Goal: Task Accomplishment & Management: Use online tool/utility

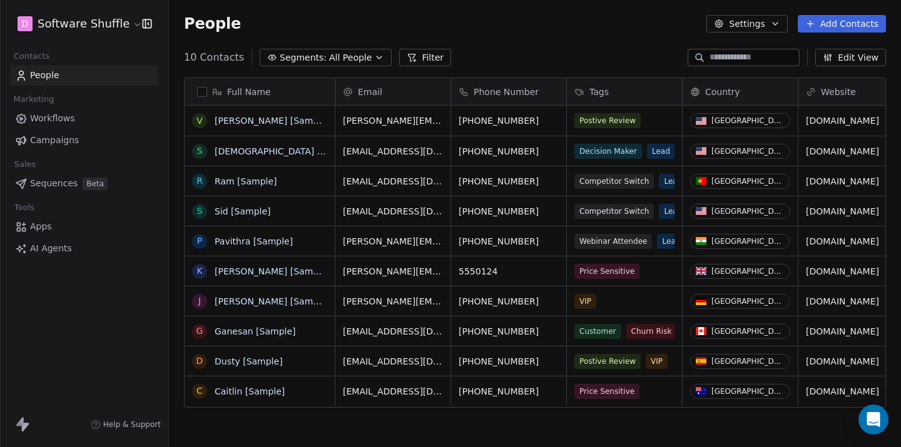
scroll to position [394, 732]
click at [846, 24] on button "Add Contacts" at bounding box center [842, 24] width 88 height 18
click at [821, 72] on span "Import from CSV" at bounding box center [839, 70] width 73 height 13
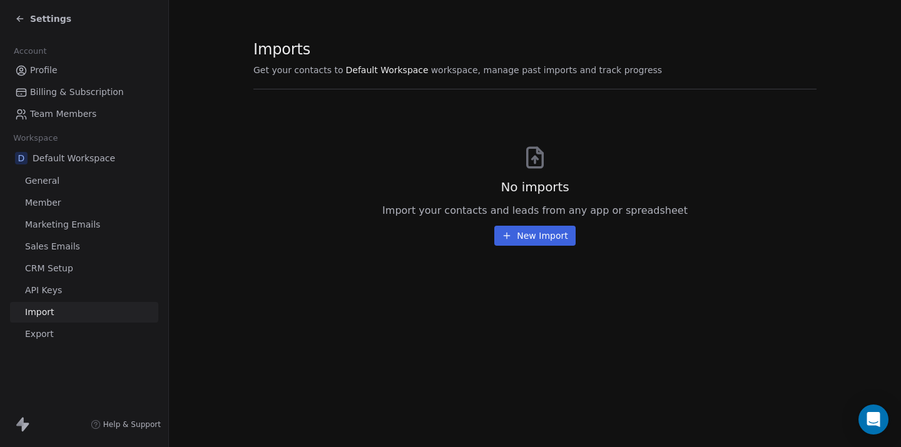
click at [552, 239] on button "New Import" at bounding box center [534, 236] width 81 height 20
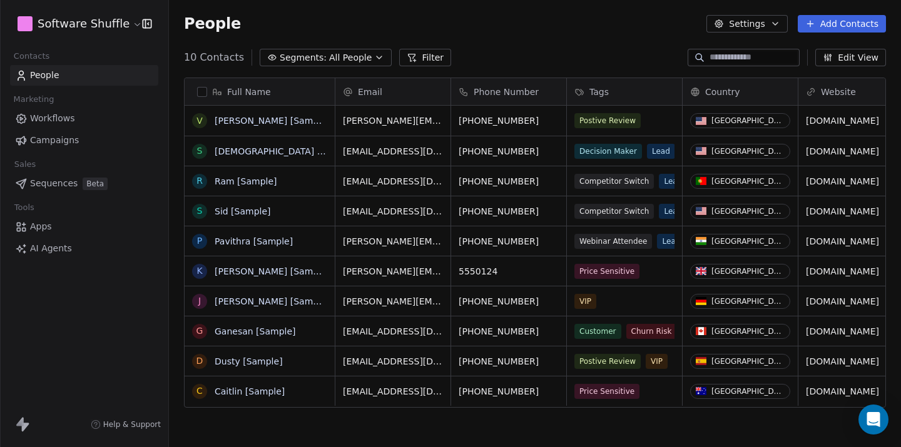
scroll to position [394, 732]
click at [826, 24] on button "Add Contacts" at bounding box center [842, 24] width 88 height 18
click at [828, 68] on span "Import from CSV" at bounding box center [839, 70] width 73 height 13
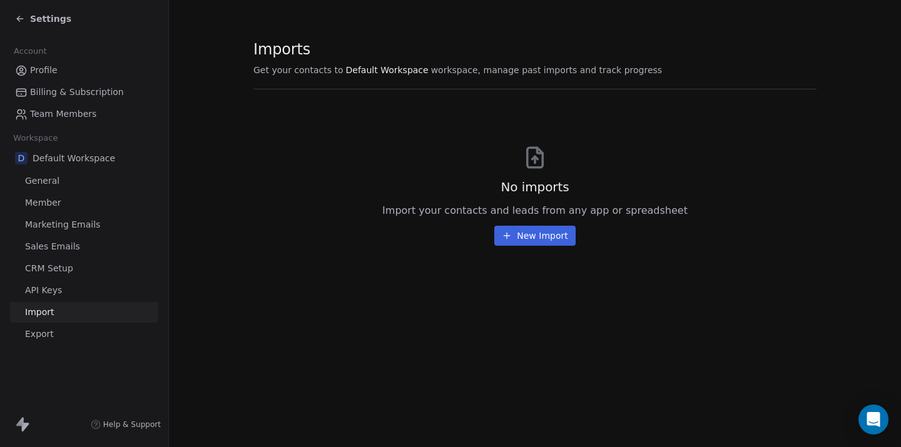
click at [554, 231] on button "New Import" at bounding box center [534, 236] width 81 height 20
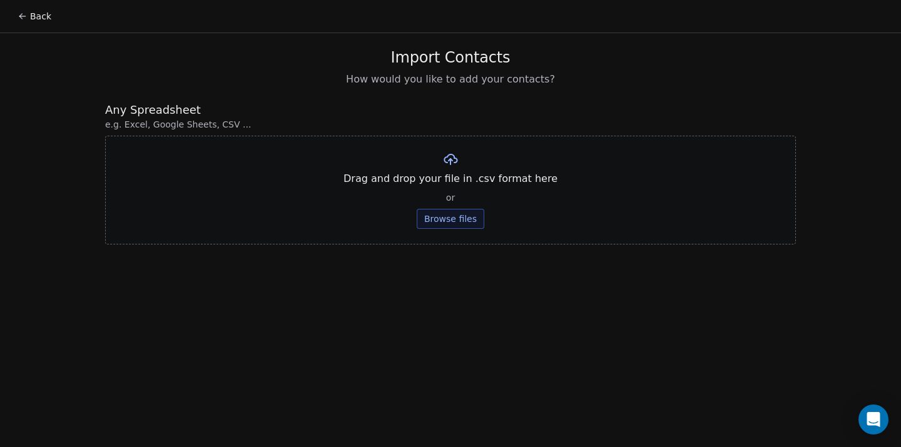
click at [458, 218] on button "Browse files" at bounding box center [451, 219] width 68 height 20
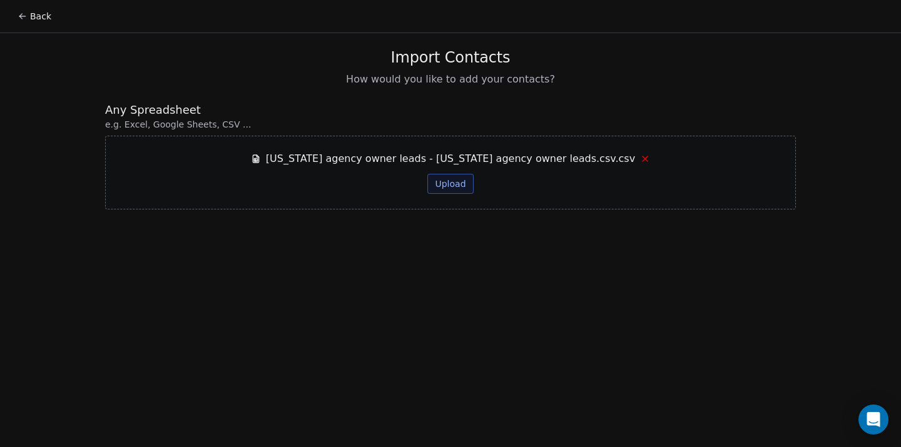
click at [442, 181] on button "Upload" at bounding box center [450, 184] width 46 height 20
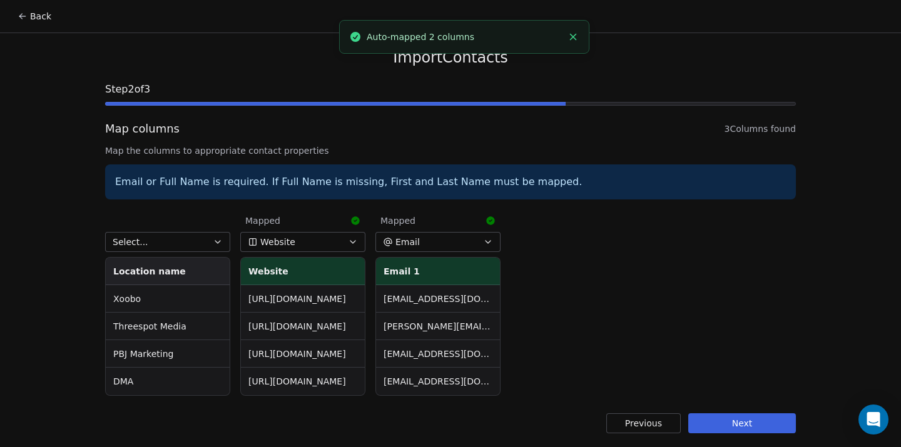
click at [199, 238] on button "Select..." at bounding box center [167, 242] width 125 height 20
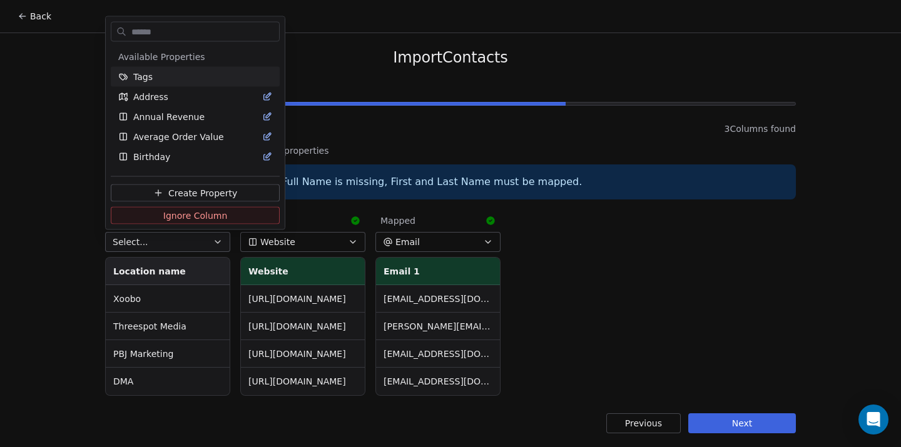
click at [199, 238] on html "Back Import Contacts Step 2 of 3 Map columns 3 Columns found Map the columns to…" at bounding box center [450, 224] width 901 height 449
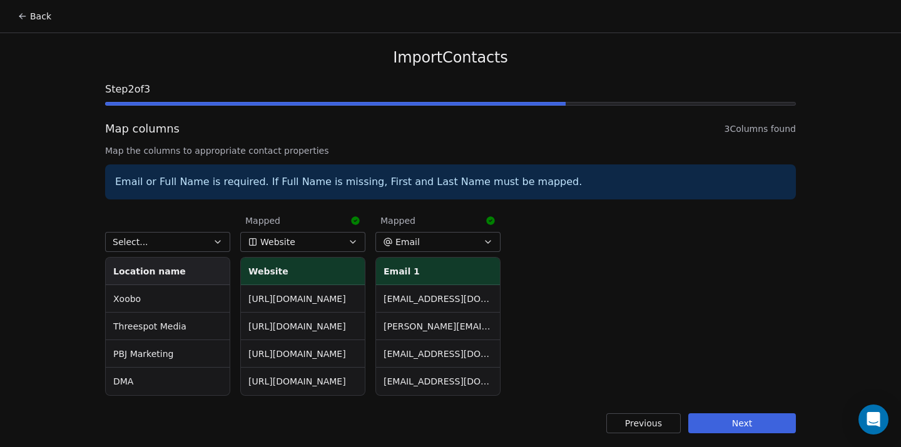
click at [199, 238] on button "Select..." at bounding box center [167, 242] width 125 height 20
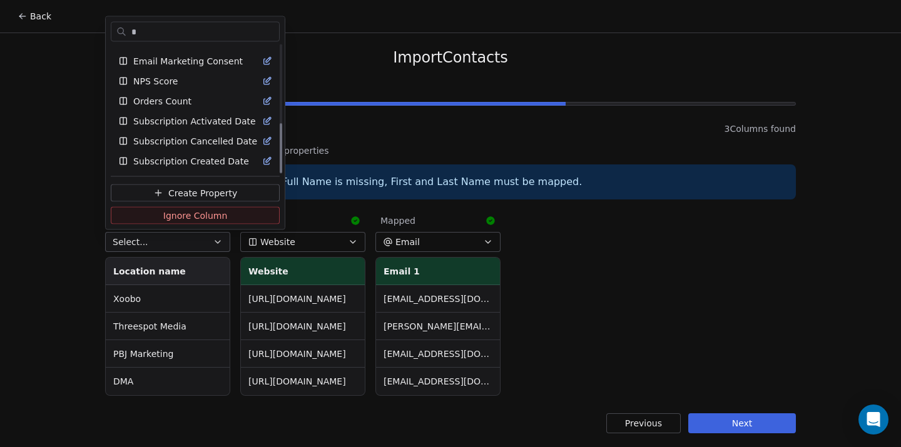
scroll to position [196, 0]
type input "*"
click at [16, 136] on html "Back Import Contacts Step 2 of 3 Map columns 3 Columns found Map the columns to…" at bounding box center [450, 224] width 901 height 449
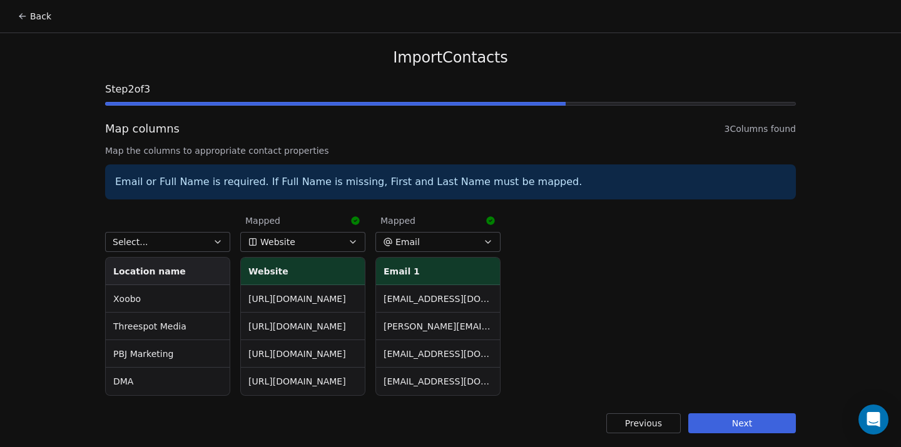
click at [90, 245] on div "Import Contacts Step 2 of 3 Map columns 3 Columns found Map the columns to appr…" at bounding box center [450, 240] width 721 height 415
click at [542, 253] on div "Select... Location name Xoobo Threespot Media PBJ Marketing DMA Mapped Website …" at bounding box center [450, 301] width 691 height 191
click at [199, 234] on button "Select..." at bounding box center [167, 241] width 125 height 20
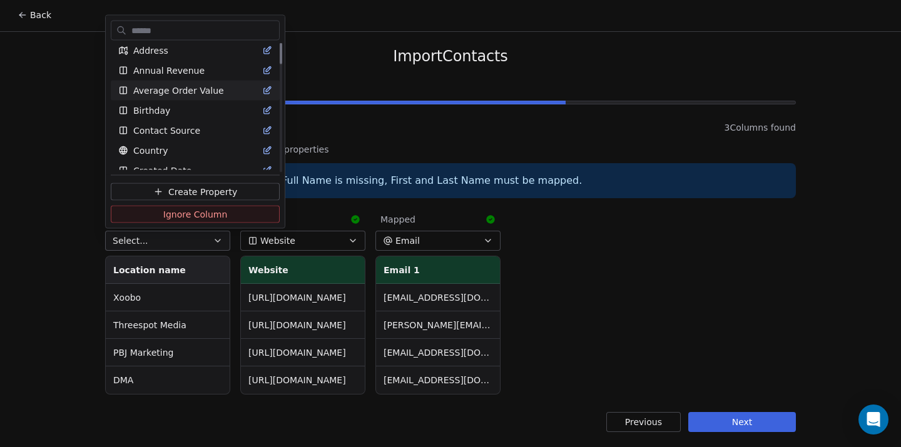
scroll to position [0, 0]
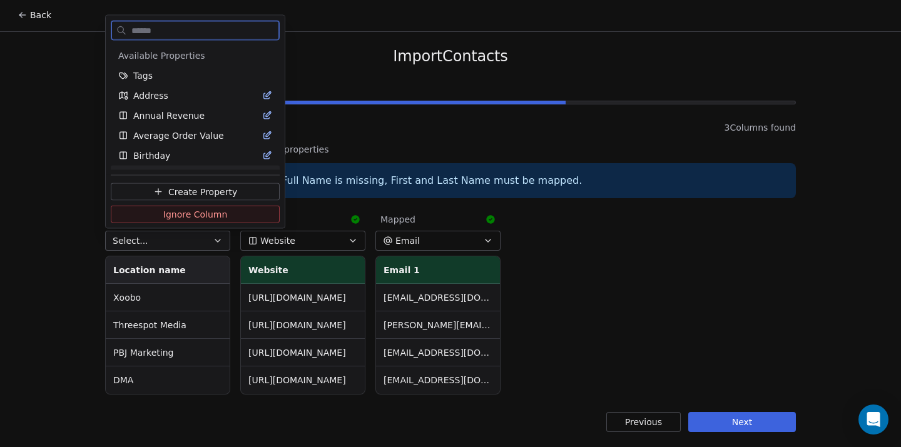
click at [213, 187] on span "Create Property" at bounding box center [202, 191] width 69 height 13
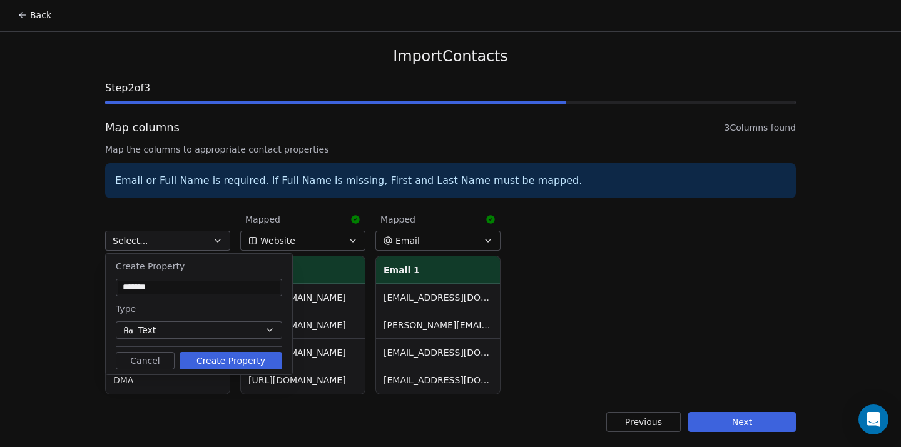
type input "*******"
click at [223, 355] on button "Create Property" at bounding box center [231, 361] width 103 height 18
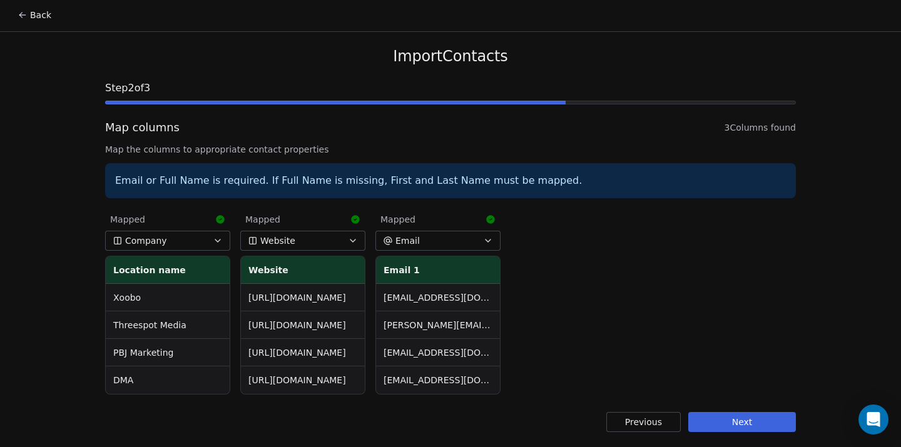
click at [714, 424] on button "Next" at bounding box center [742, 422] width 108 height 20
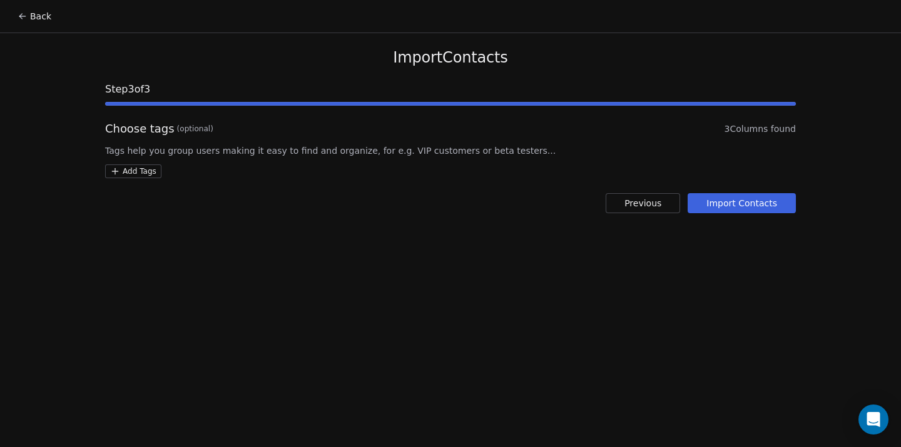
click at [752, 197] on button "Import Contacts" at bounding box center [742, 203] width 108 height 20
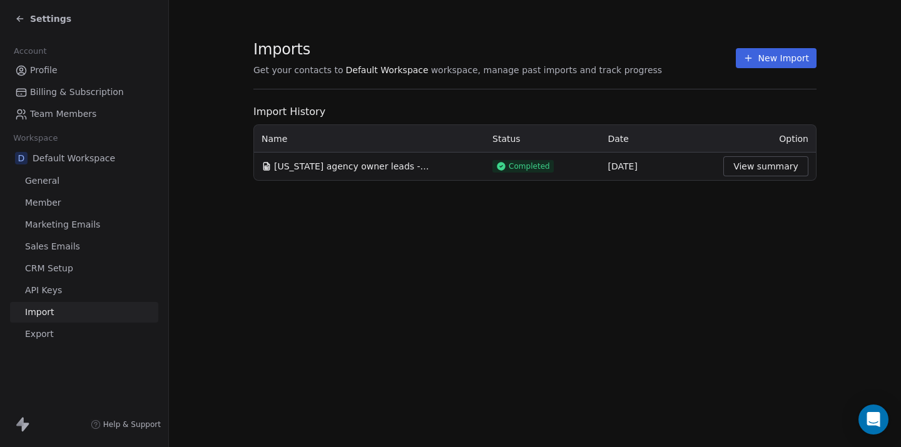
click at [766, 163] on button "View summary" at bounding box center [765, 166] width 85 height 20
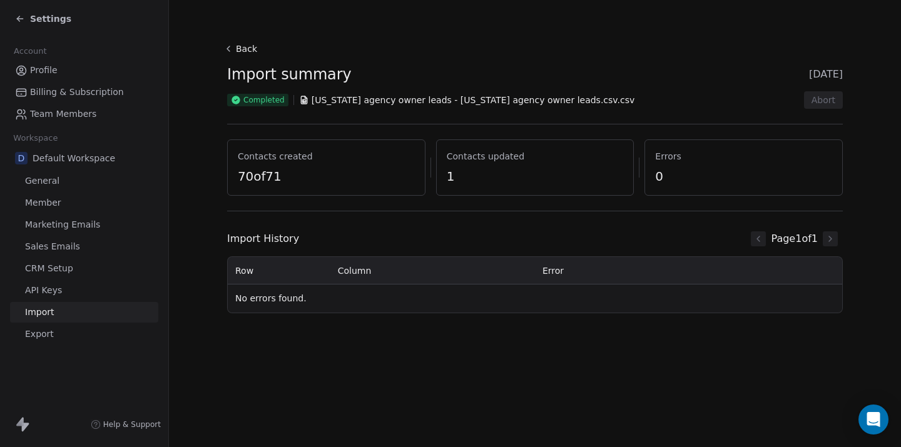
click at [278, 180] on span "70 of 71" at bounding box center [326, 177] width 177 height 18
click at [60, 30] on div "Settings" at bounding box center [84, 19] width 168 height 38
click at [48, 10] on div "Settings" at bounding box center [86, 19] width 143 height 18
click at [38, 13] on span "Settings" at bounding box center [50, 19] width 41 height 13
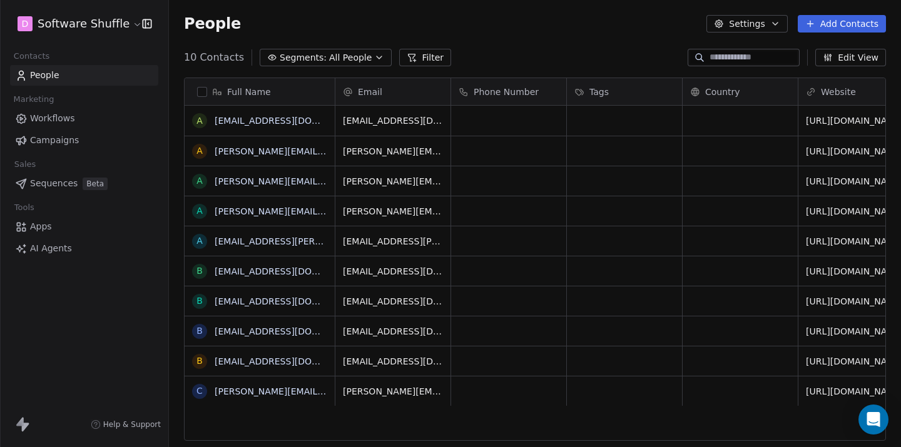
click at [352, 54] on span "All People" at bounding box center [350, 57] width 43 height 13
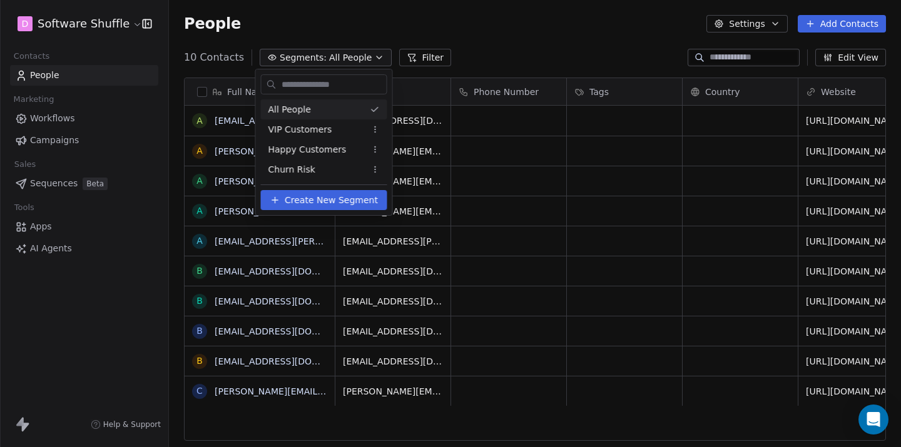
click at [352, 54] on html "D Software Shuffle Contacts People Marketing Workflows Campaigns Sales Sequence…" at bounding box center [450, 223] width 901 height 447
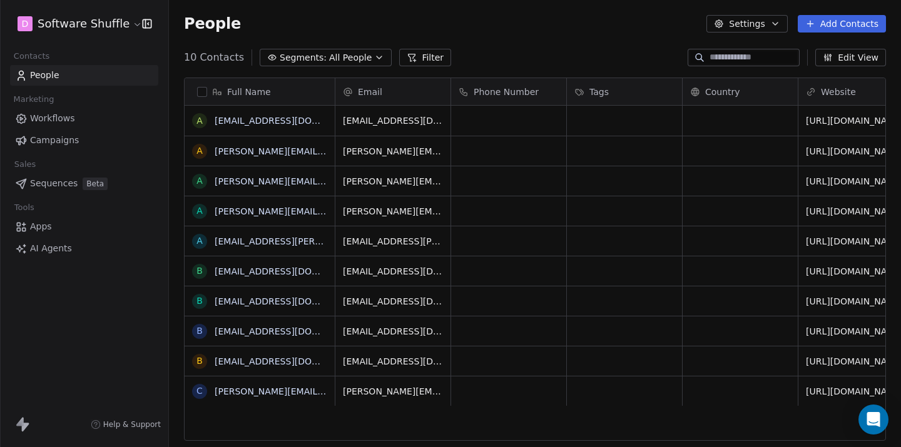
click at [615, 24] on div "People Settings Add Contacts" at bounding box center [535, 24] width 702 height 18
click at [865, 68] on div "Full Name a abowen@vertigovisual.com a aanand@overclockdigitalmedia.in a alex@g…" at bounding box center [535, 265] width 732 height 394
click at [867, 65] on button "Edit View" at bounding box center [850, 58] width 71 height 18
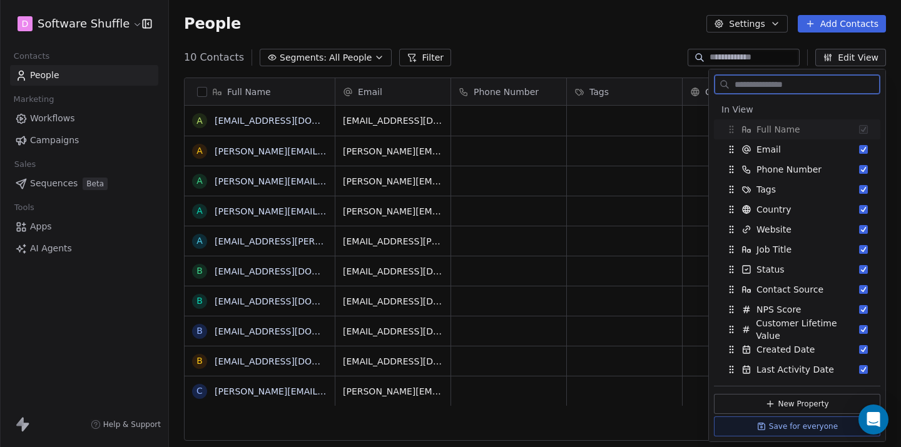
click at [867, 65] on button "Edit View" at bounding box center [850, 58] width 71 height 18
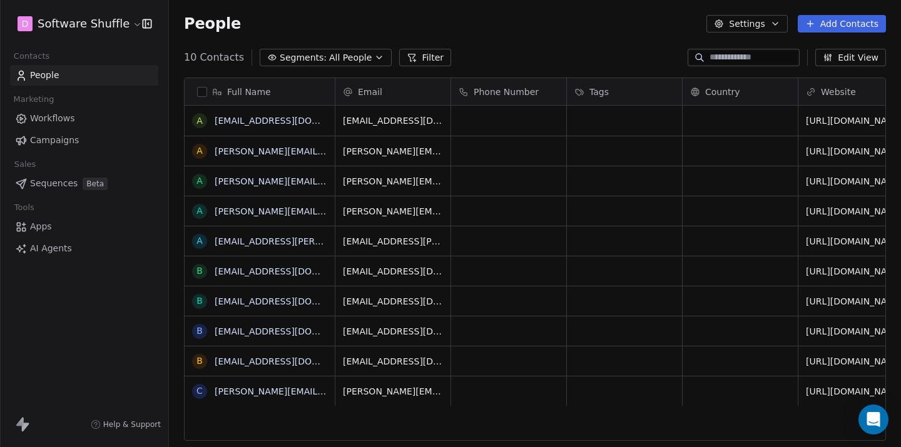
click at [605, 49] on div "10 Contacts Segments: All People Filter Edit View" at bounding box center [535, 58] width 732 height 20
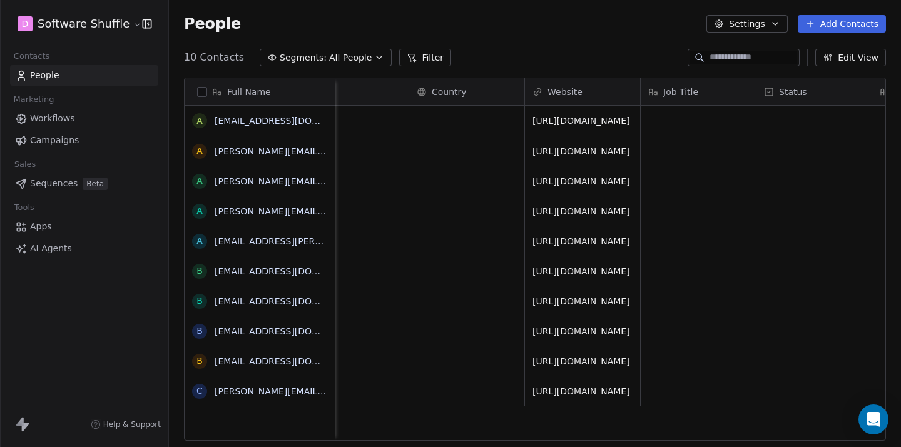
scroll to position [0, 276]
click at [49, 113] on span "Workflows" at bounding box center [52, 118] width 45 height 13
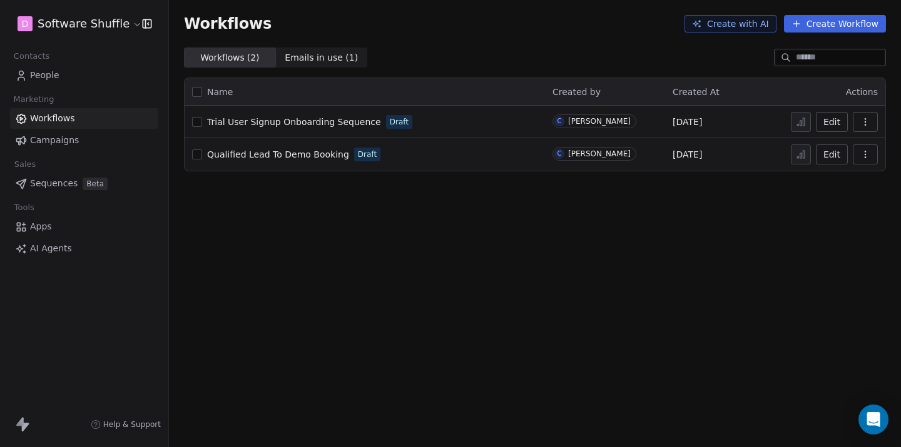
click at [88, 77] on link "People" at bounding box center [84, 75] width 148 height 21
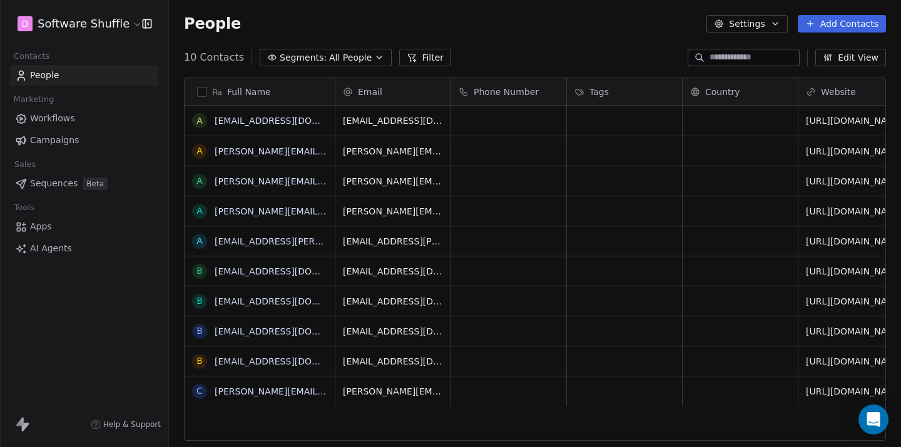
scroll to position [394, 732]
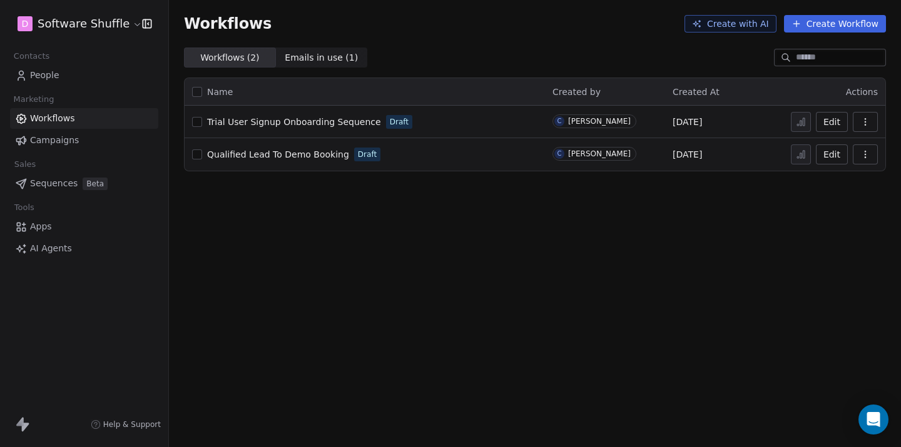
click at [51, 78] on span "People" at bounding box center [44, 75] width 29 height 13
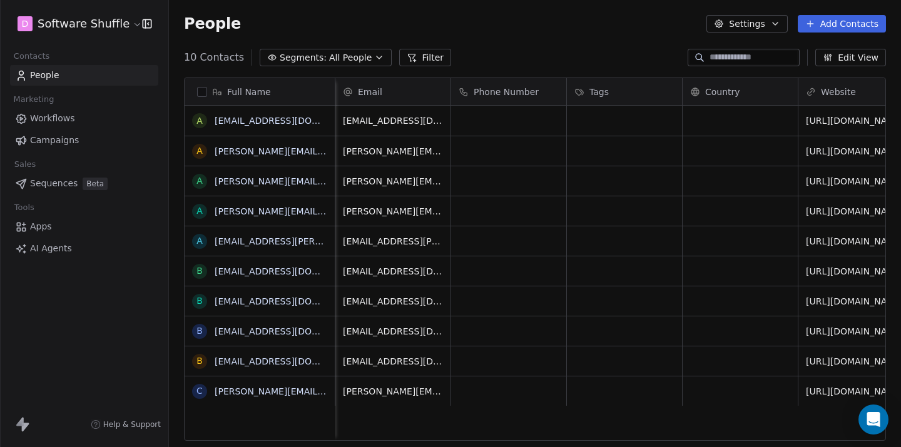
scroll to position [0, 3]
click at [354, 58] on span "All People" at bounding box center [350, 57] width 43 height 13
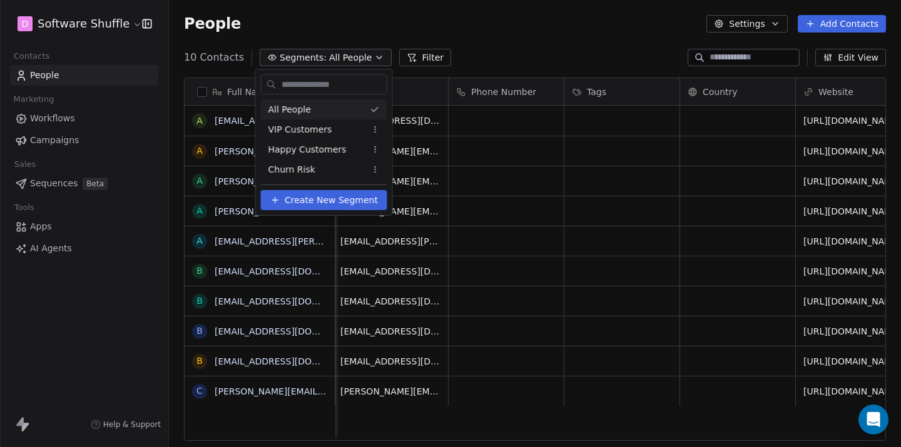
click at [354, 58] on html "D Software Shuffle Contacts People Marketing Workflows Campaigns Sales Sequence…" at bounding box center [450, 223] width 901 height 447
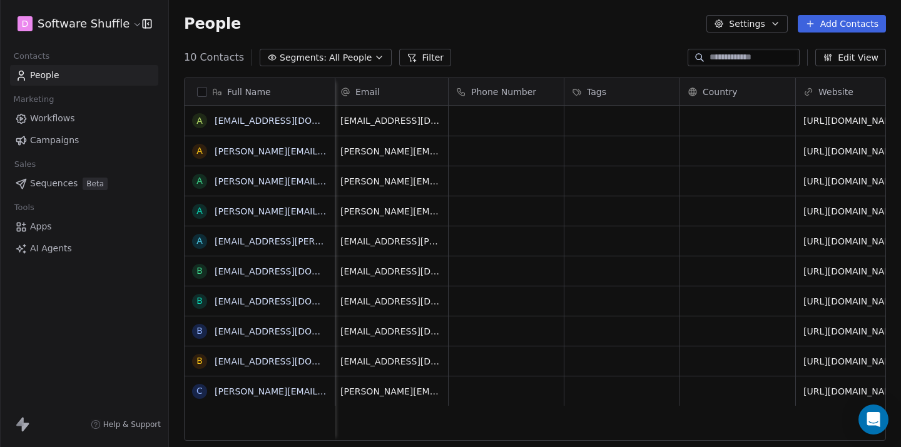
click at [421, 58] on button "Filter" at bounding box center [425, 58] width 52 height 18
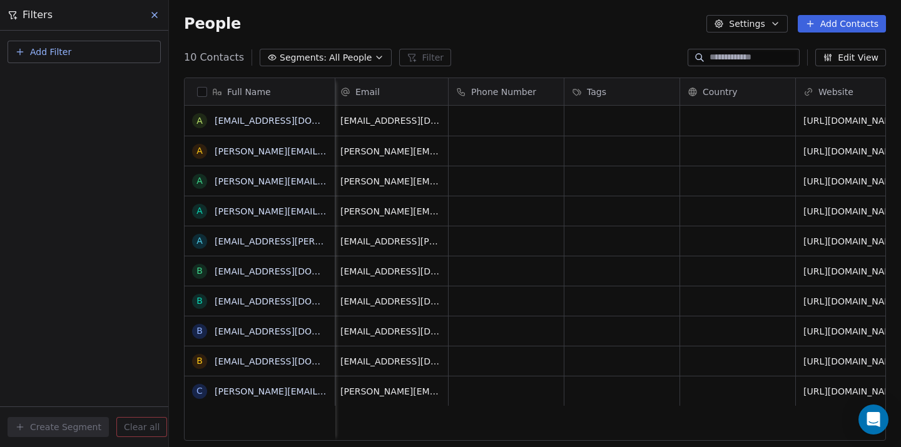
click at [156, 14] on icon at bounding box center [155, 15] width 10 height 10
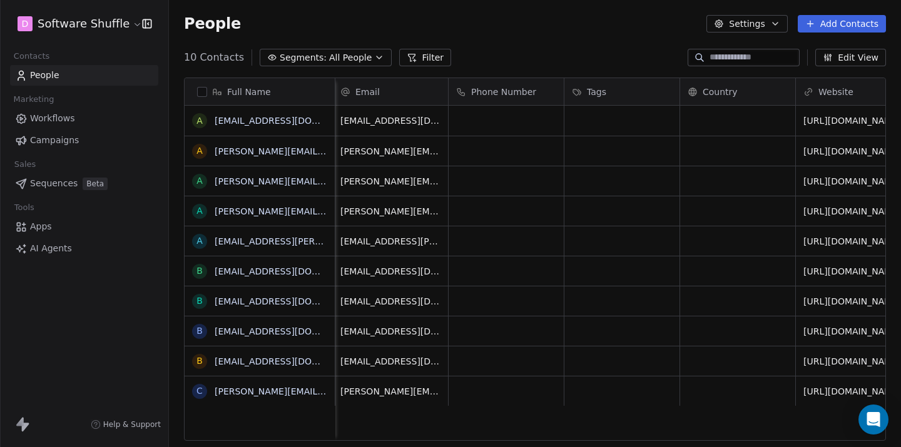
click at [843, 65] on button "Edit View" at bounding box center [850, 58] width 71 height 18
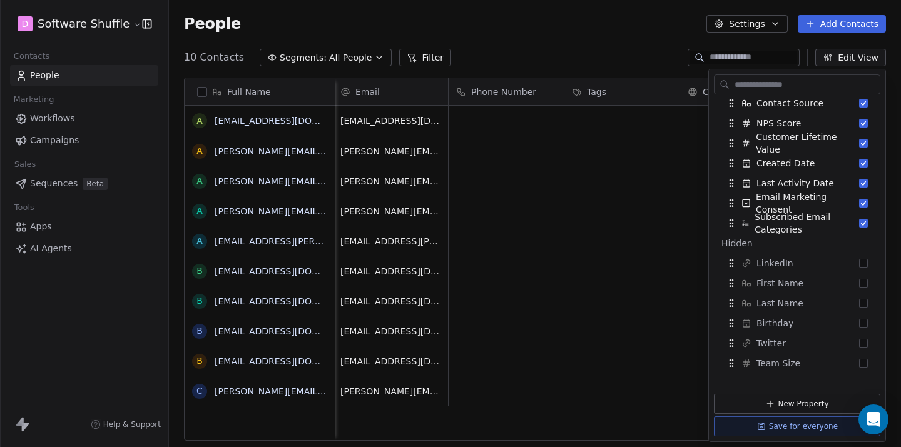
scroll to position [0, 0]
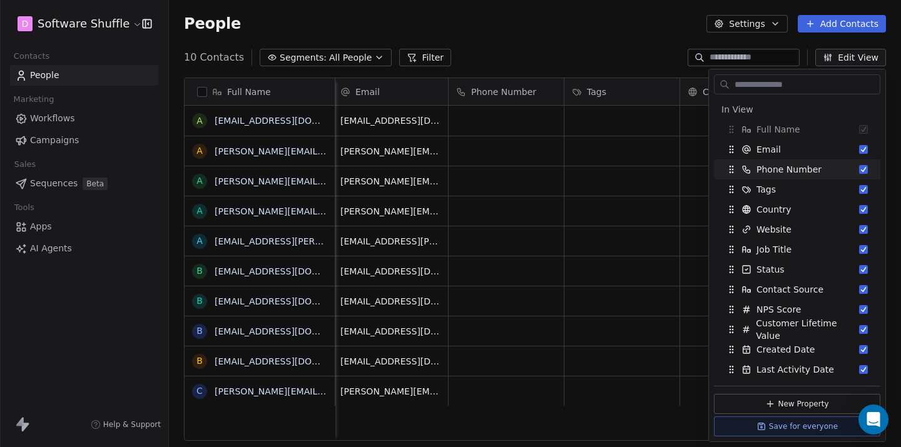
click at [608, 36] on div "People Settings Add Contacts" at bounding box center [535, 24] width 732 height 48
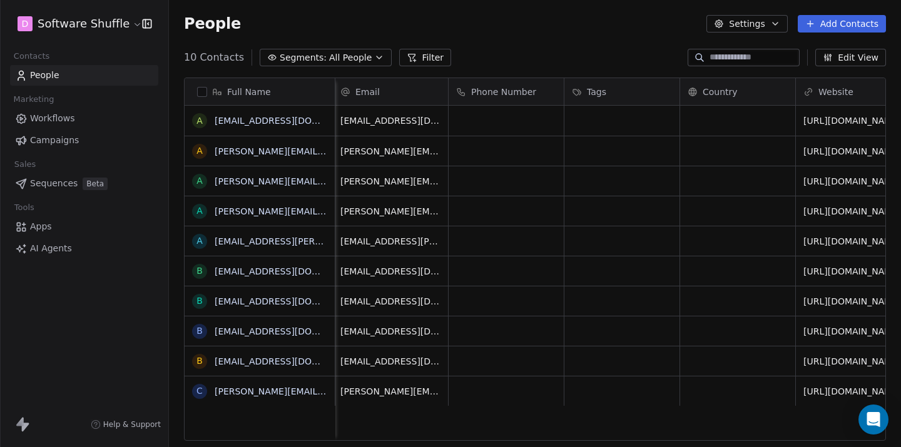
click at [786, 20] on button "Settings" at bounding box center [746, 24] width 81 height 18
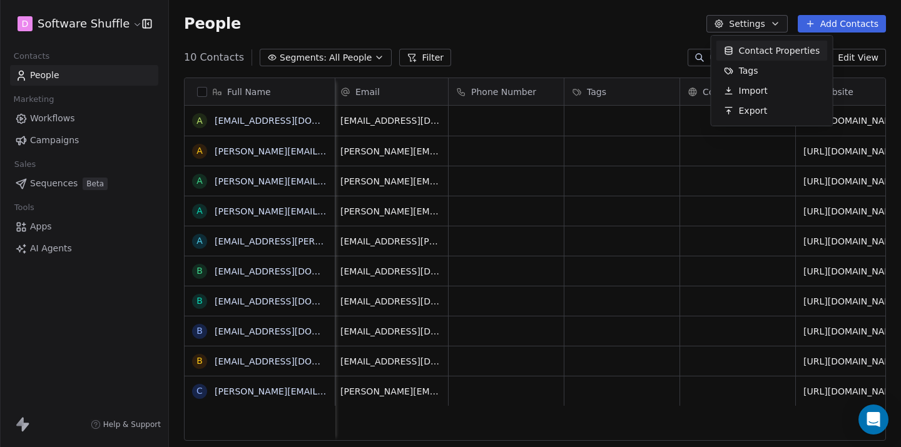
click at [656, 32] on html "D Software Shuffle Contacts People Marketing Workflows Campaigns Sales Sequence…" at bounding box center [450, 223] width 901 height 447
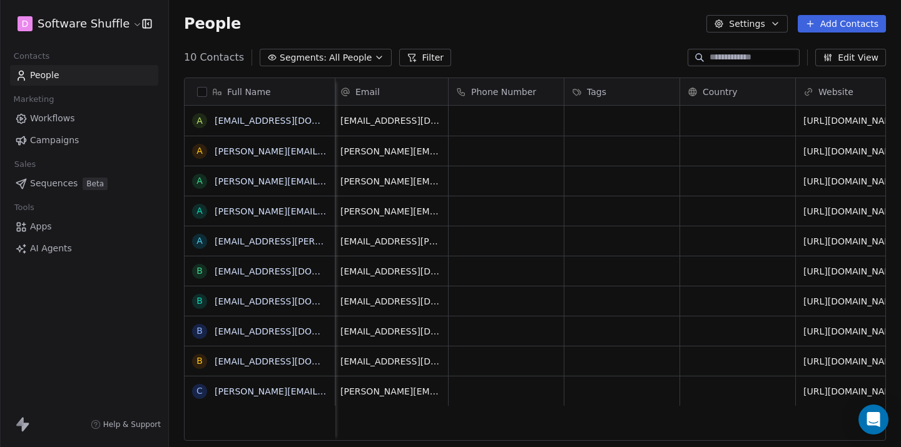
click at [740, 19] on button "Settings" at bounding box center [746, 24] width 81 height 18
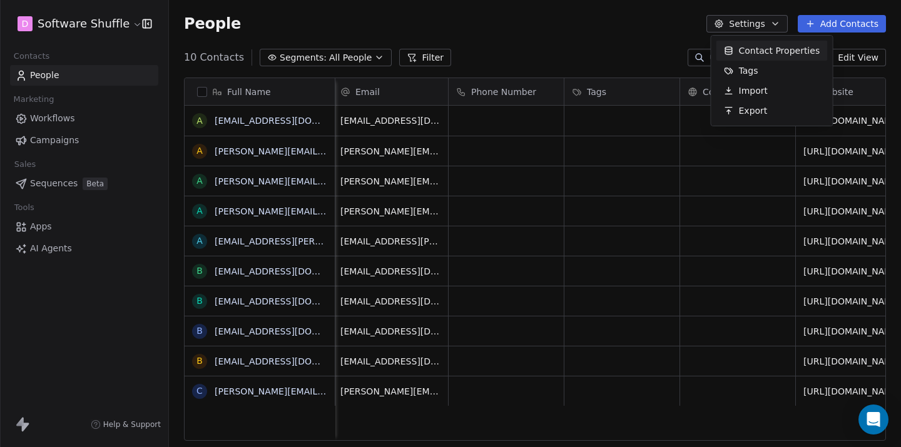
click at [68, 81] on html "D Software Shuffle Contacts People Marketing Workflows Campaigns Sales Sequence…" at bounding box center [450, 223] width 901 height 447
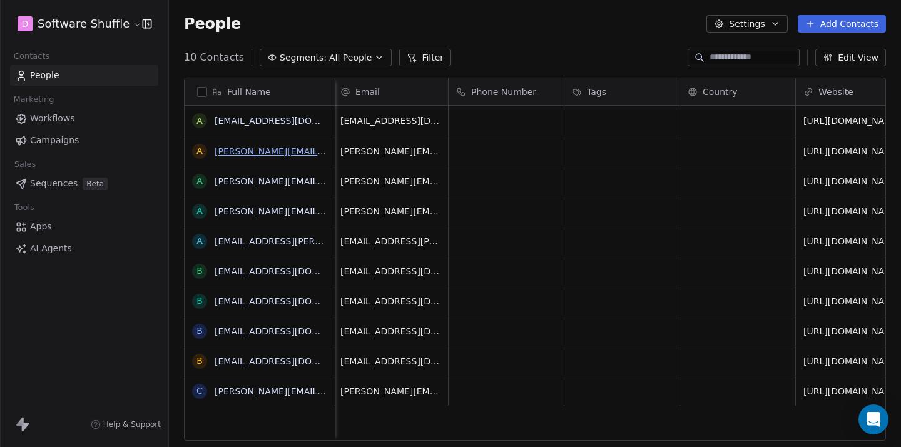
scroll to position [0, 2]
click at [78, 121] on link "Workflows" at bounding box center [84, 118] width 148 height 21
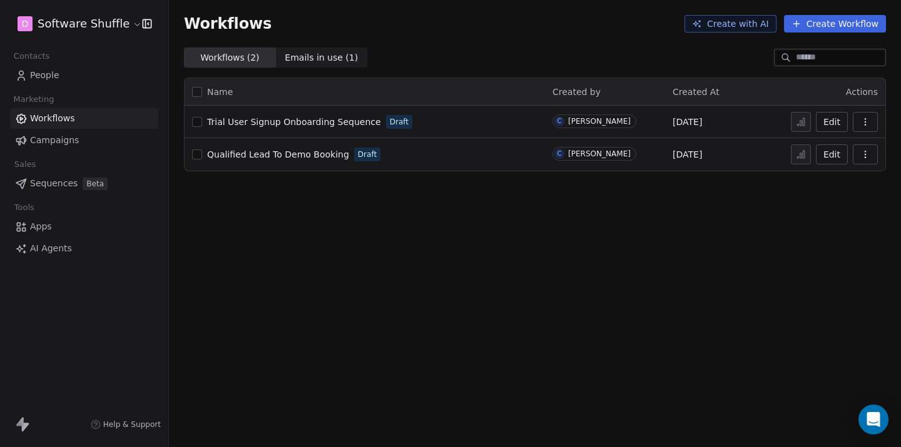
click at [84, 131] on link "Campaigns" at bounding box center [84, 140] width 148 height 21
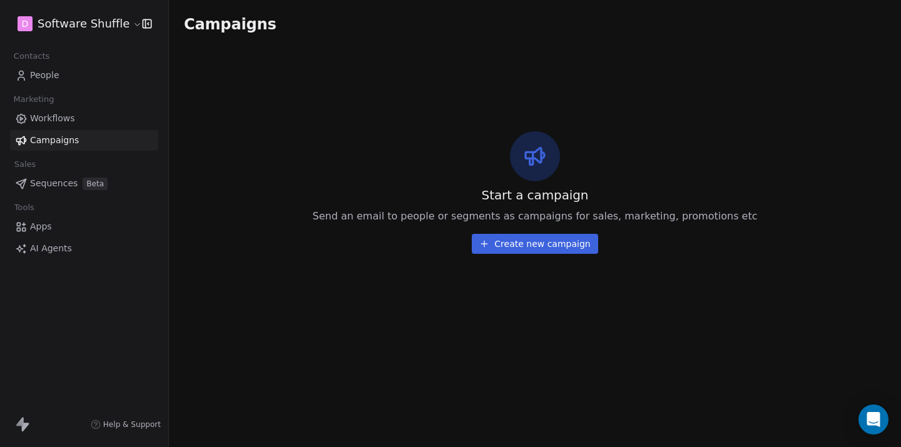
click at [96, 74] on link "People" at bounding box center [84, 75] width 148 height 21
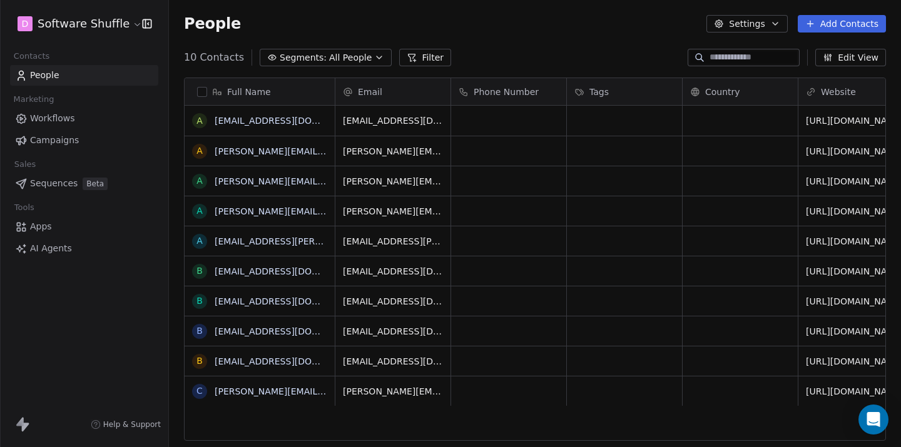
scroll to position [394, 732]
click at [778, 23] on icon "button" at bounding box center [775, 24] width 5 height 3
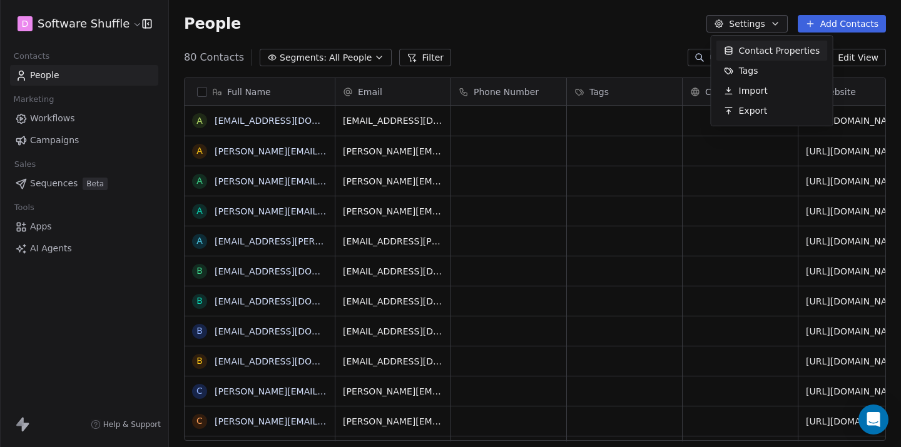
click at [795, 53] on span "Contact Properties" at bounding box center [779, 50] width 81 height 13
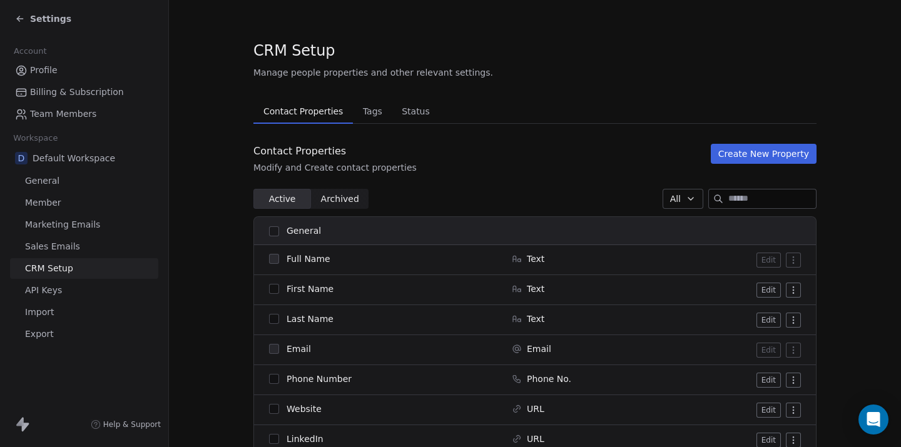
click at [85, 245] on link "Sales Emails" at bounding box center [84, 246] width 148 height 21
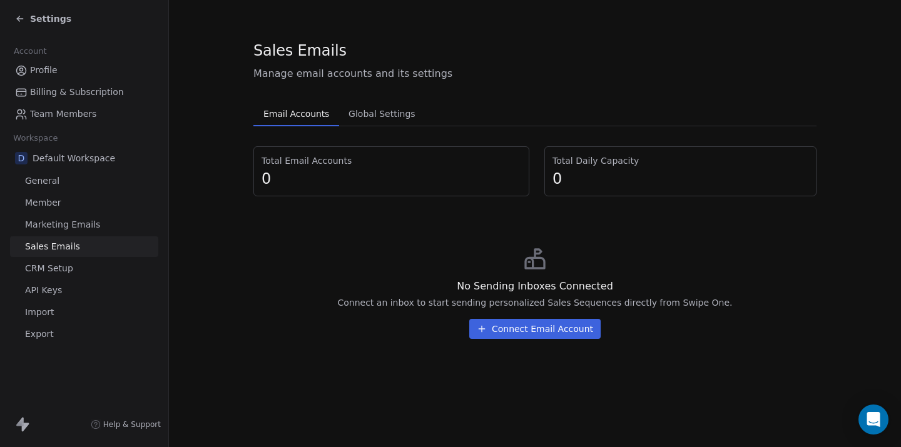
click at [108, 225] on link "Marketing Emails" at bounding box center [84, 225] width 148 height 21
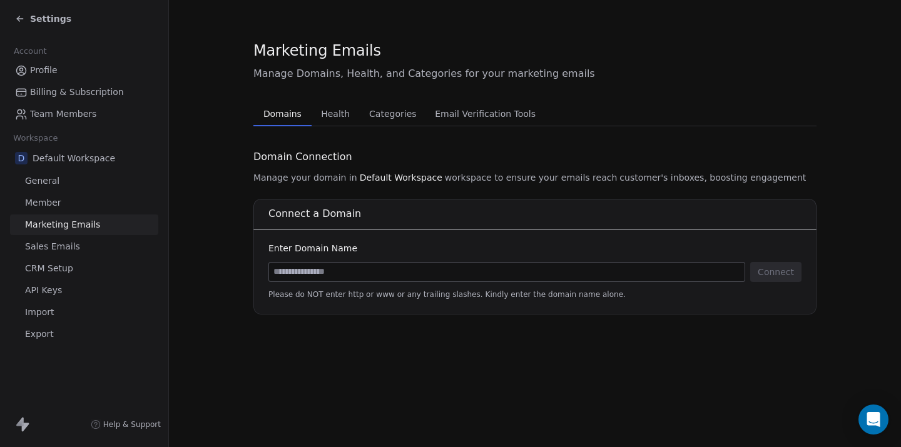
click at [106, 203] on link "Member" at bounding box center [84, 203] width 148 height 21
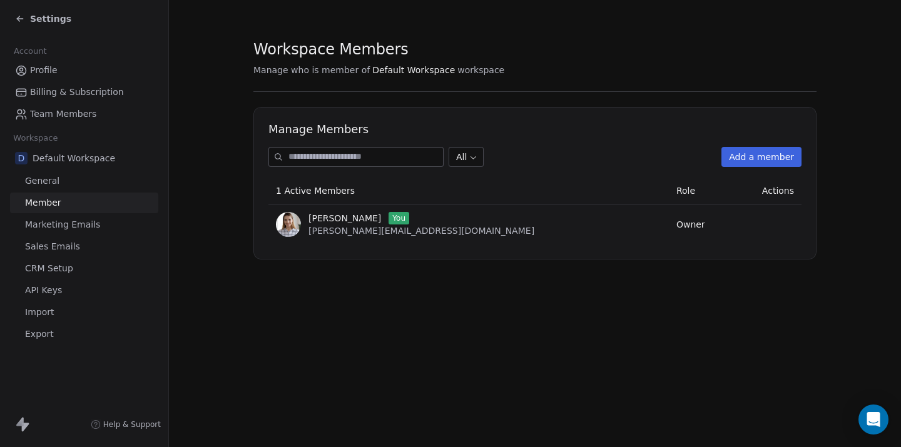
click at [114, 183] on link "General" at bounding box center [84, 181] width 148 height 21
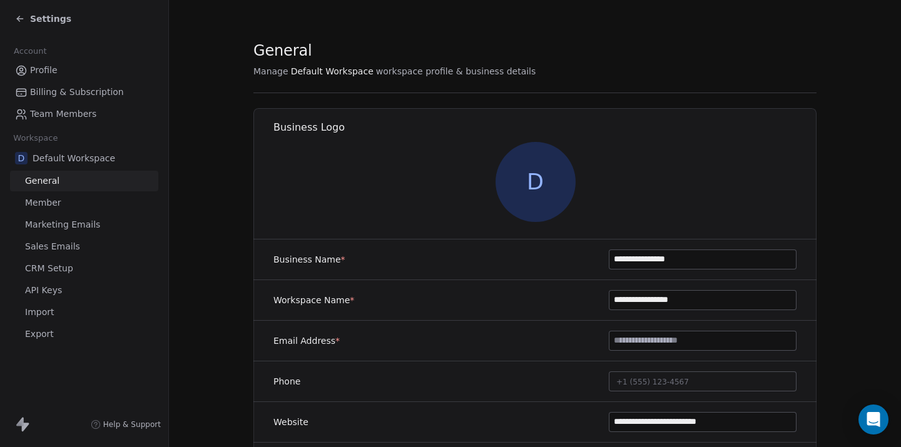
scroll to position [52, 0]
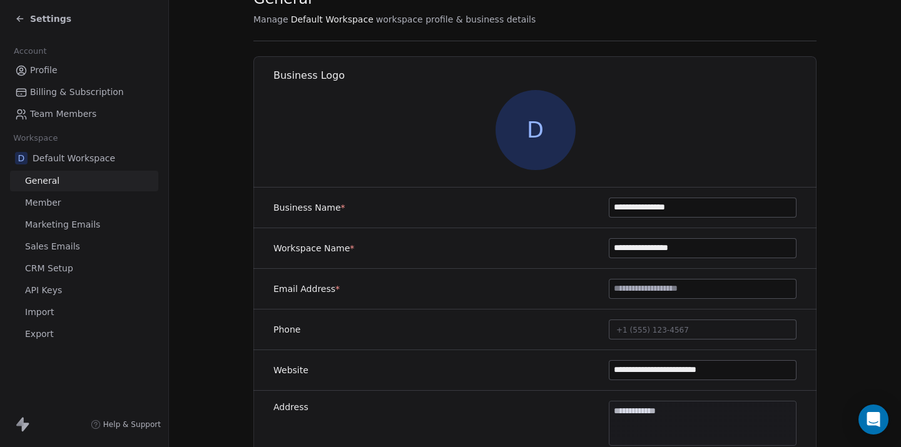
click at [81, 310] on link "Import" at bounding box center [84, 312] width 148 height 21
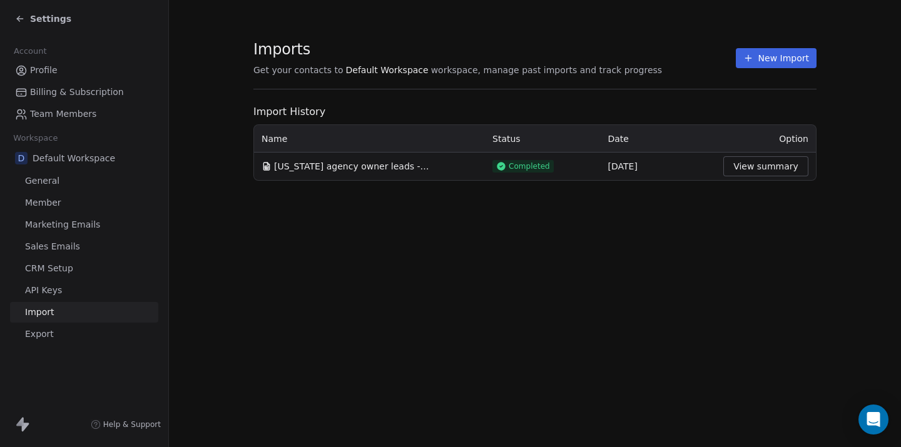
click at [735, 166] on button "View summary" at bounding box center [765, 166] width 85 height 20
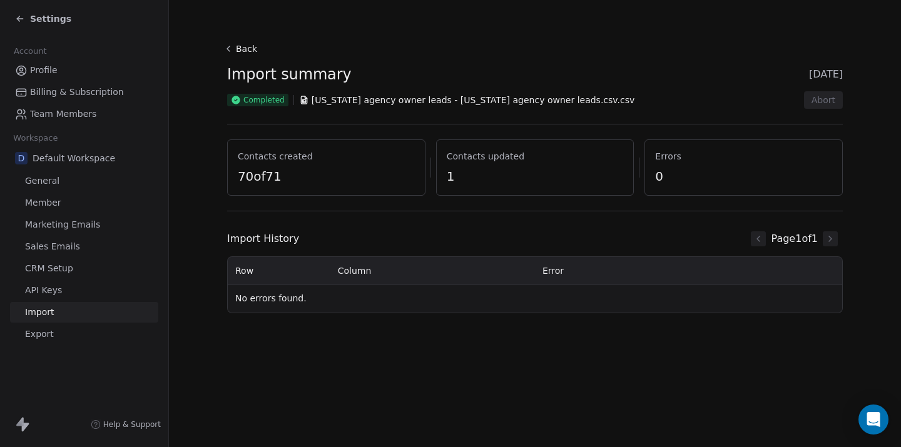
click at [18, 20] on icon at bounding box center [18, 20] width 3 height 3
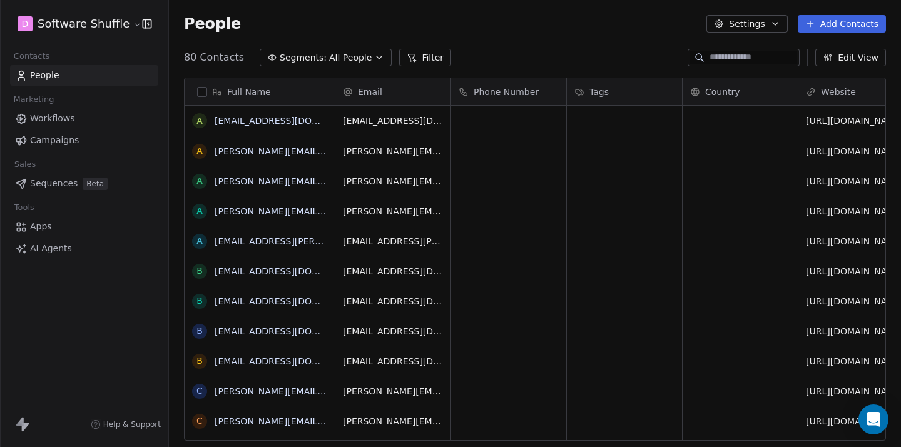
scroll to position [394, 732]
click at [90, 18] on html "D Software Shuffle Contacts People Marketing Workflows Campaigns Sales Sequence…" at bounding box center [450, 223] width 901 height 447
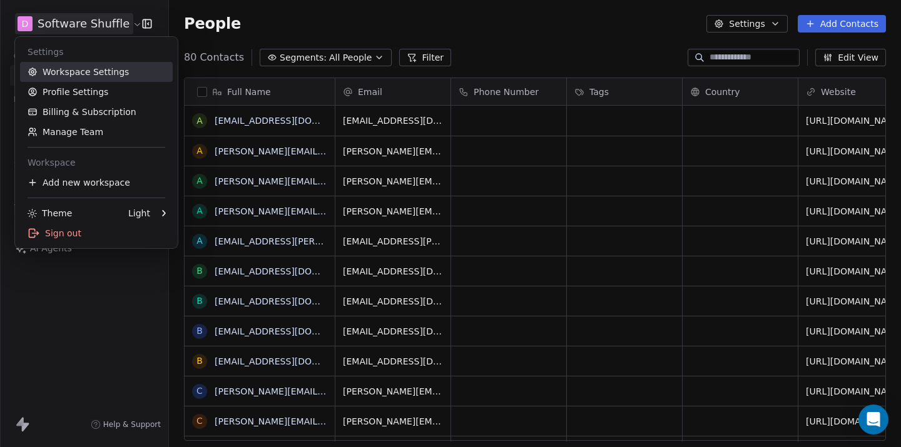
click at [99, 74] on link "Workspace Settings" at bounding box center [96, 72] width 153 height 20
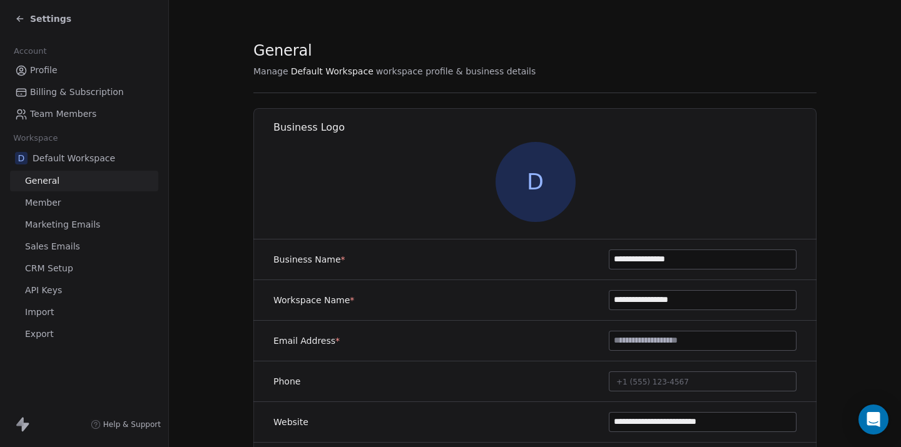
click at [21, 20] on icon at bounding box center [20, 19] width 10 height 10
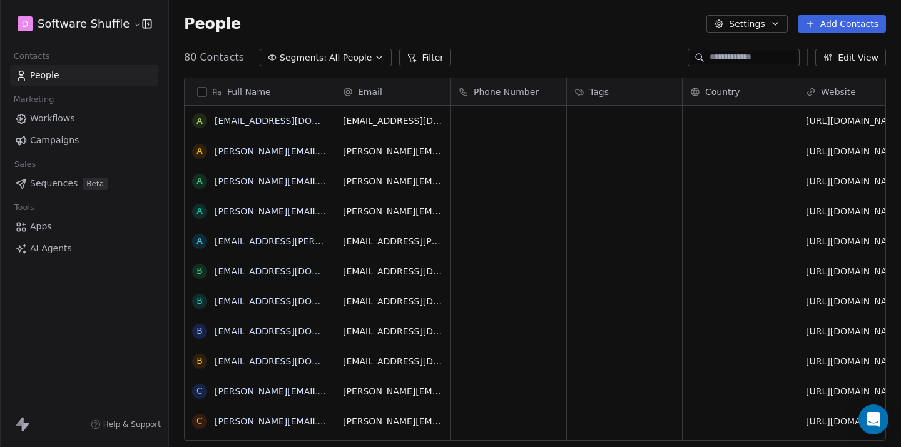
scroll to position [394, 732]
click at [61, 26] on html "D Software Shuffle Contacts People Marketing Workflows Campaigns Sales Sequence…" at bounding box center [450, 223] width 901 height 447
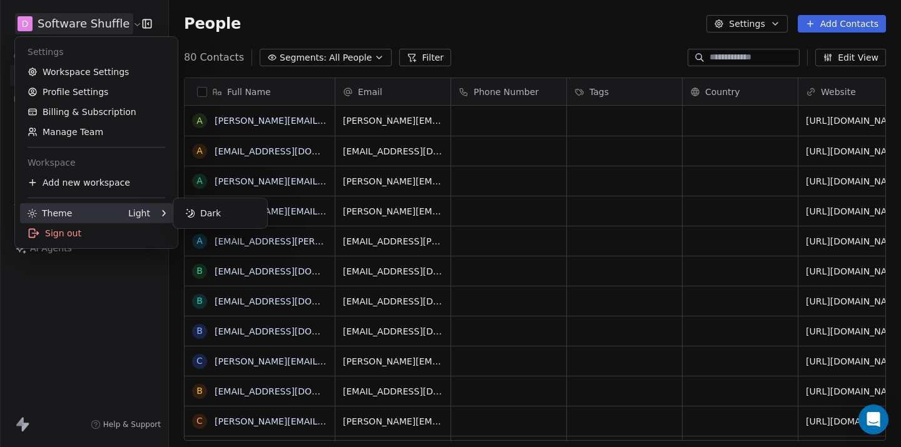
click at [127, 216] on div "Theme Light" at bounding box center [89, 213] width 123 height 13
click at [206, 218] on div "Dark" at bounding box center [220, 213] width 84 height 20
click at [198, 215] on div "Light" at bounding box center [220, 213] width 84 height 20
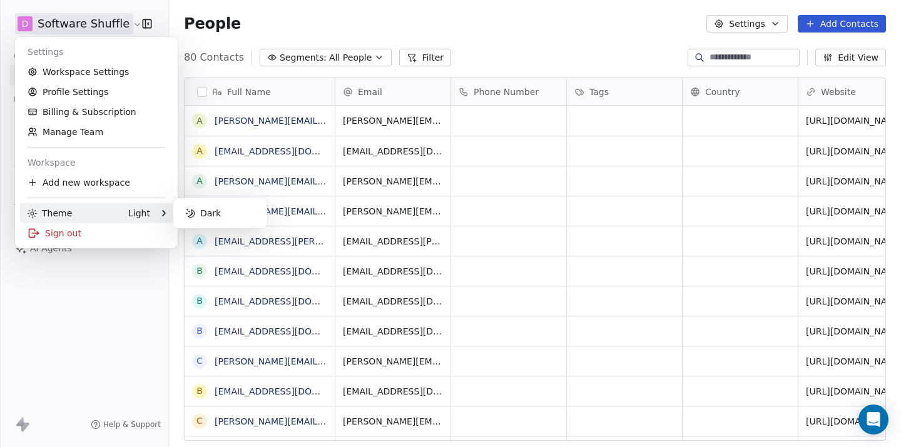
click at [114, 326] on html "D Software Shuffle Contacts People Marketing Workflows Campaigns Sales Sequence…" at bounding box center [450, 223] width 901 height 447
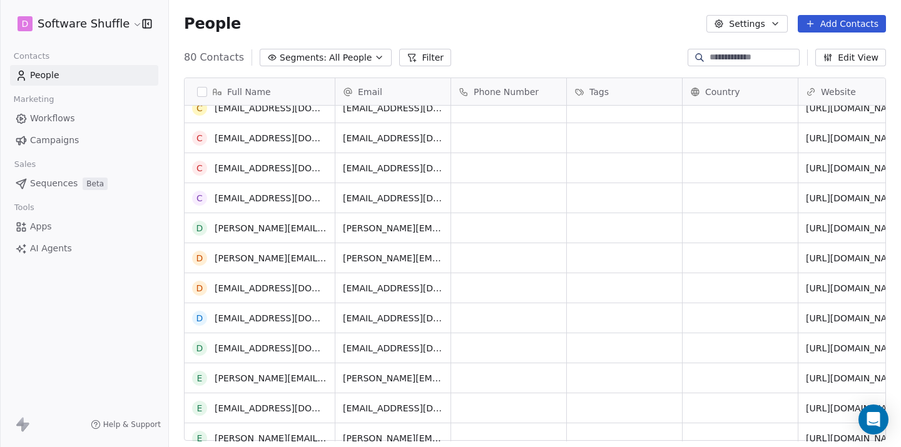
scroll to position [0, 0]
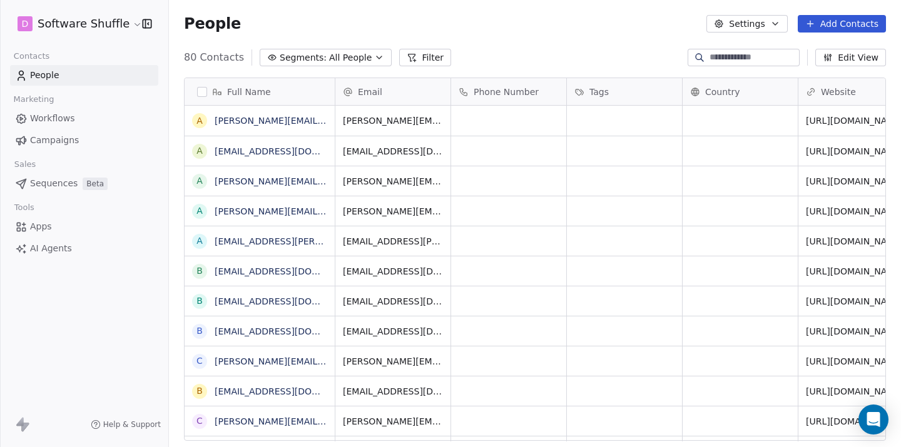
click at [56, 72] on span "People" at bounding box center [44, 75] width 29 height 13
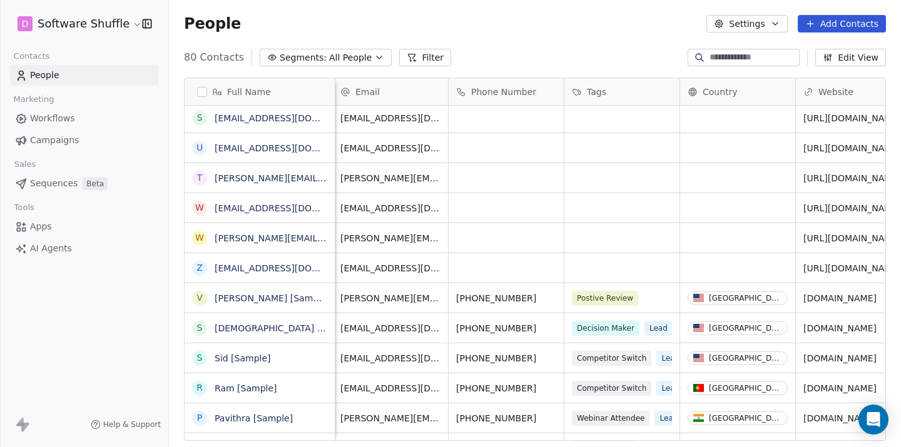
click at [501, 202] on div "grid" at bounding box center [506, 207] width 115 height 29
click at [200, 114] on button "grid" at bounding box center [198, 118] width 10 height 10
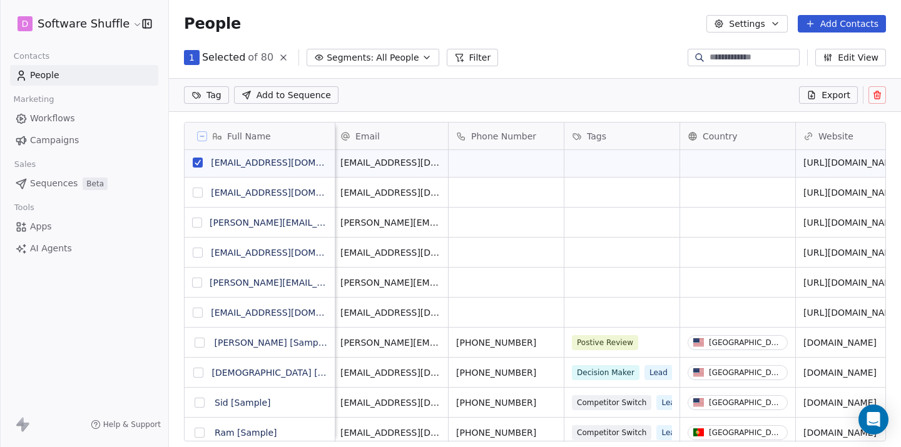
click at [200, 159] on button "grid" at bounding box center [198, 163] width 10 height 10
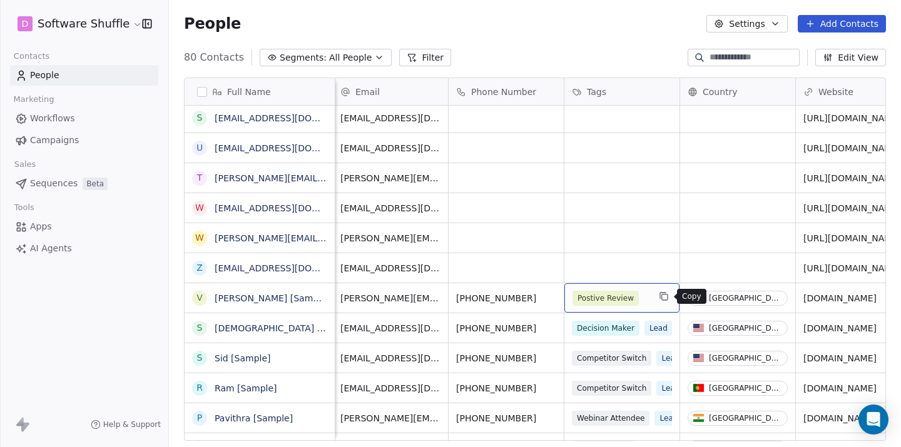
click at [668, 296] on icon "grid" at bounding box center [664, 297] width 10 height 10
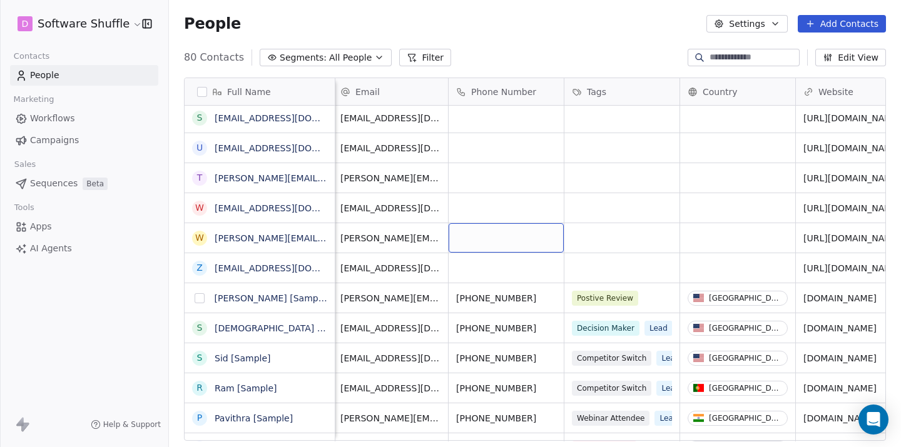
click at [201, 298] on button "grid" at bounding box center [200, 298] width 10 height 10
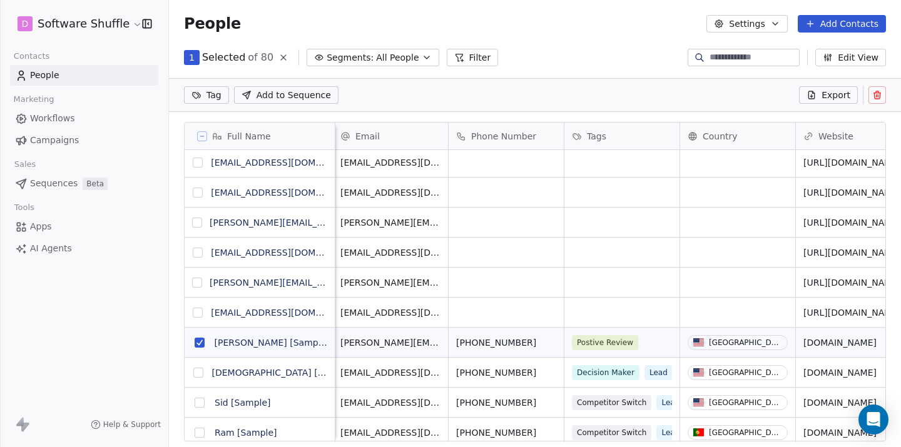
click at [399, 57] on span "All People" at bounding box center [397, 57] width 43 height 13
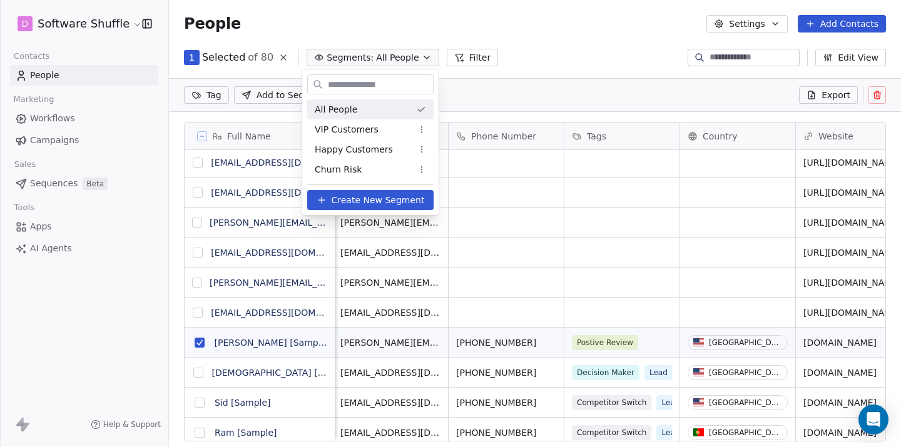
click at [399, 57] on html "D Software Shuffle Contacts People Marketing Workflows Campaigns Sales Sequence…" at bounding box center [450, 223] width 901 height 447
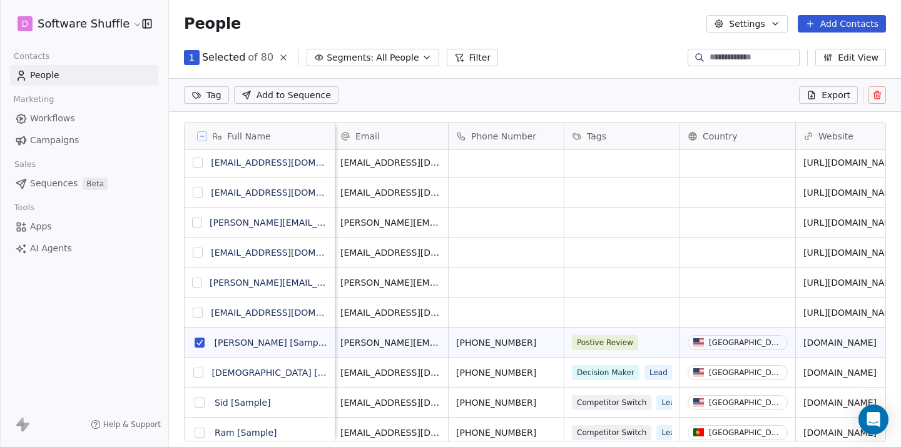
click at [199, 342] on button "grid" at bounding box center [200, 343] width 10 height 10
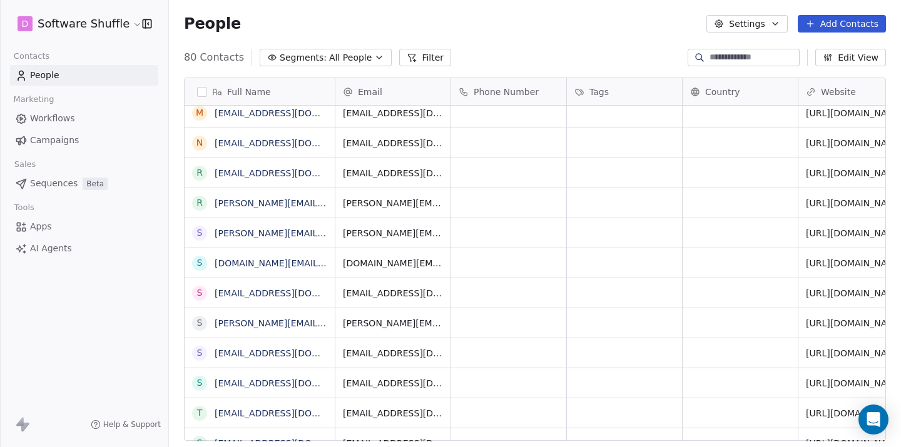
click at [61, 178] on span "Sequences" at bounding box center [54, 183] width 48 height 13
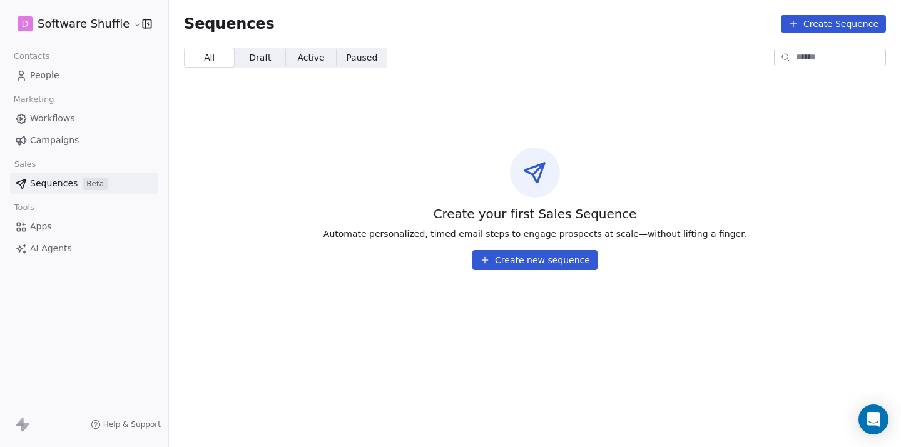
click at [55, 229] on link "Apps" at bounding box center [84, 226] width 148 height 21
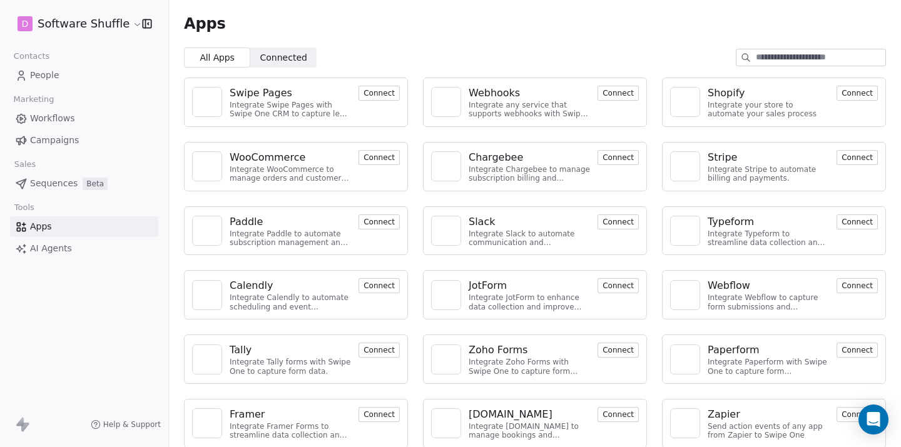
click at [68, 250] on span "AI Agents" at bounding box center [51, 248] width 42 height 13
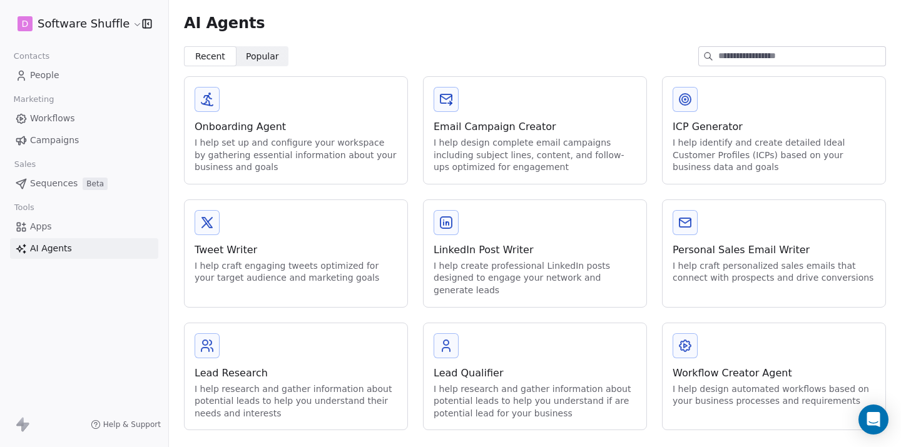
click at [83, 232] on link "Apps" at bounding box center [84, 226] width 148 height 21
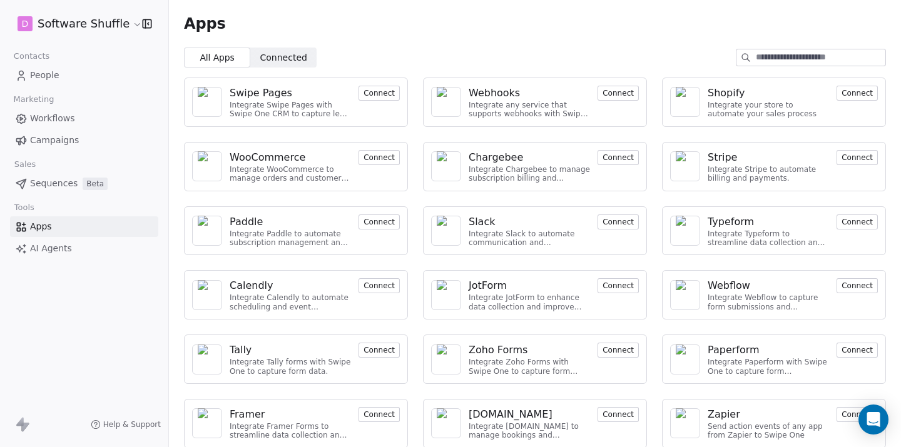
click at [69, 143] on span "Campaigns" at bounding box center [54, 140] width 49 height 13
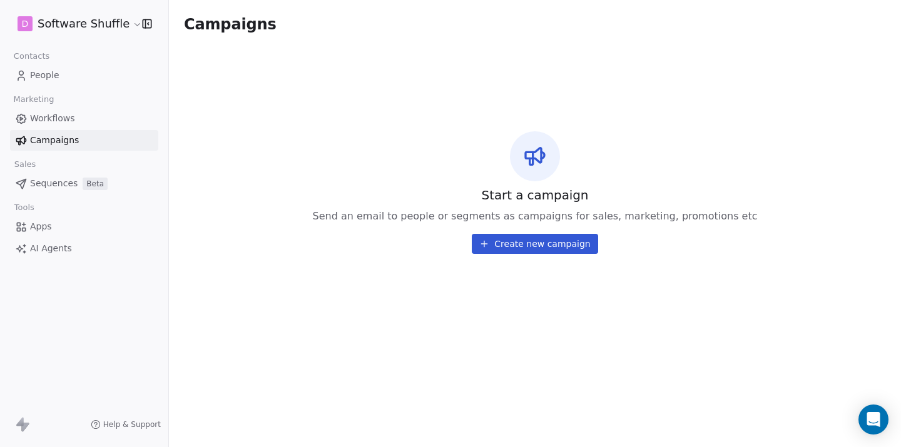
click at [90, 114] on link "Workflows" at bounding box center [84, 118] width 148 height 21
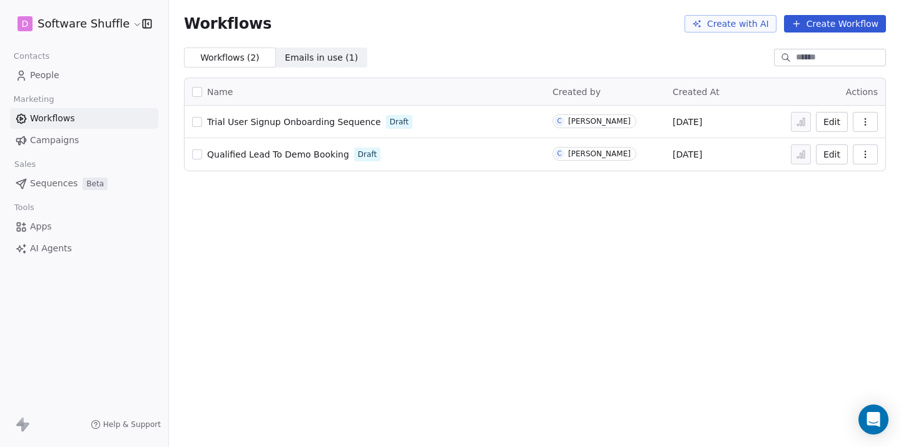
click at [71, 184] on span "Sequences" at bounding box center [54, 183] width 48 height 13
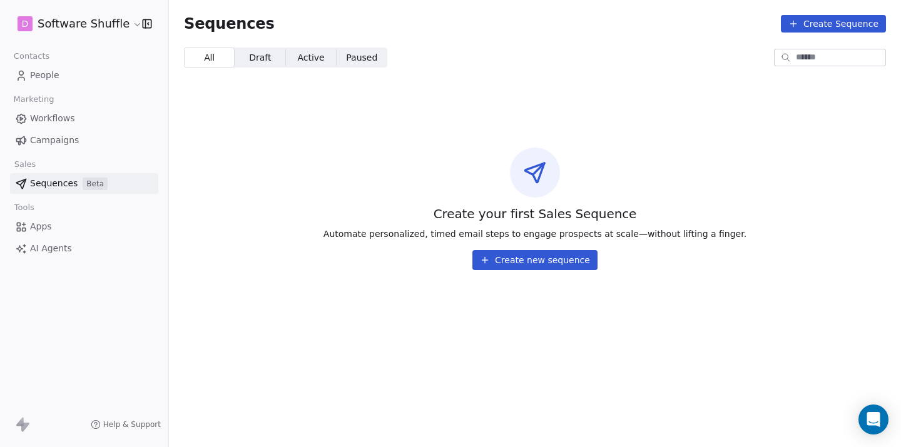
click at [84, 114] on link "Workflows" at bounding box center [84, 118] width 148 height 21
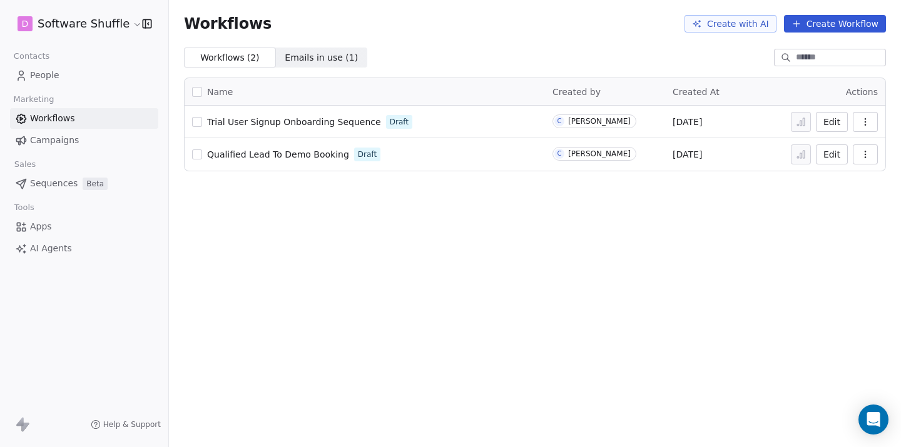
click at [75, 138] on span "Campaigns" at bounding box center [54, 140] width 49 height 13
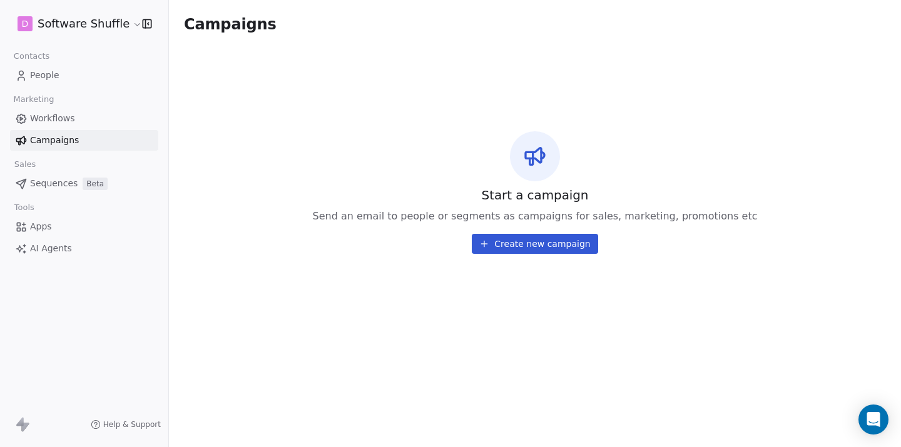
click at [83, 121] on link "Workflows" at bounding box center [84, 118] width 148 height 21
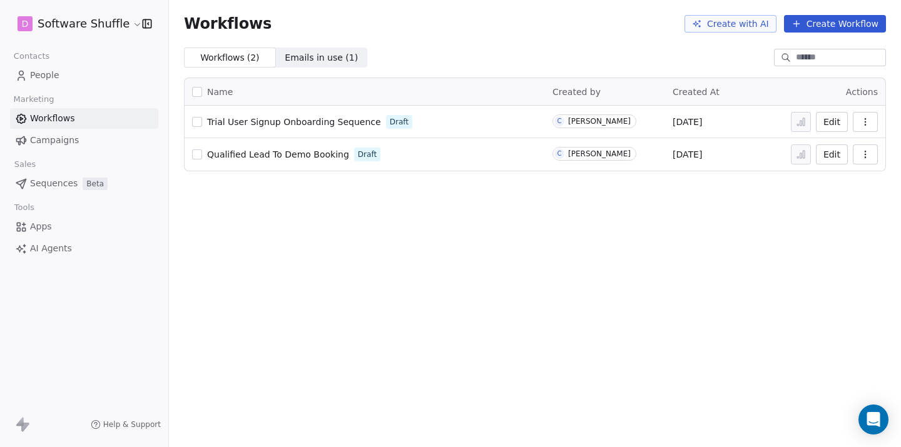
click at [114, 78] on link "People" at bounding box center [84, 75] width 148 height 21
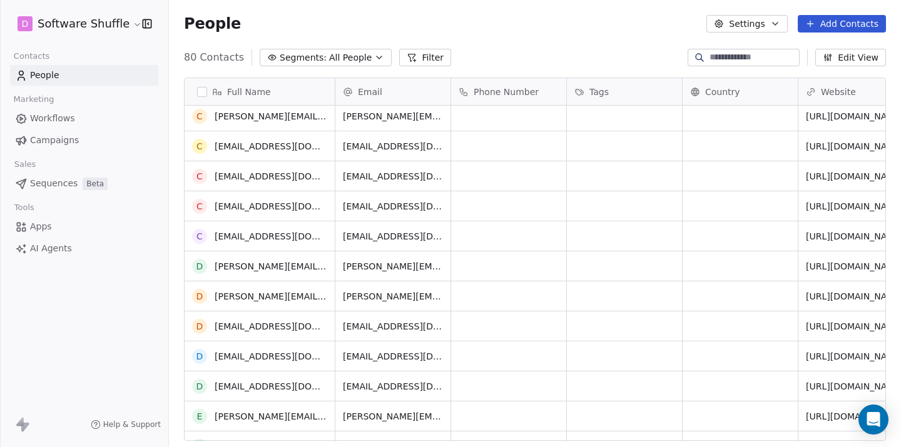
scroll to position [327, 0]
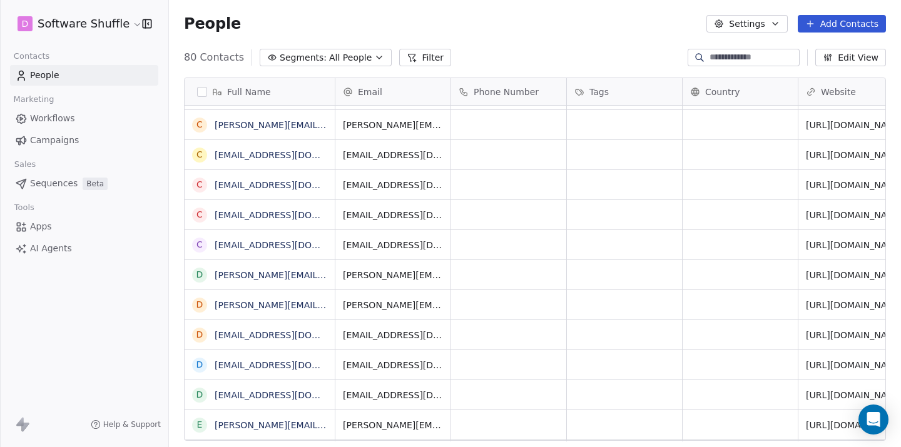
click at [744, 22] on button "Settings" at bounding box center [746, 24] width 81 height 18
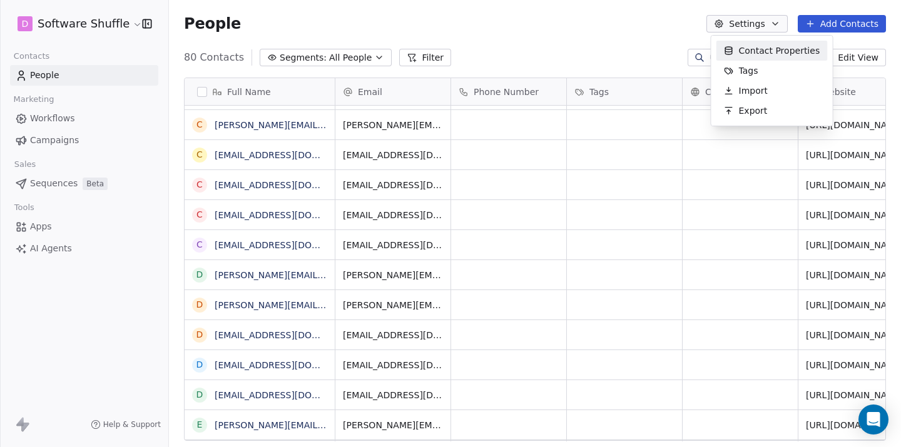
click at [755, 48] on span "Contact Properties" at bounding box center [779, 50] width 81 height 13
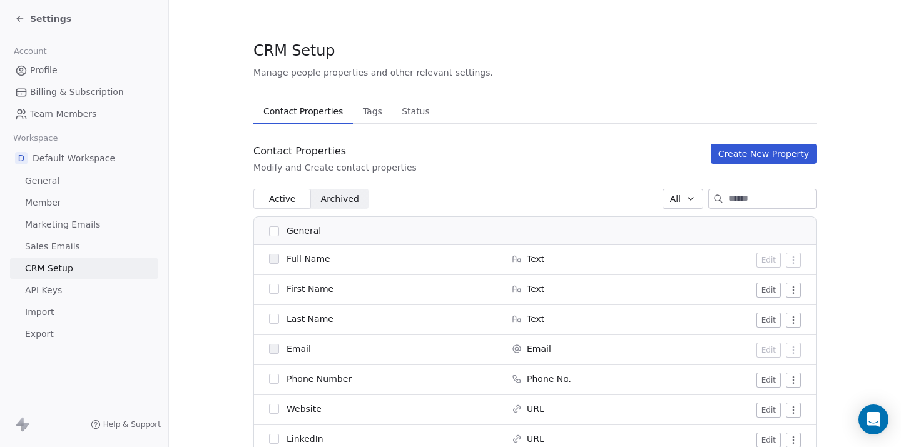
click at [369, 111] on span "Tags" at bounding box center [372, 112] width 29 height 18
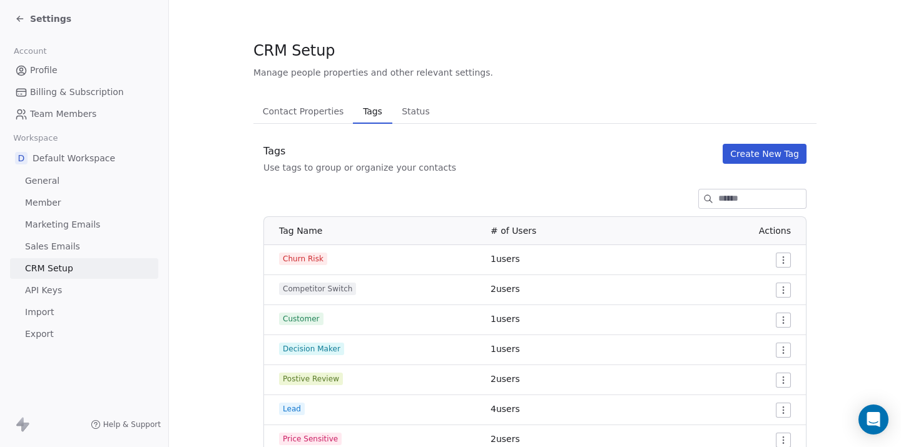
click at [409, 111] on span "Status" at bounding box center [416, 112] width 38 height 18
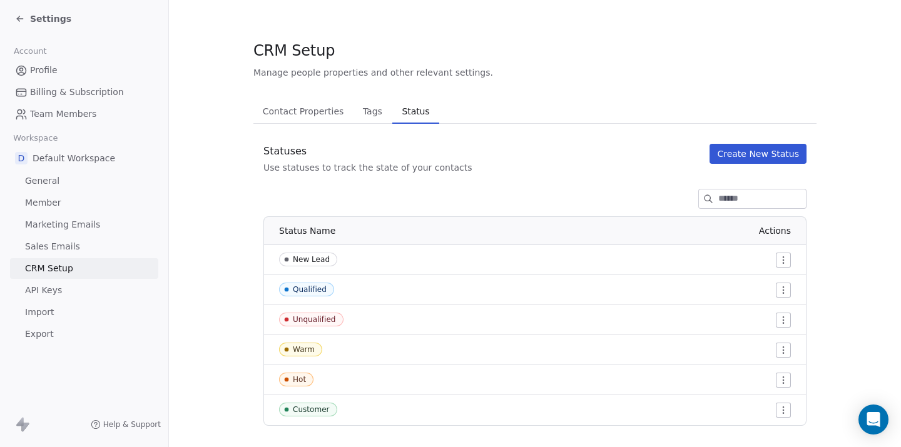
click at [308, 118] on span "Contact Properties" at bounding box center [303, 112] width 91 height 18
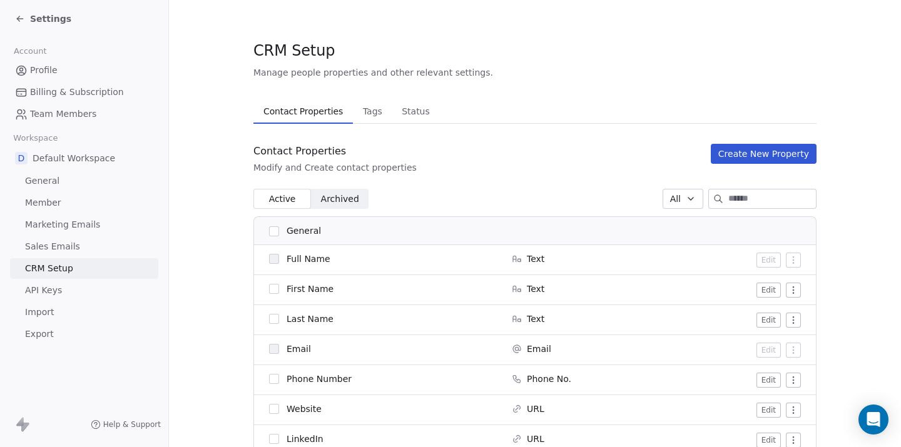
click at [415, 110] on span "Status" at bounding box center [416, 112] width 38 height 18
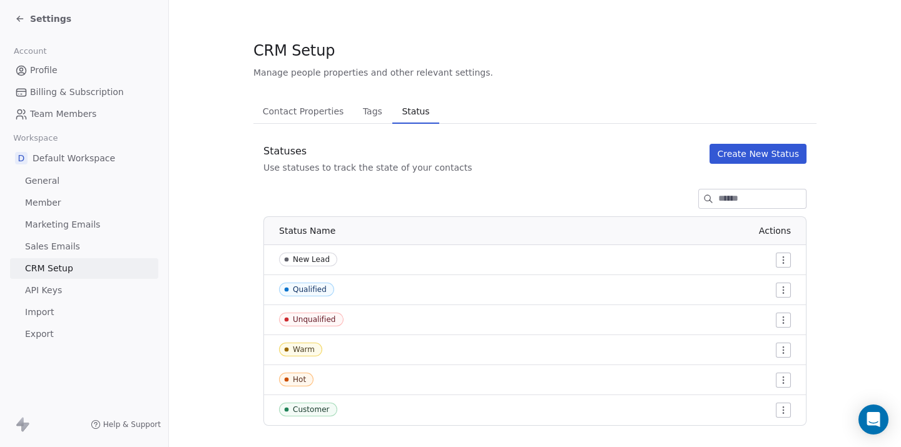
click at [315, 118] on span "Contact Properties" at bounding box center [303, 112] width 91 height 18
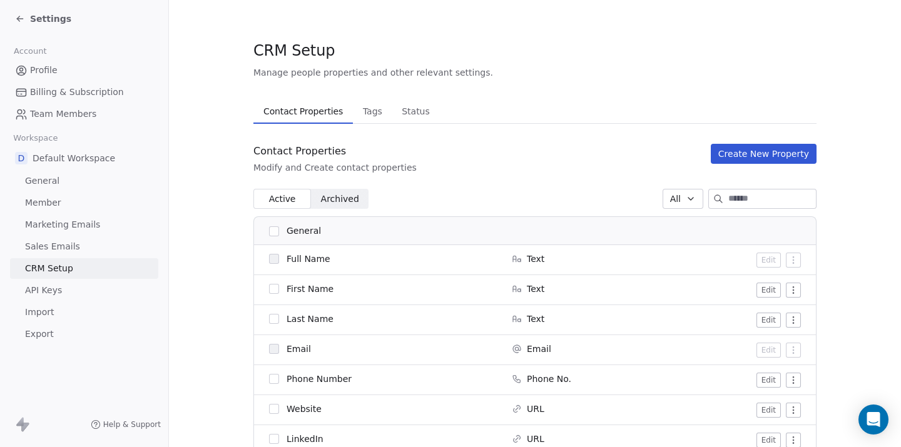
click at [102, 293] on link "API Keys" at bounding box center [84, 290] width 148 height 21
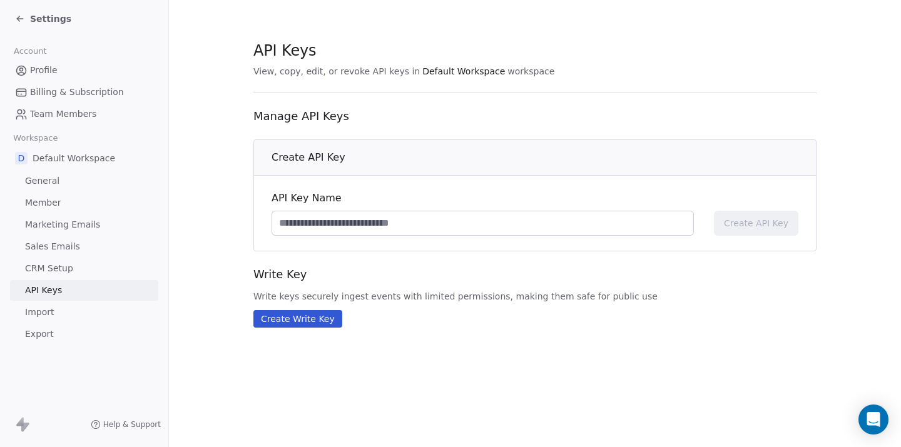
click at [78, 307] on link "Import" at bounding box center [84, 312] width 148 height 21
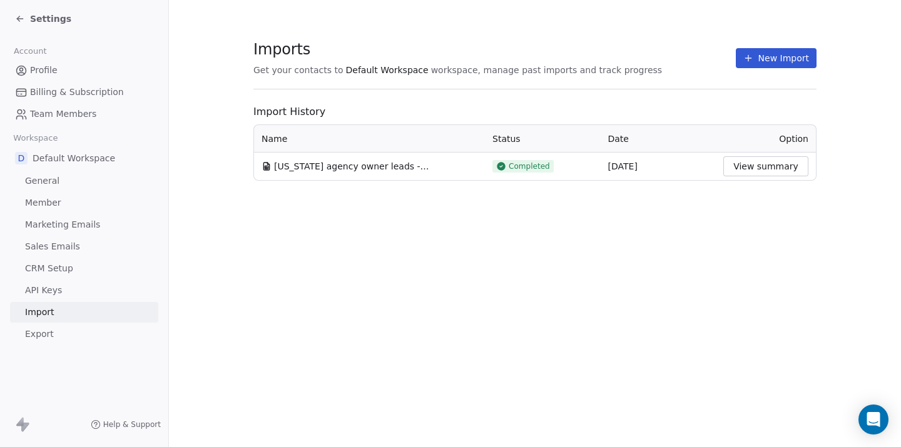
click at [397, 165] on span "washington agency owner leads - washington agency owner leads.csv.csv" at bounding box center [352, 166] width 156 height 13
click at [767, 168] on button "View summary" at bounding box center [765, 166] width 85 height 20
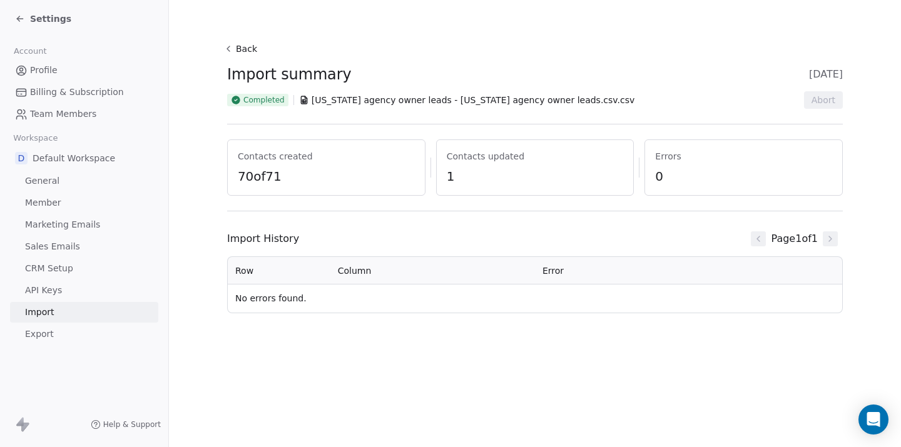
click at [55, 294] on span "API Keys" at bounding box center [43, 290] width 37 height 13
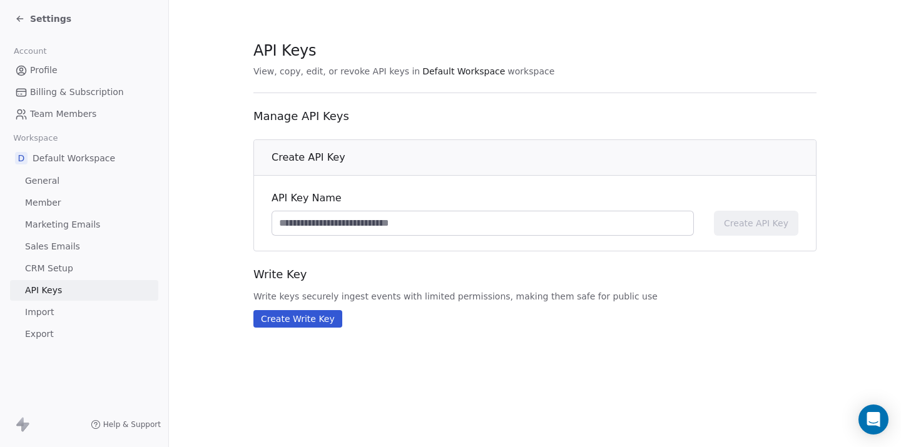
click at [64, 333] on link "Export" at bounding box center [84, 334] width 148 height 21
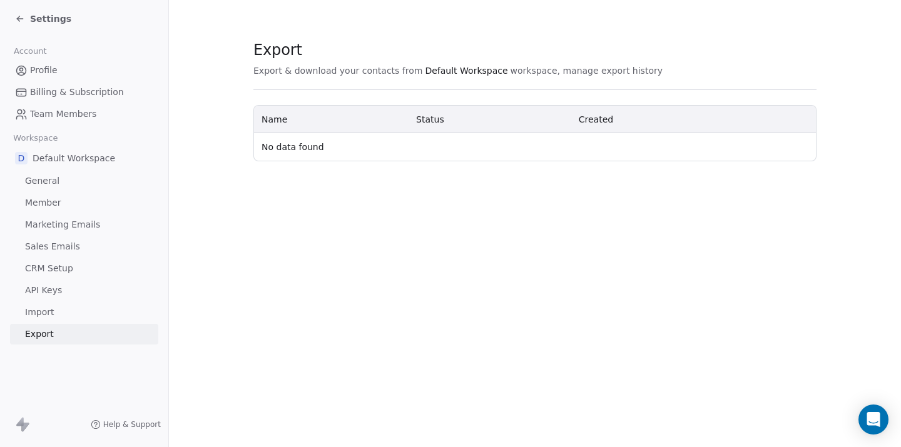
click at [11, 24] on div "Settings" at bounding box center [84, 19] width 168 height 38
click at [73, 209] on link "Member" at bounding box center [84, 203] width 148 height 21
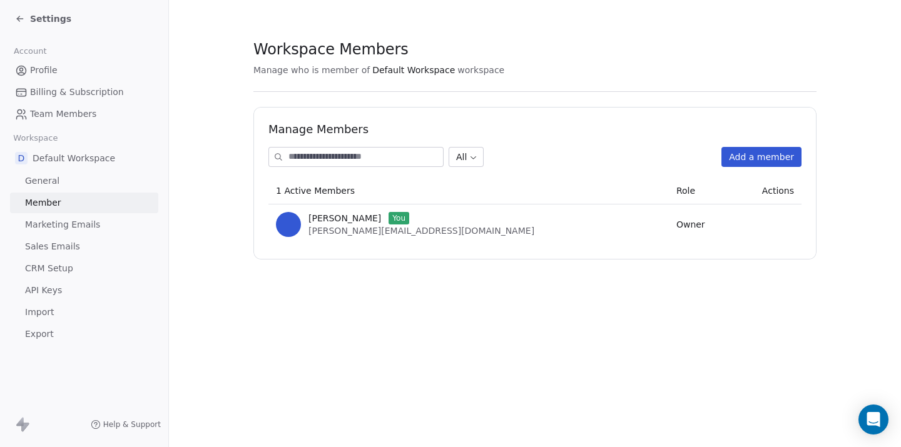
click at [76, 217] on link "Marketing Emails" at bounding box center [84, 225] width 148 height 21
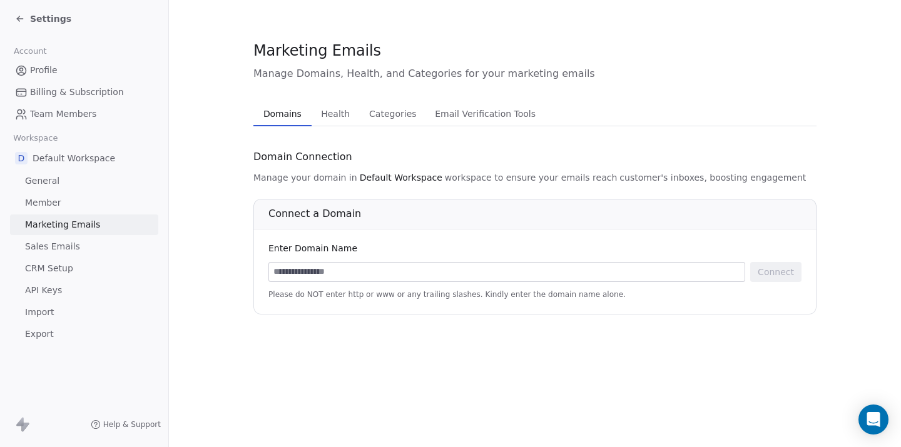
click at [89, 187] on link "General" at bounding box center [84, 181] width 148 height 21
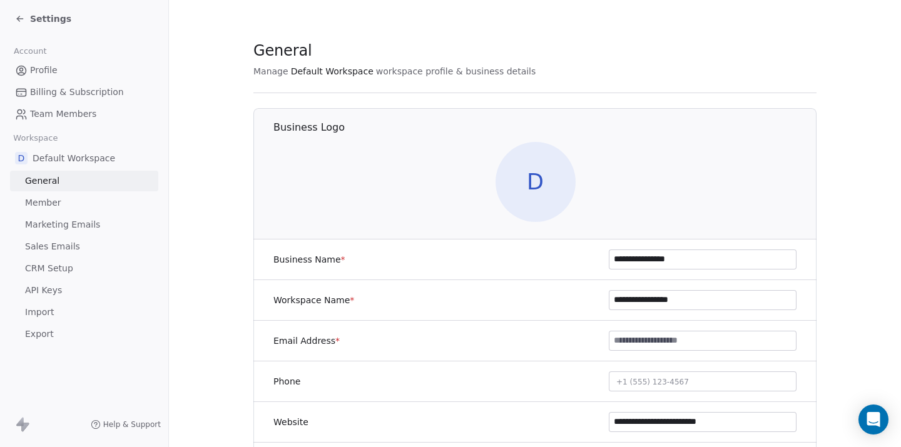
click at [16, 21] on icon at bounding box center [20, 19] width 10 height 10
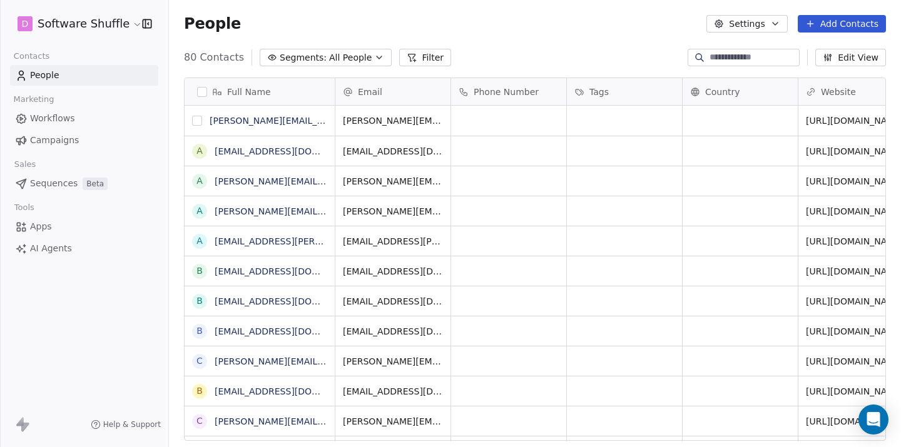
click at [196, 121] on button "grid" at bounding box center [197, 121] width 10 height 10
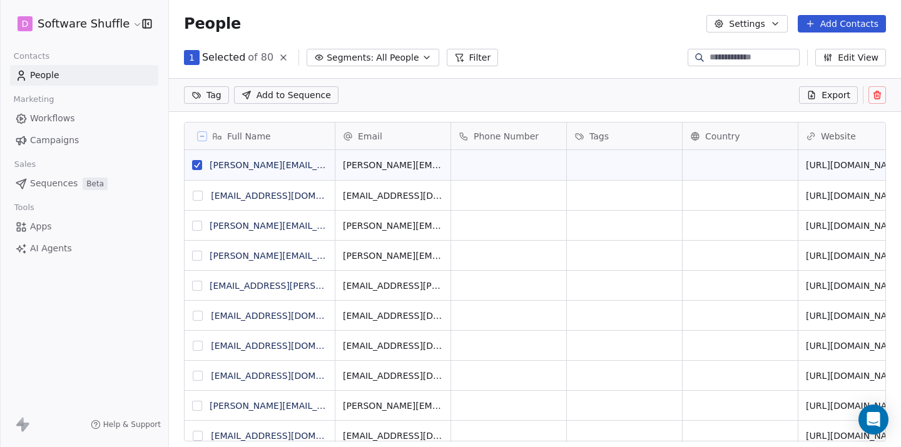
scroll to position [350, 732]
click at [768, 27] on button "Settings" at bounding box center [746, 24] width 81 height 18
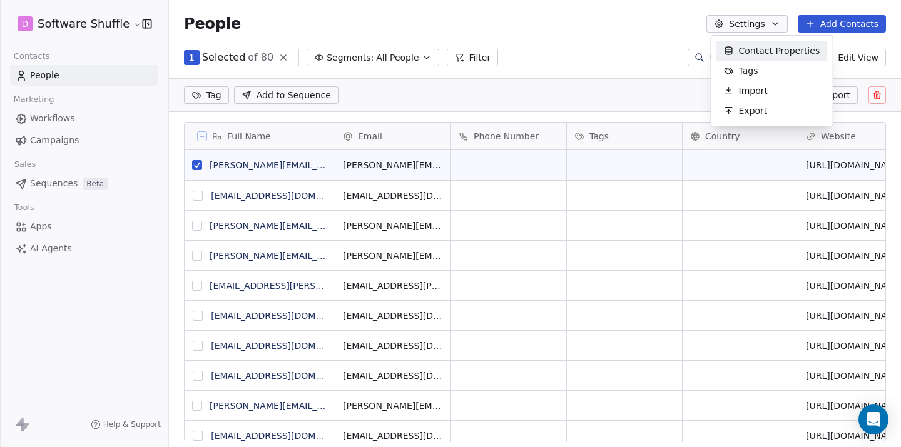
click at [770, 51] on span "Contact Properties" at bounding box center [779, 50] width 81 height 13
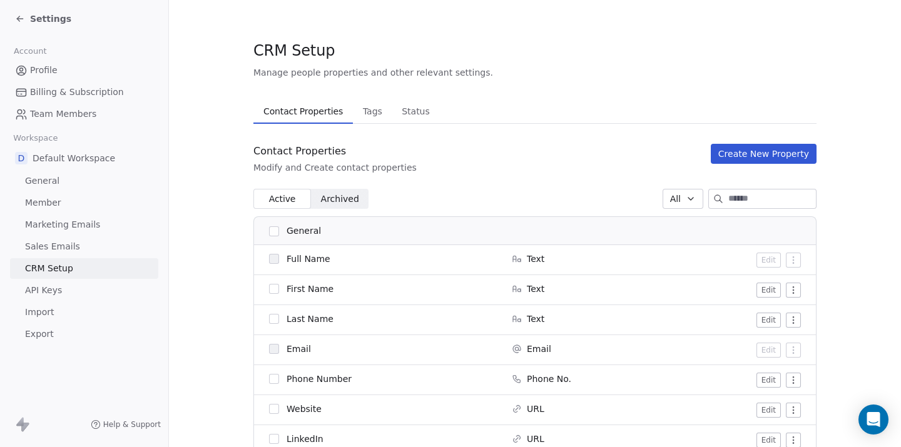
click at [108, 244] on link "Sales Emails" at bounding box center [84, 246] width 148 height 21
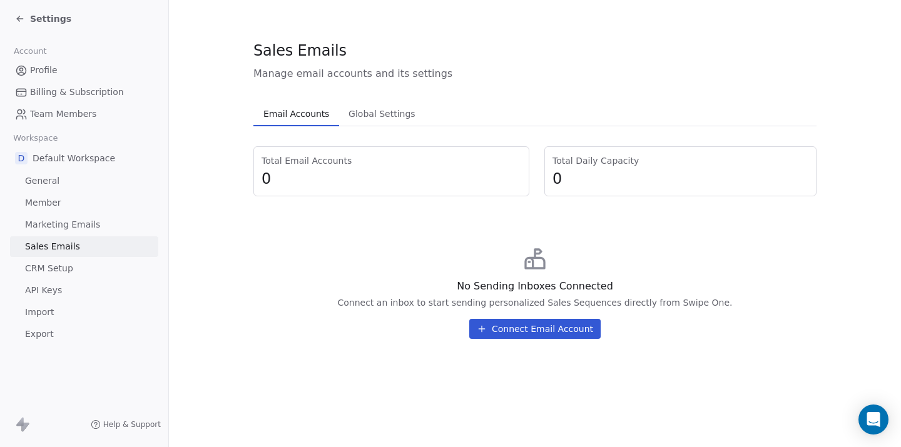
click at [564, 328] on button "Connect Email Account" at bounding box center [534, 329] width 131 height 20
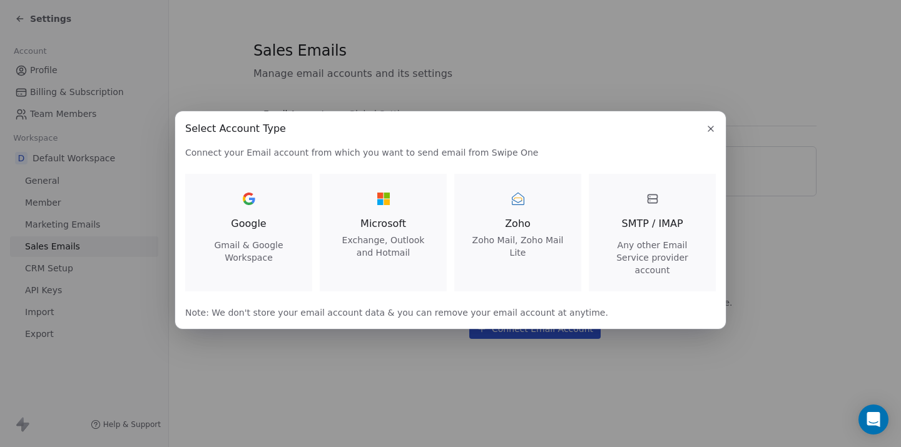
click at [245, 209] on div at bounding box center [249, 199] width 20 height 20
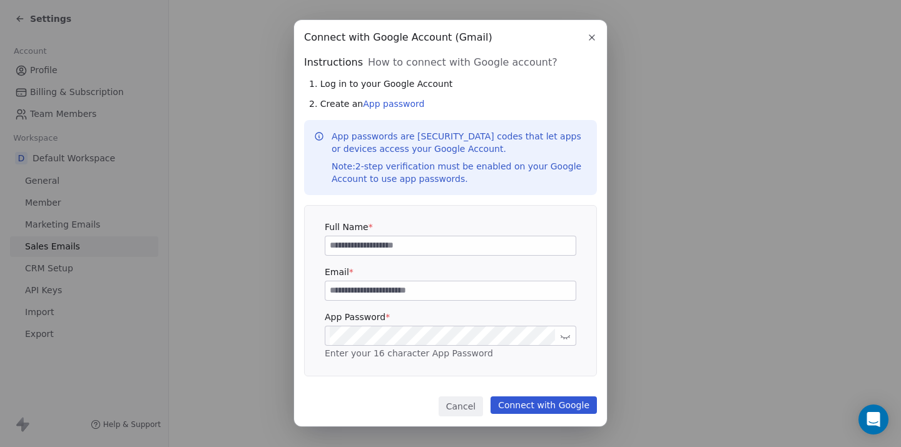
scroll to position [6, 0]
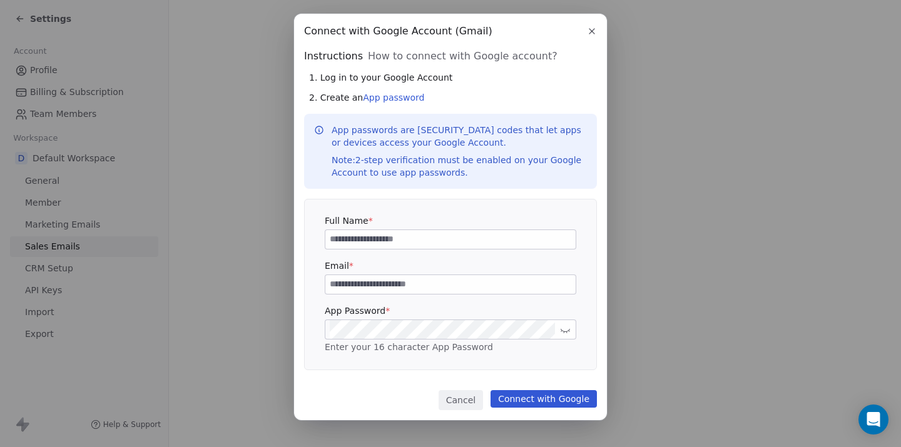
click at [594, 29] on icon "button" at bounding box center [591, 31] width 5 height 5
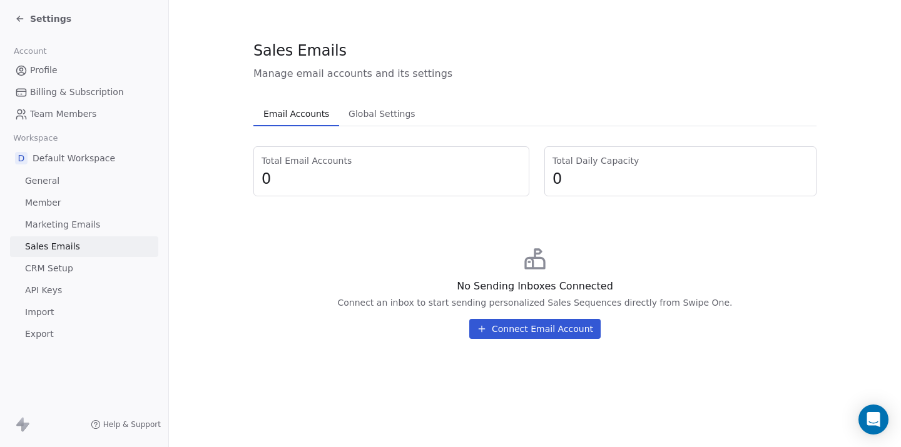
click at [566, 336] on button "Connect Email Account" at bounding box center [534, 329] width 131 height 20
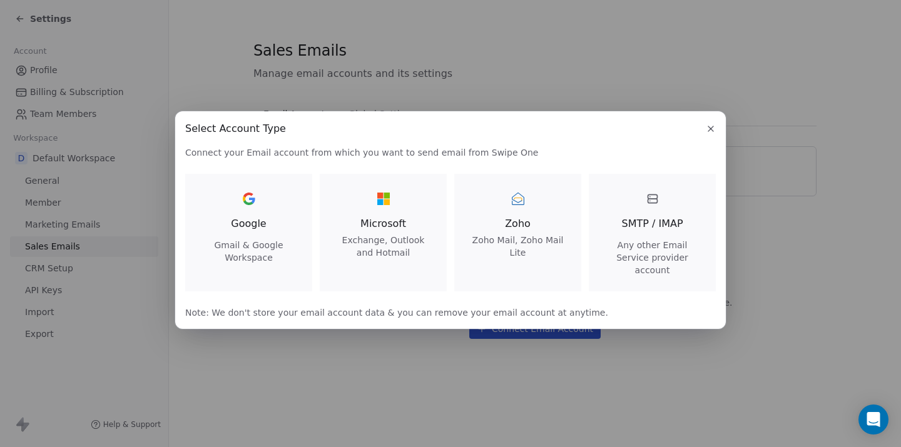
click at [283, 213] on div "Google Gmail & Google Workspace" at bounding box center [248, 226] width 97 height 75
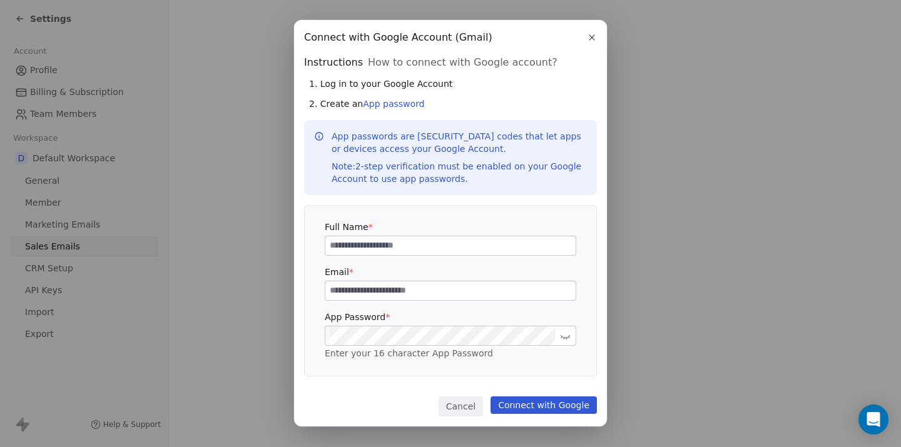
click at [589, 31] on button "button" at bounding box center [591, 37] width 15 height 15
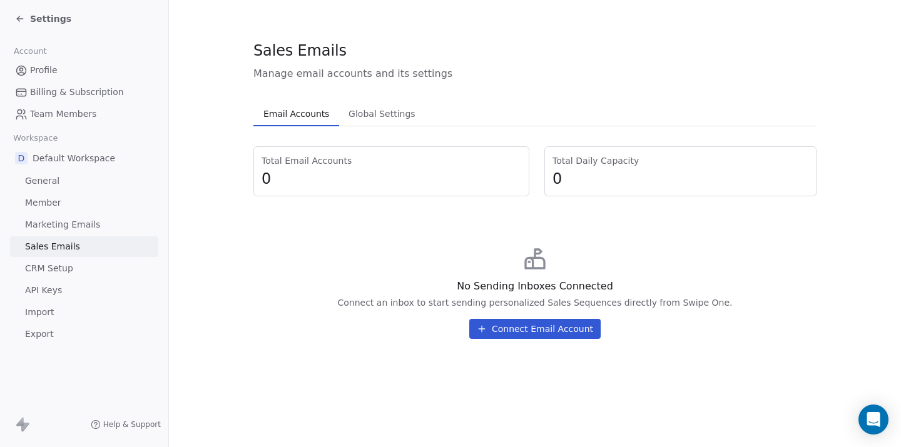
click at [494, 328] on button "Connect Email Account" at bounding box center [534, 329] width 131 height 20
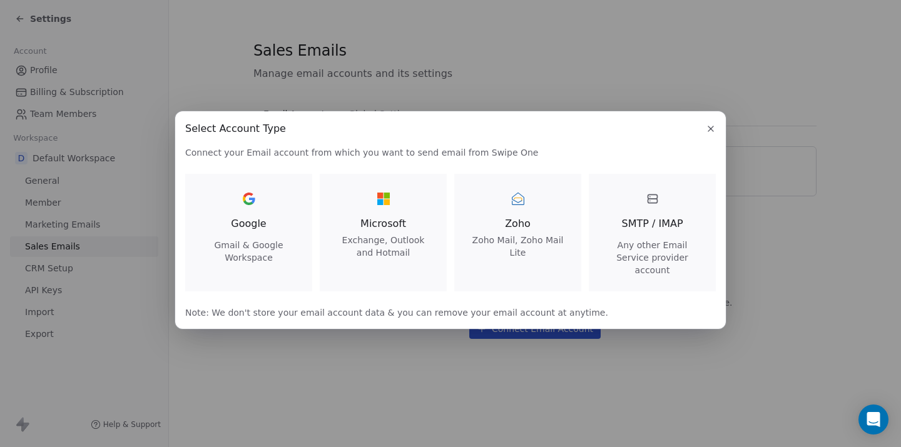
click at [656, 209] on div at bounding box center [653, 199] width 20 height 20
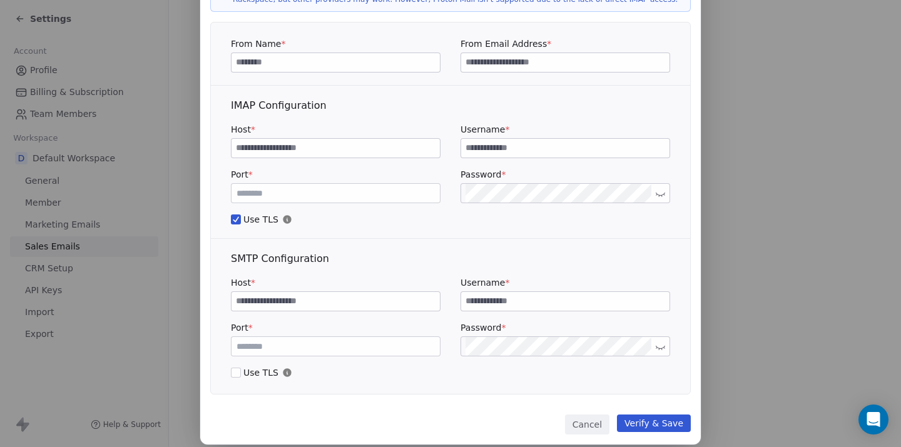
scroll to position [0, 0]
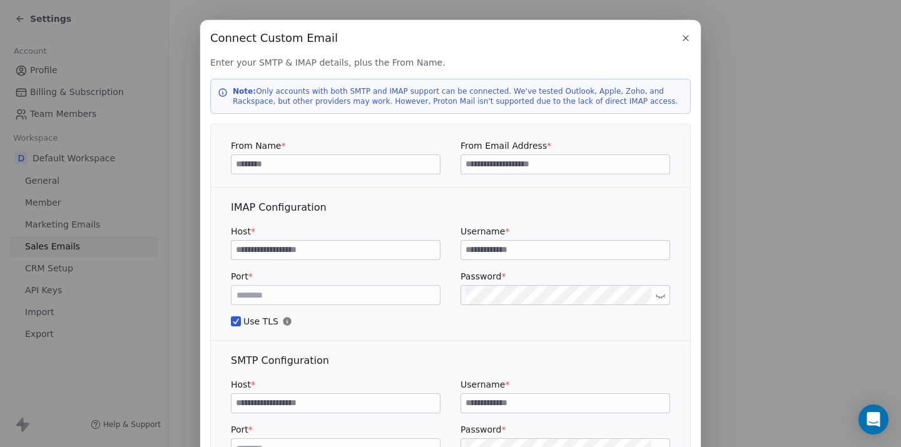
click at [683, 39] on icon "button" at bounding box center [686, 38] width 10 height 10
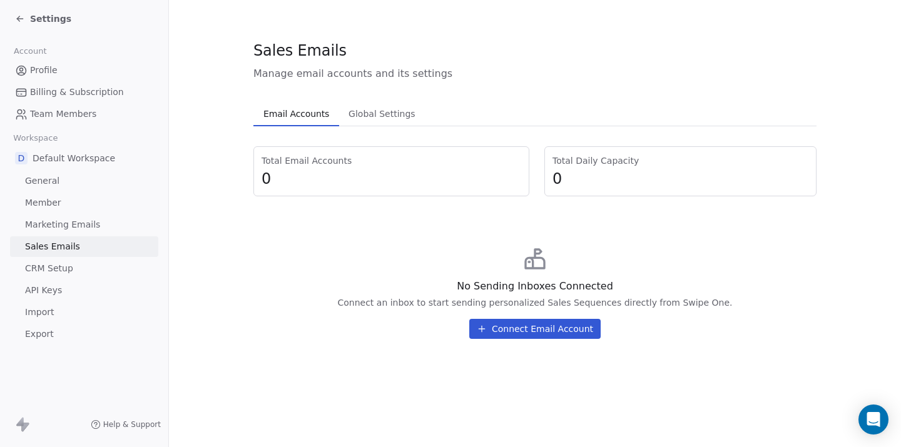
click at [382, 117] on span "Global Settings" at bounding box center [381, 114] width 77 height 18
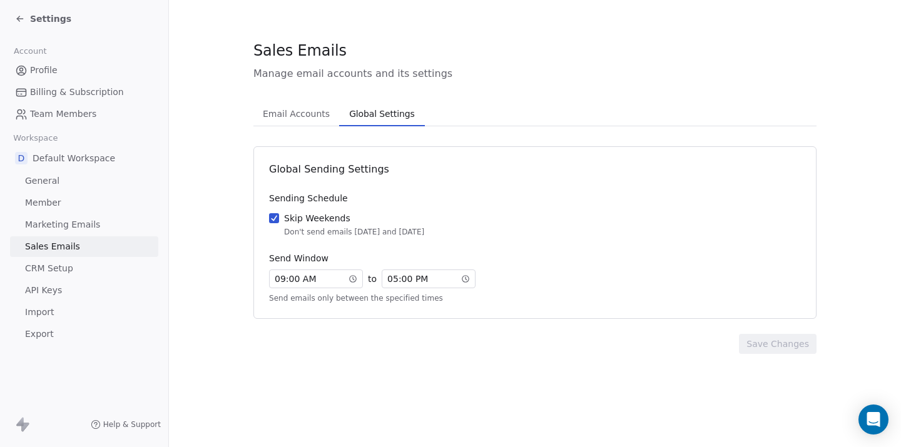
click at [303, 114] on span "Email Accounts" at bounding box center [296, 114] width 77 height 18
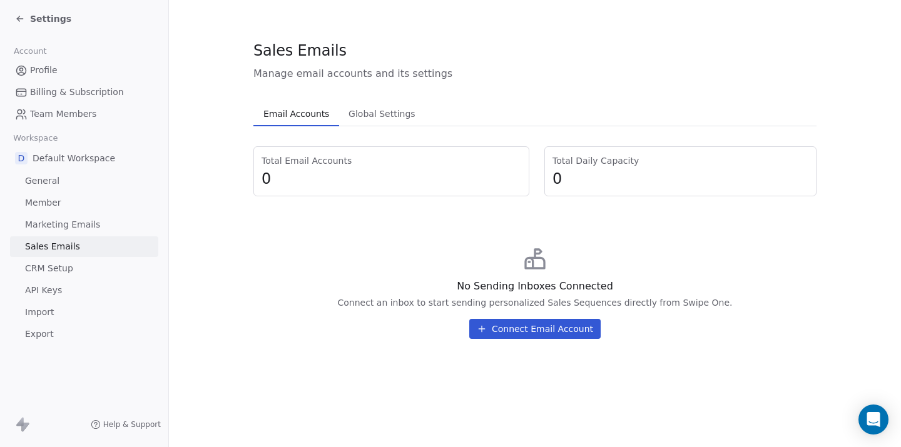
click at [376, 109] on span "Global Settings" at bounding box center [381, 114] width 77 height 18
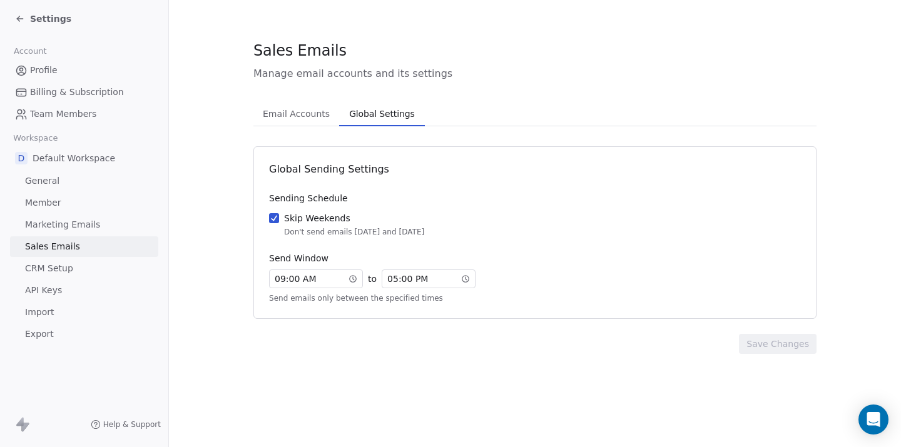
click at [323, 114] on span "Email Accounts" at bounding box center [296, 114] width 77 height 18
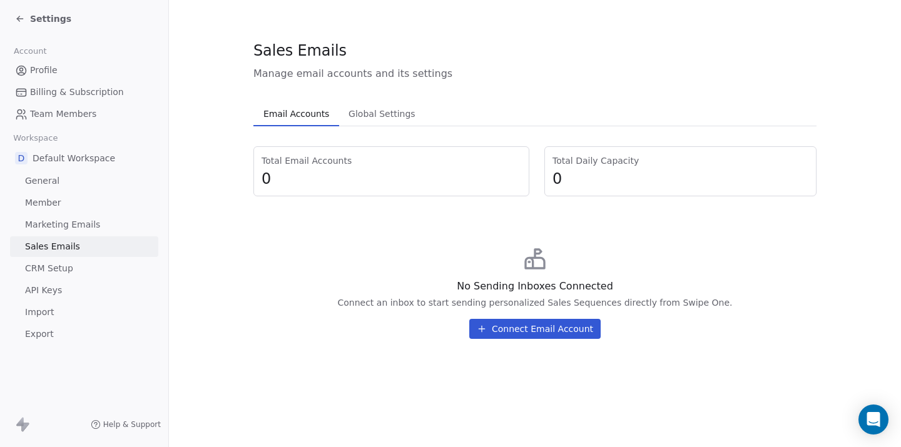
click at [377, 122] on span "Global Settings" at bounding box center [381, 114] width 77 height 18
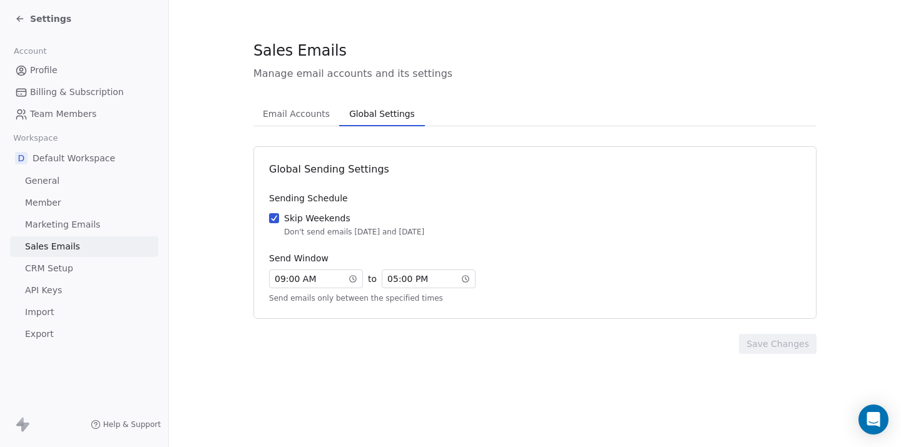
click at [313, 113] on span "Email Accounts" at bounding box center [296, 114] width 77 height 18
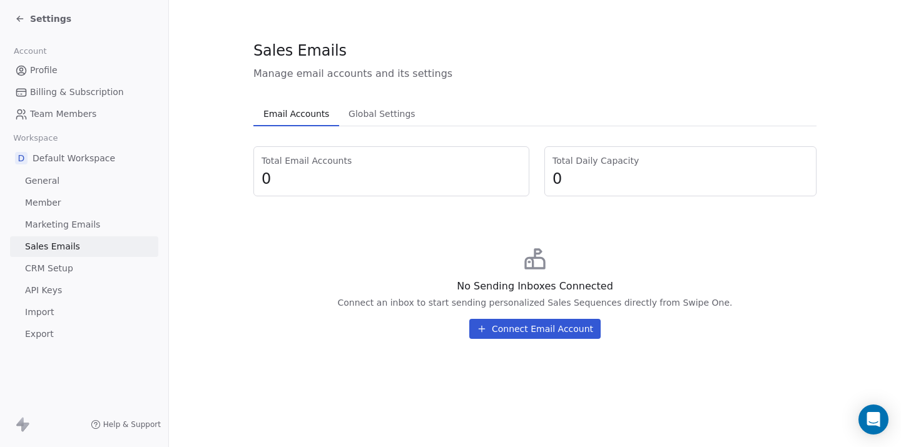
click at [121, 216] on link "Marketing Emails" at bounding box center [84, 225] width 148 height 21
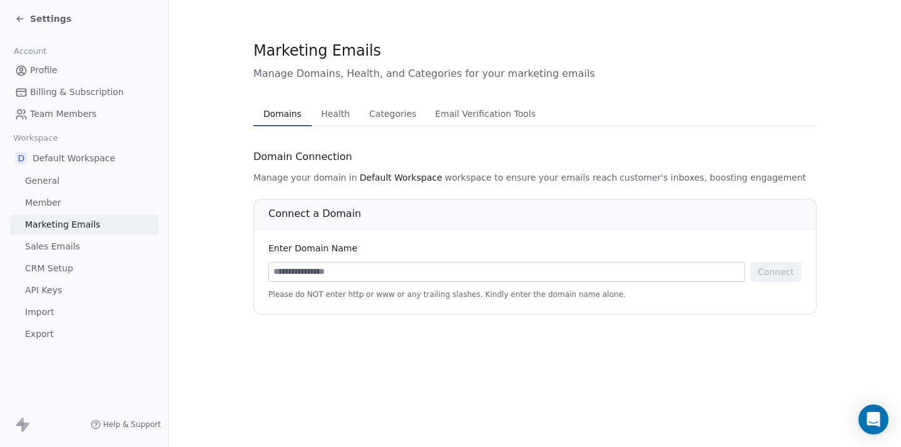
click at [121, 216] on link "Marketing Emails" at bounding box center [84, 225] width 148 height 21
click at [339, 111] on span "Health" at bounding box center [335, 114] width 39 height 18
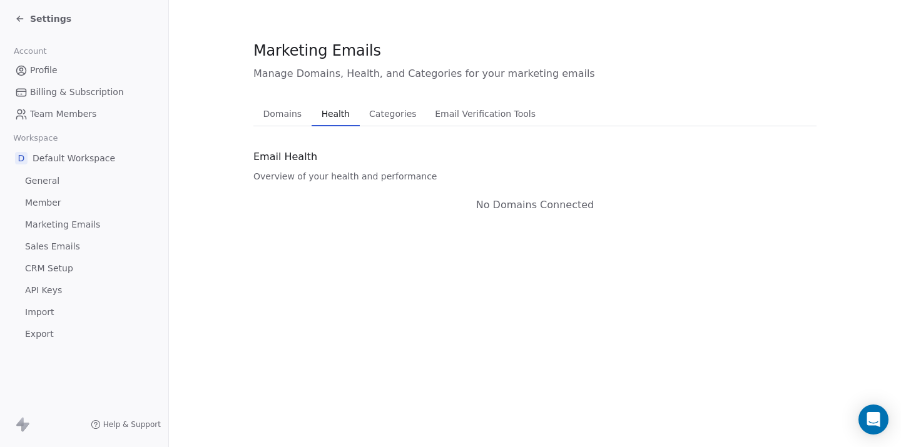
click at [384, 117] on span "Categories" at bounding box center [392, 114] width 57 height 18
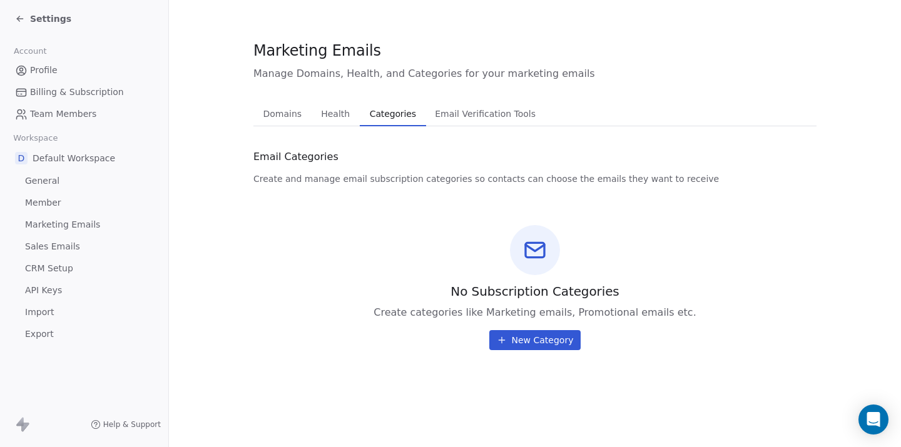
click at [452, 116] on span "Email Verification Tools" at bounding box center [485, 114] width 111 height 18
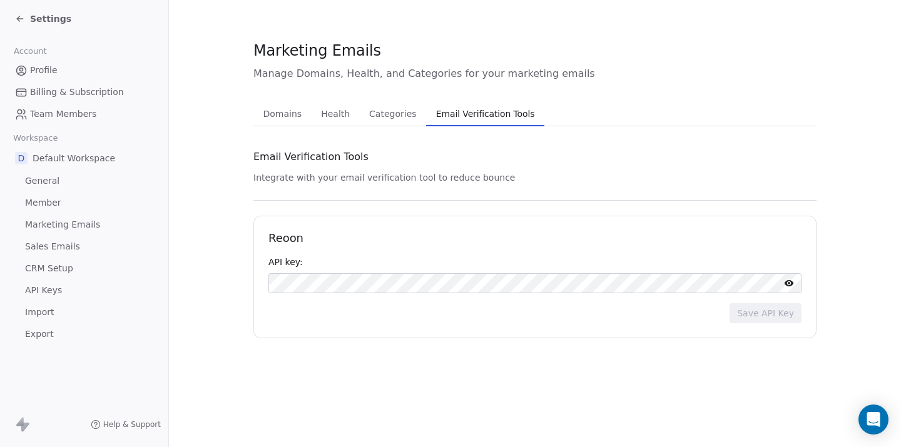
click at [48, 202] on span "Member" at bounding box center [43, 202] width 36 height 13
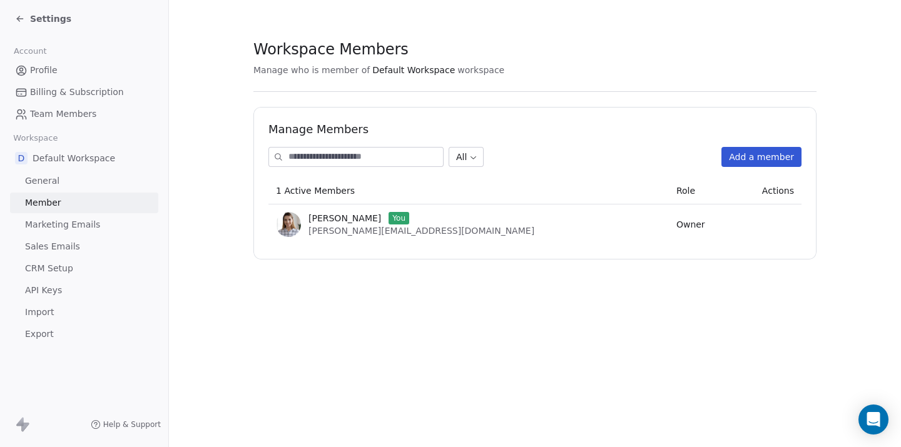
click at [789, 146] on div "Manage Members All Add a member 1 Active Members Role Actions Chad You chloe@ac…" at bounding box center [534, 183] width 563 height 153
click at [769, 158] on button "Add a member" at bounding box center [761, 157] width 80 height 20
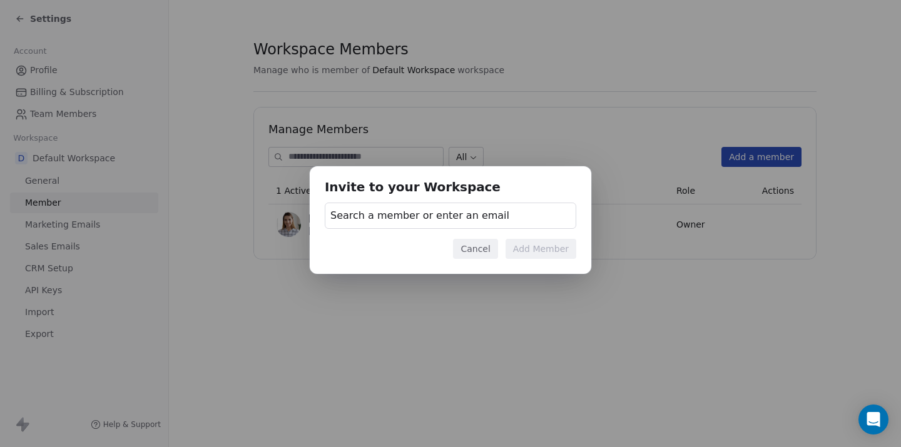
click at [486, 250] on button "Cancel" at bounding box center [475, 249] width 44 height 20
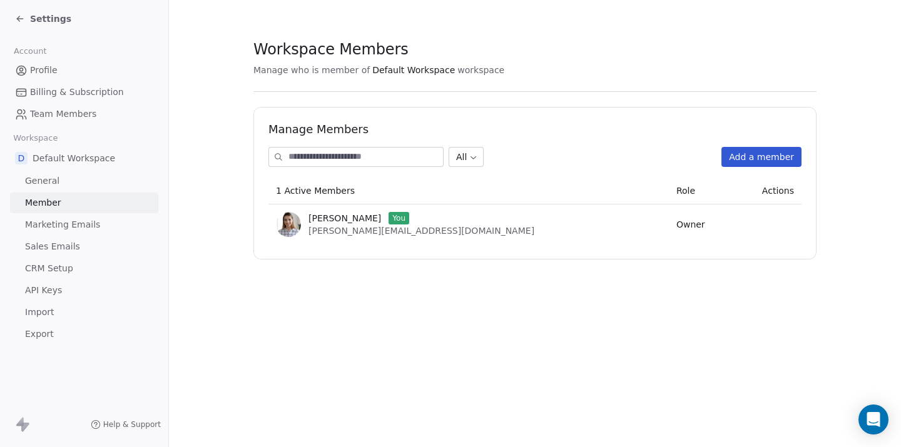
click at [80, 177] on link "General" at bounding box center [84, 181] width 148 height 21
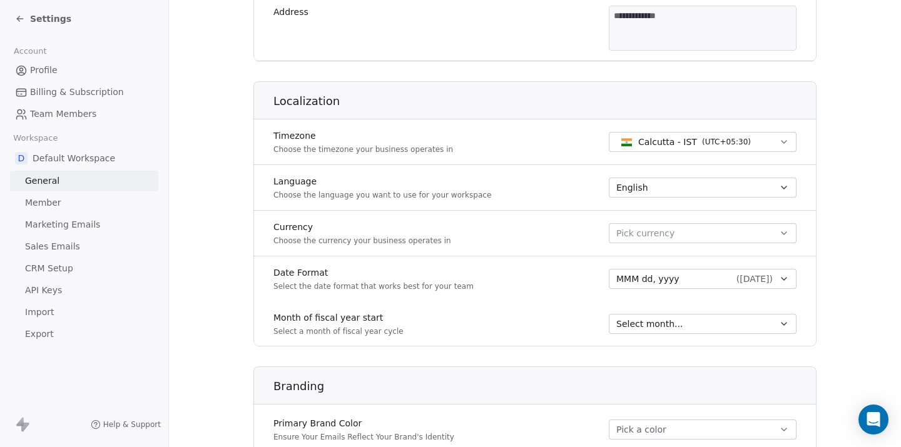
scroll to position [447, 0]
click at [639, 142] on span "Calcutta - IST" at bounding box center [667, 142] width 59 height 13
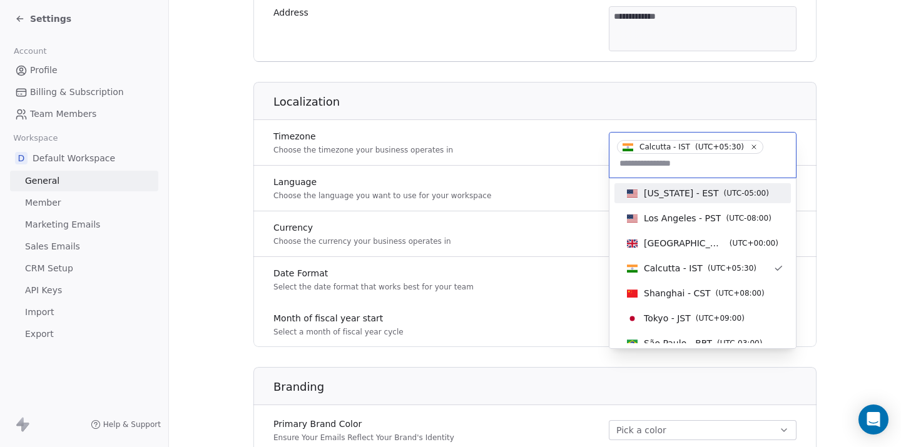
click at [651, 197] on span "New York - EST" at bounding box center [681, 193] width 75 height 13
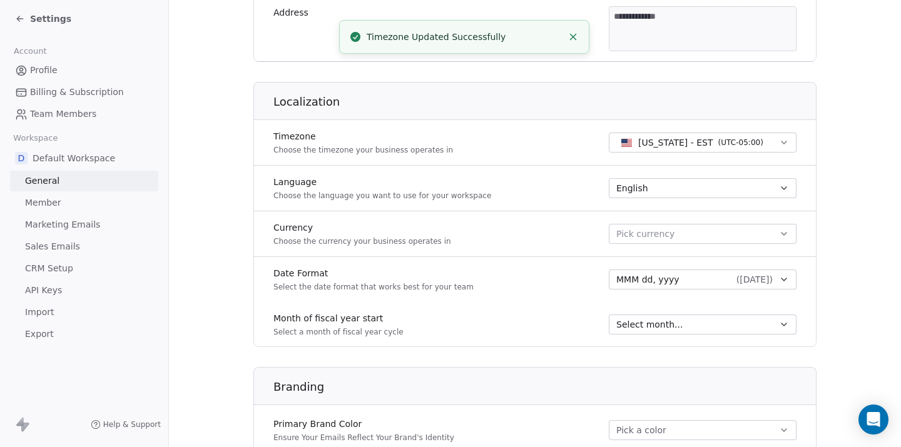
click at [282, 76] on div "**********" at bounding box center [534, 173] width 563 height 1023
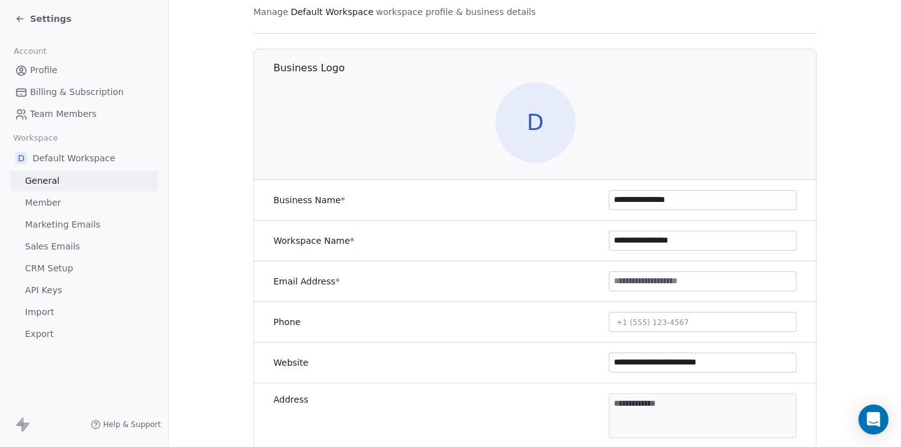
scroll to position [66, 0]
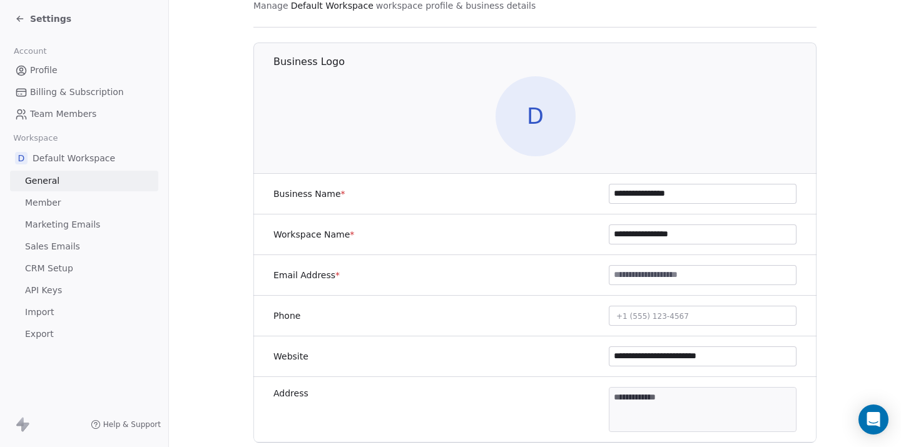
click at [18, 14] on icon at bounding box center [20, 19] width 10 height 10
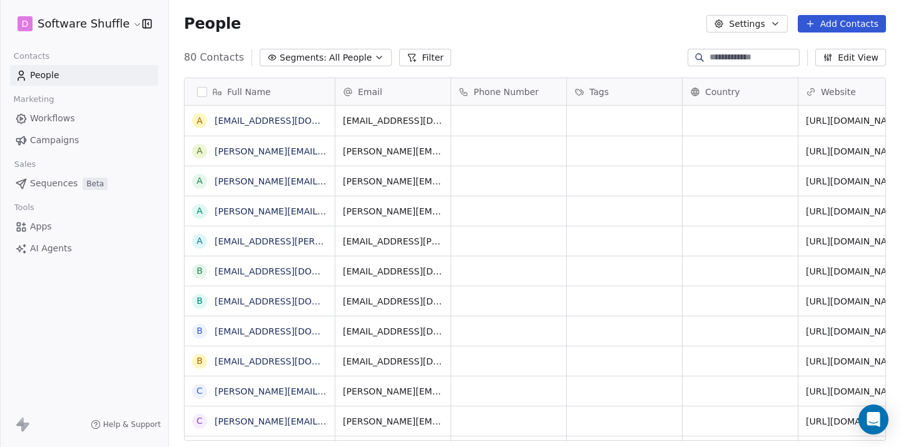
click at [355, 54] on span "All People" at bounding box center [350, 57] width 43 height 13
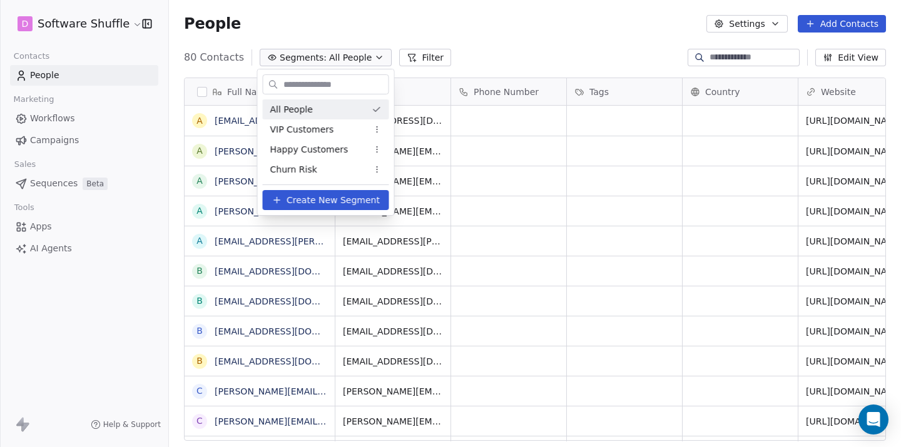
click at [355, 54] on html "D Software Shuffle Contacts People Marketing Workflows Campaigns Sales Sequence…" at bounding box center [450, 223] width 901 height 447
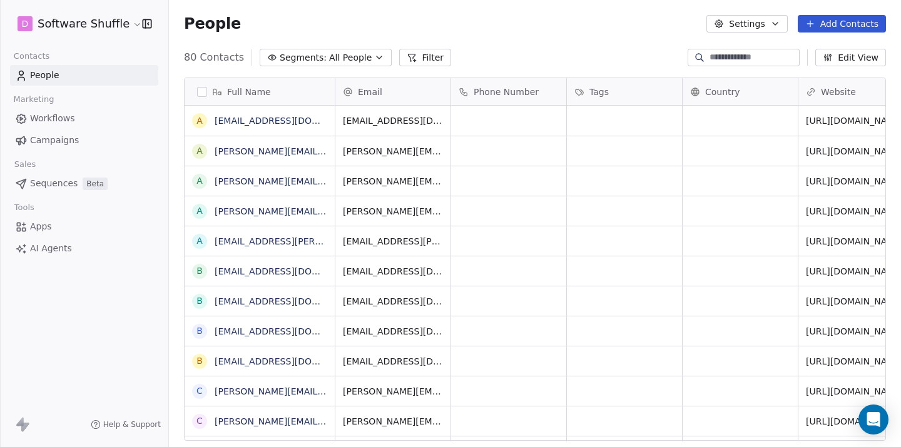
click at [514, 33] on div "People Settings Add Contacts" at bounding box center [535, 24] width 732 height 48
click at [738, 21] on button "Settings" at bounding box center [746, 24] width 81 height 18
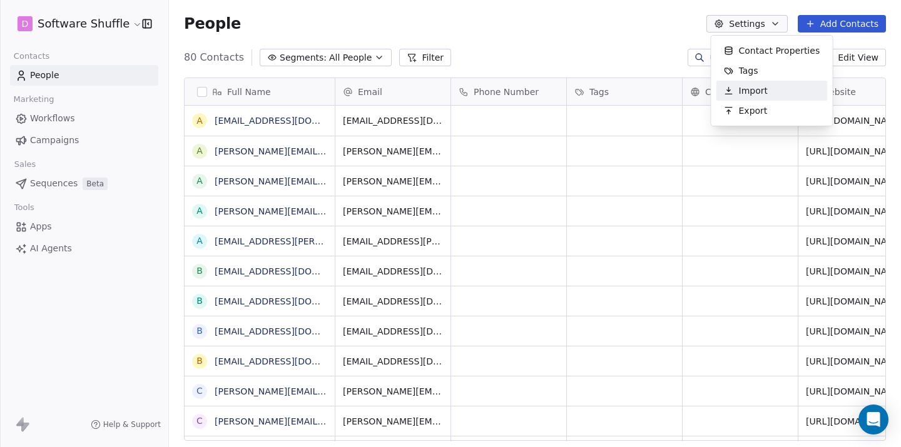
click at [753, 93] on span "Import" at bounding box center [753, 90] width 29 height 13
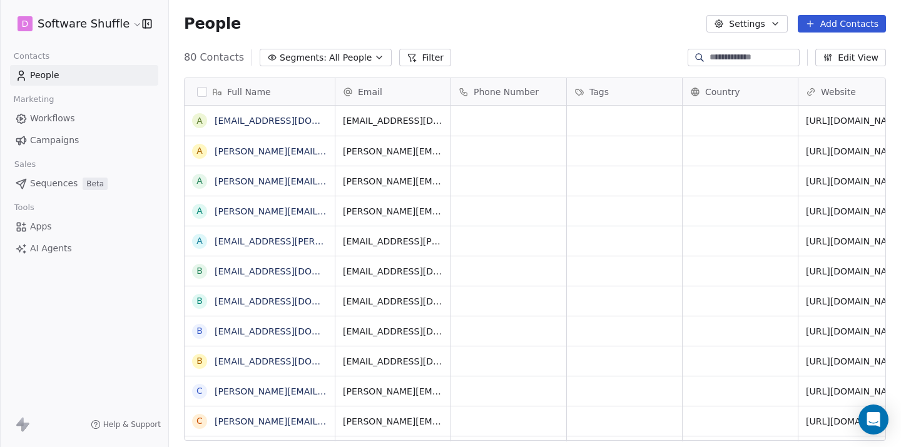
scroll to position [394, 732]
click at [847, 28] on button "Add Contacts" at bounding box center [842, 24] width 88 height 18
click at [613, 19] on html "D Software Shuffle Contacts People Marketing Workflows Campaigns Sales Sequence…" at bounding box center [450, 223] width 901 height 447
click at [858, 64] on button "Edit View" at bounding box center [850, 58] width 71 height 18
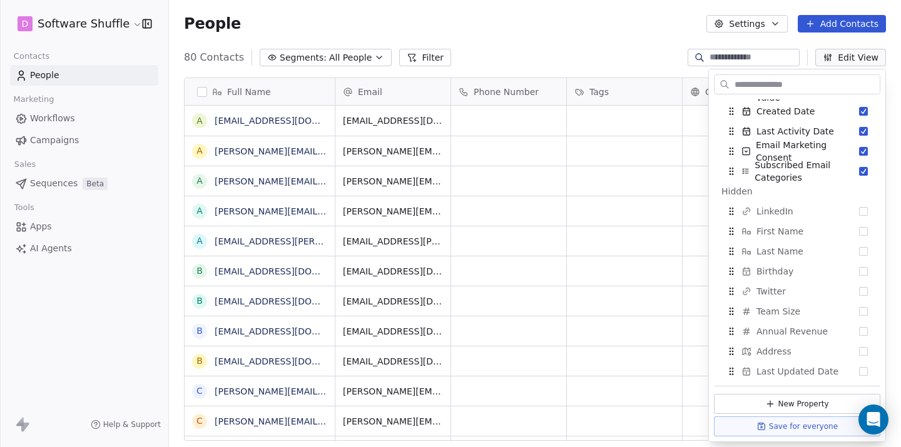
scroll to position [0, 0]
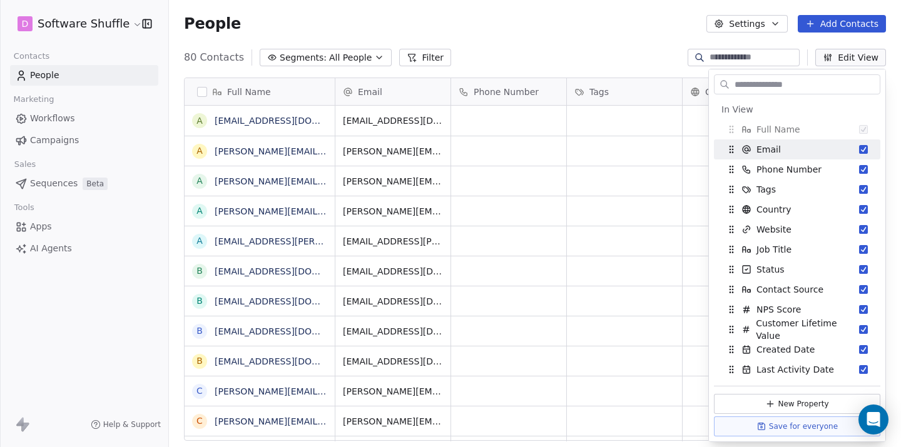
click at [638, 28] on div "People Settings Add Contacts" at bounding box center [535, 24] width 702 height 18
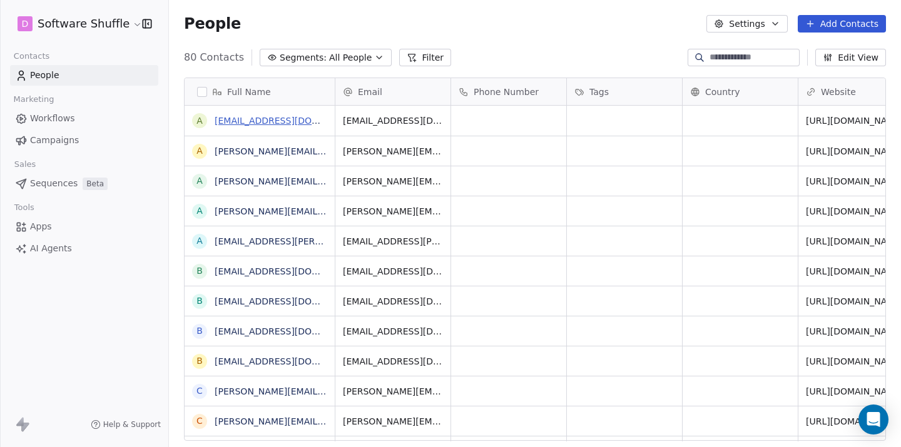
click at [263, 121] on link "abowen@vertigovisual.com" at bounding box center [291, 121] width 153 height 10
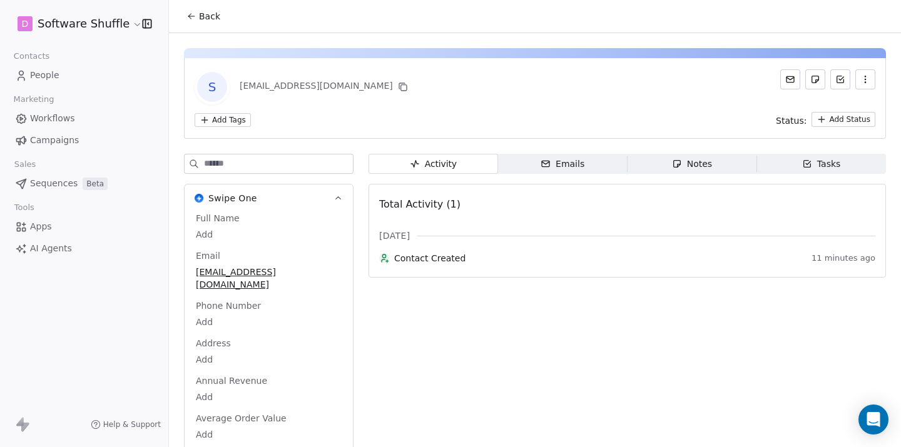
click at [191, 20] on icon at bounding box center [191, 16] width 10 height 10
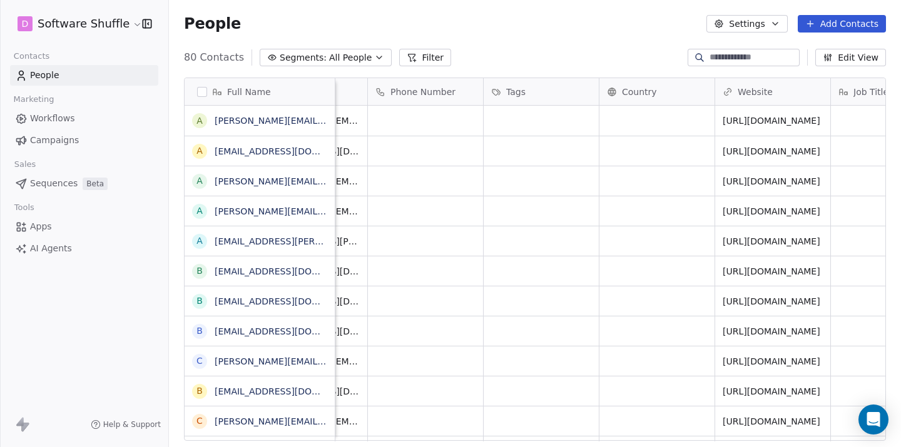
scroll to position [0, 84]
click at [527, 116] on div "grid" at bounding box center [540, 121] width 115 height 30
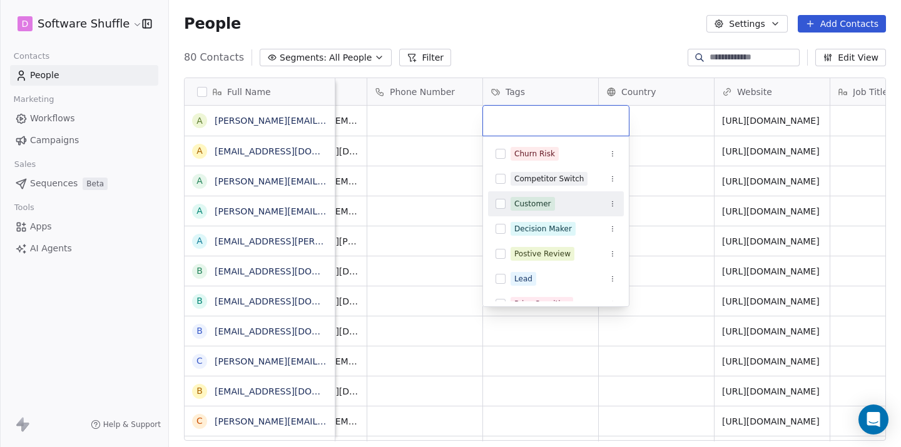
click at [530, 208] on div "Customer" at bounding box center [532, 203] width 37 height 11
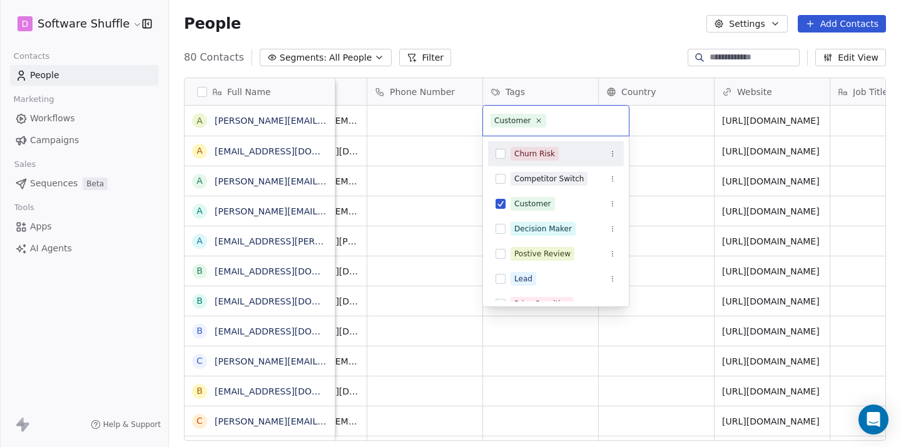
click at [450, 112] on html "D Software Shuffle Contacts People Marketing Workflows Campaigns Sales Sequence…" at bounding box center [450, 223] width 901 height 447
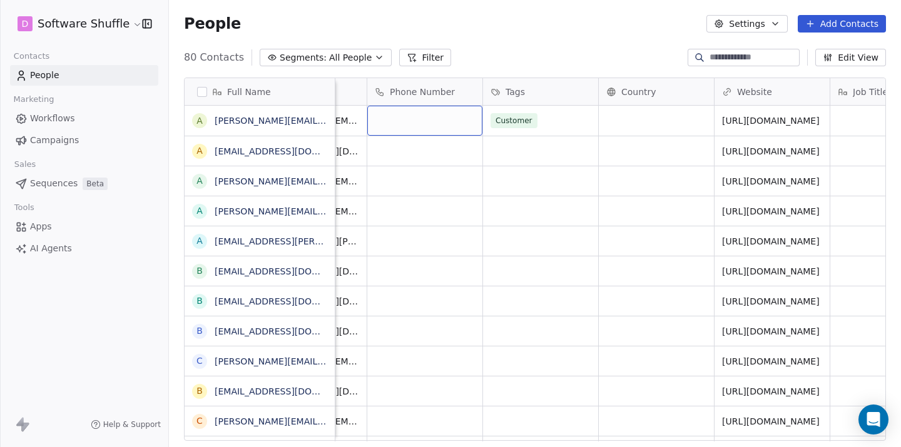
click at [426, 121] on div "grid" at bounding box center [424, 121] width 115 height 30
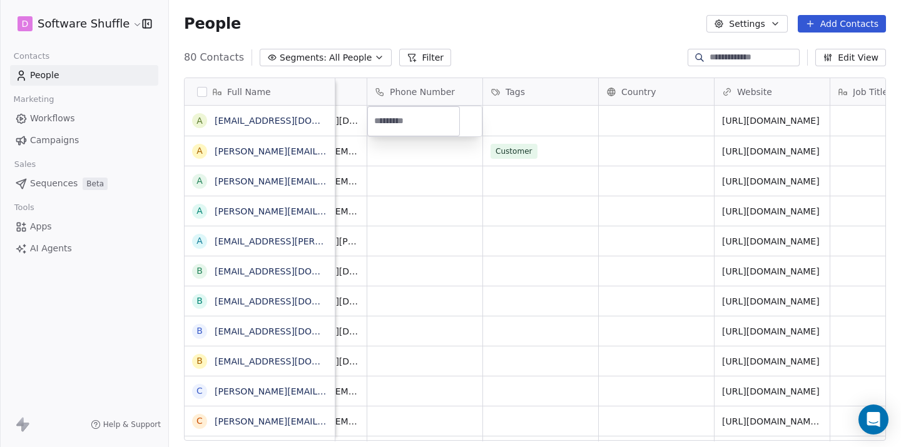
click at [445, 158] on html "D Software Shuffle Contacts People Marketing Workflows Campaigns Sales Sequence…" at bounding box center [450, 223] width 901 height 447
click at [431, 114] on div "grid" at bounding box center [424, 121] width 115 height 30
type input "****"
click at [433, 167] on html "D Software Shuffle Contacts People Marketing Workflows Campaigns Sales Sequence…" at bounding box center [450, 223] width 901 height 447
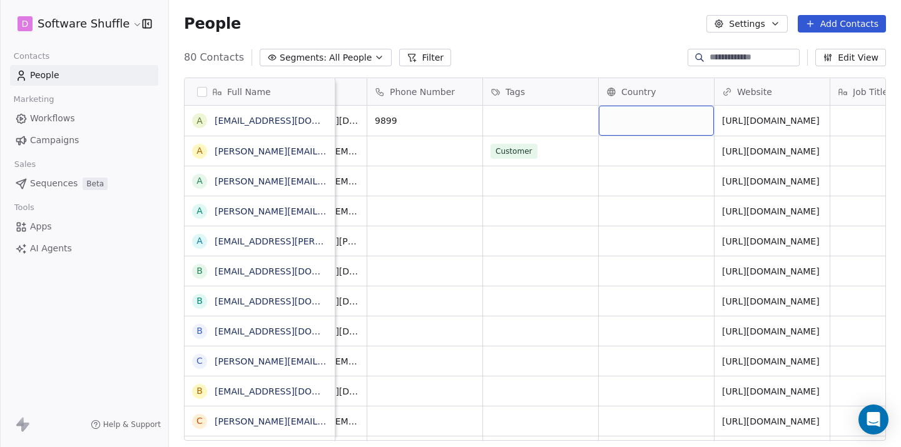
click at [641, 121] on div "grid" at bounding box center [656, 121] width 115 height 30
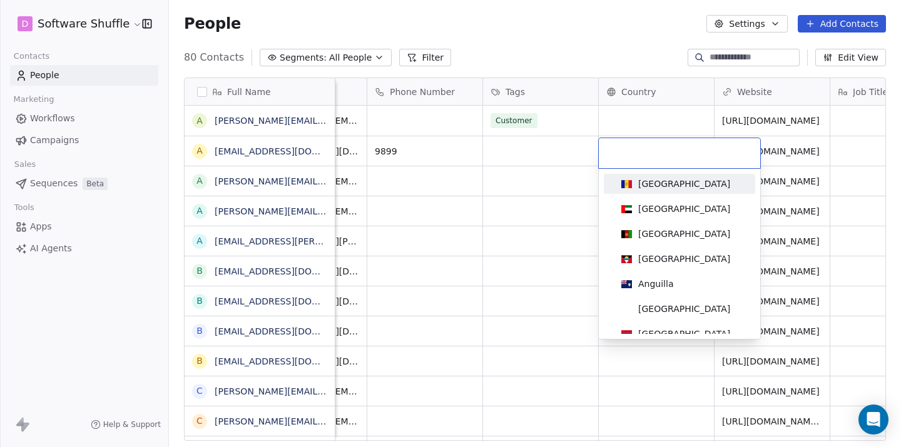
click at [571, 146] on html "D Software Shuffle Contacts People Marketing Workflows Campaigns Sales Sequence…" at bounding box center [450, 223] width 901 height 447
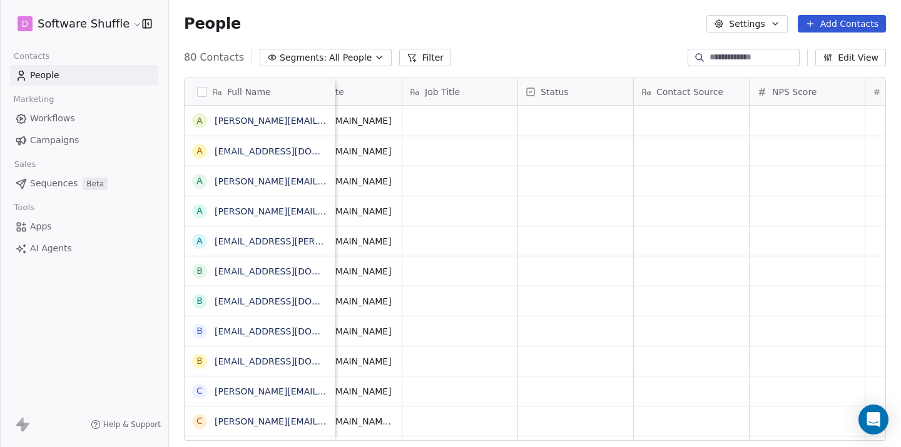
scroll to position [0, 516]
click at [763, 26] on button "Settings" at bounding box center [746, 24] width 81 height 18
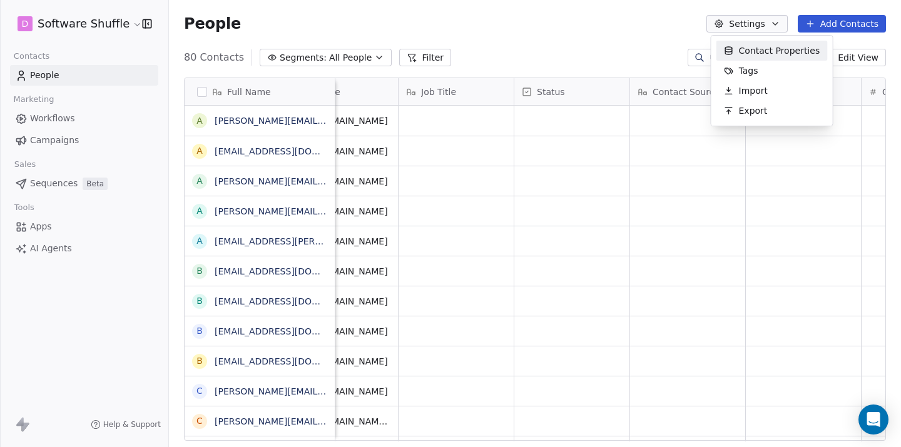
click at [76, 119] on html "D Software Shuffle Contacts People Marketing Workflows Campaigns Sales Sequence…" at bounding box center [450, 223] width 901 height 447
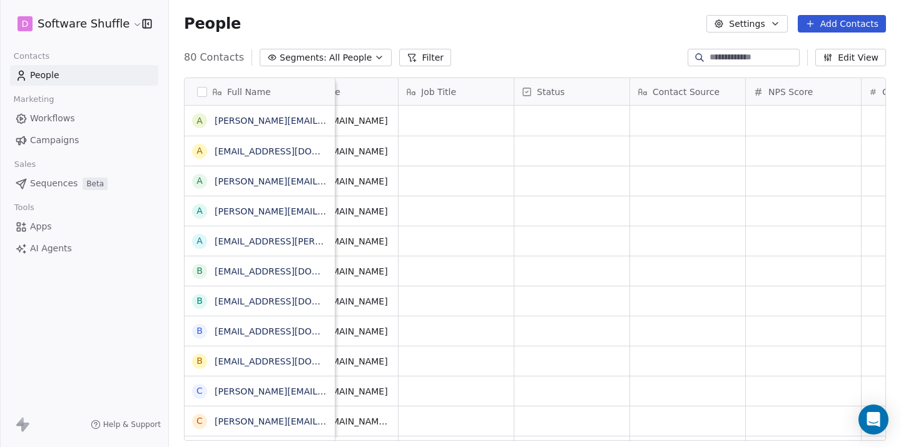
click at [56, 112] on span "Workflows" at bounding box center [52, 118] width 45 height 13
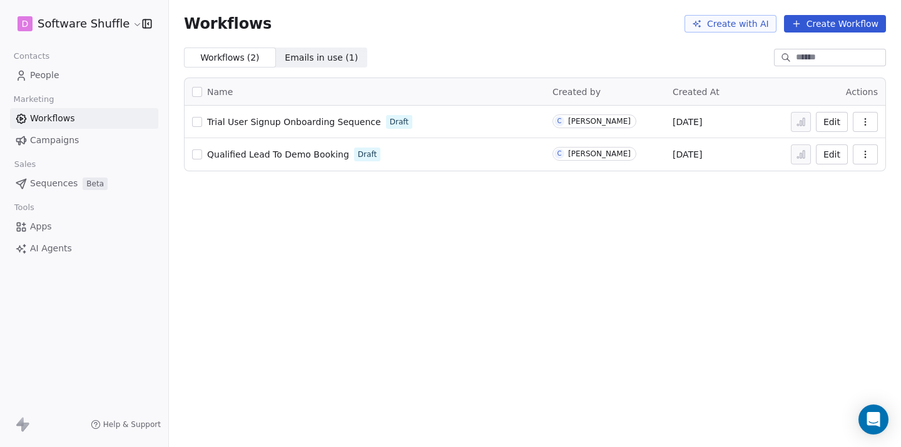
click at [54, 21] on html "D Software Shuffle Contacts People Marketing Workflows Campaigns Sales Sequence…" at bounding box center [450, 223] width 901 height 447
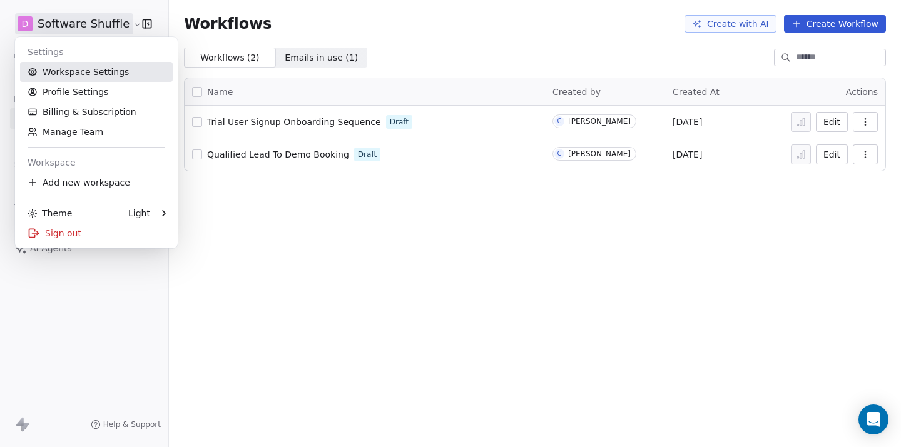
click at [123, 69] on link "Workspace Settings" at bounding box center [96, 72] width 153 height 20
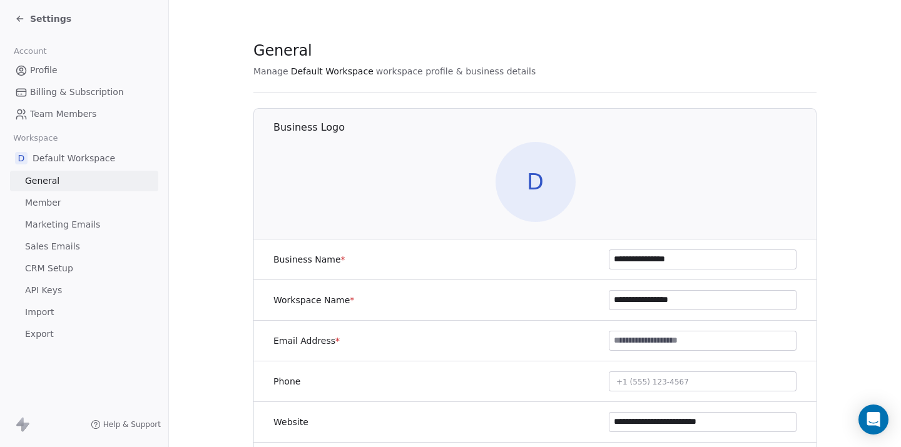
click at [78, 267] on link "CRM Setup" at bounding box center [84, 268] width 148 height 21
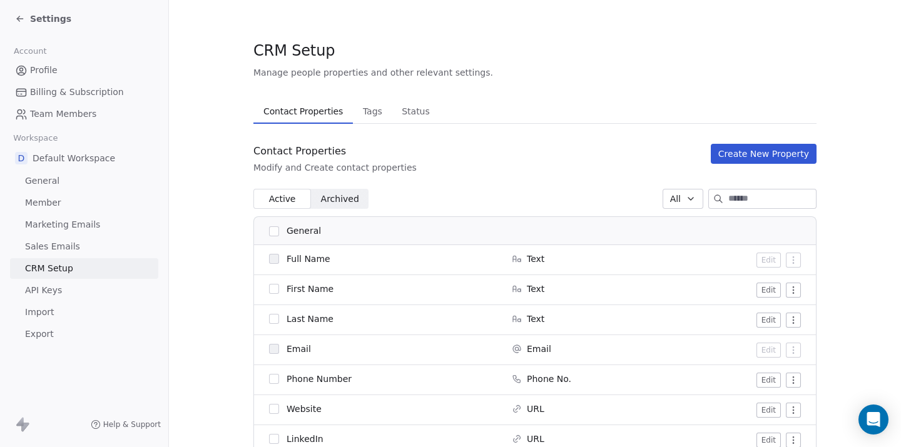
click at [66, 311] on link "Import" at bounding box center [84, 312] width 148 height 21
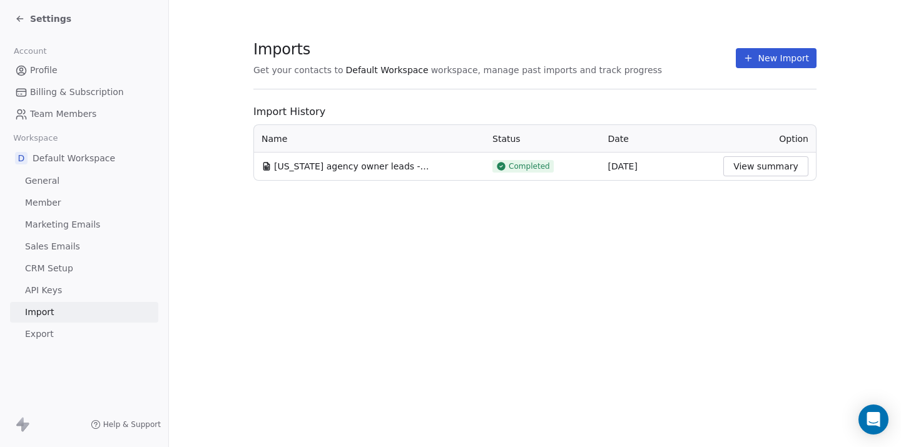
click at [135, 328] on link "Export" at bounding box center [84, 334] width 148 height 21
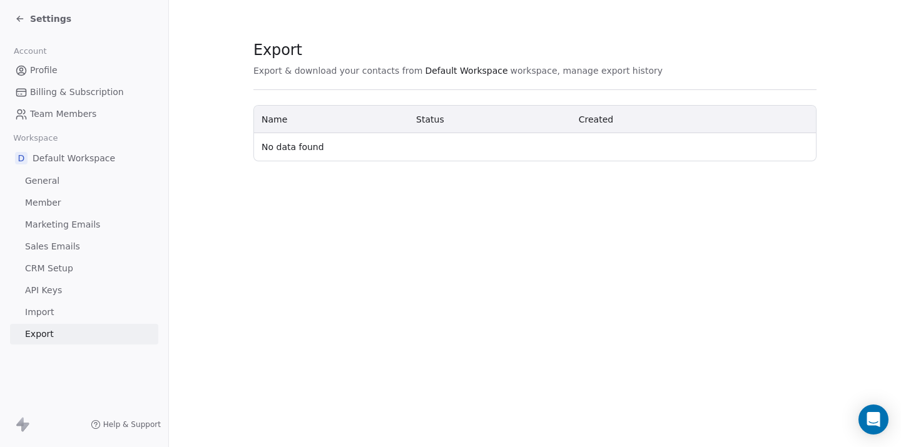
click at [130, 312] on link "Import" at bounding box center [84, 312] width 148 height 21
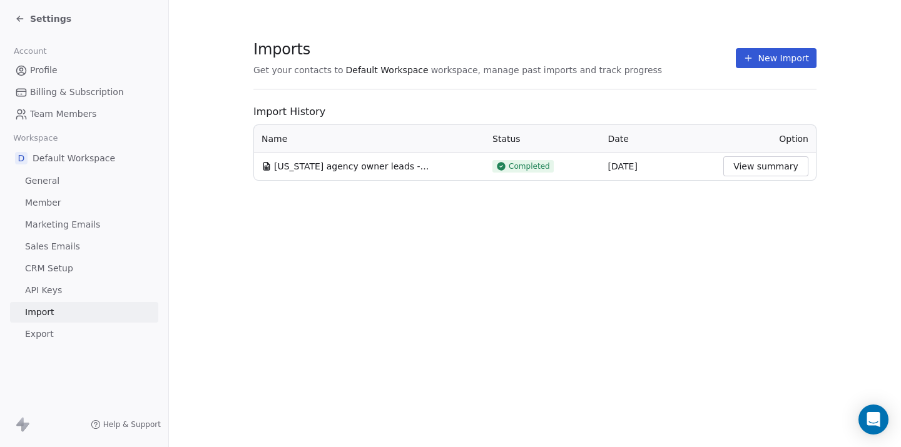
click at [754, 166] on button "View summary" at bounding box center [765, 166] width 85 height 20
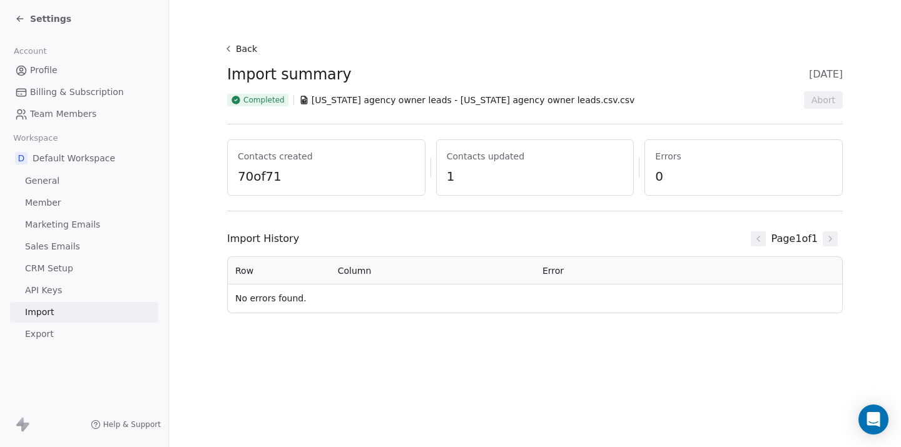
click at [264, 173] on span "70 of 71" at bounding box center [326, 177] width 177 height 18
click at [228, 46] on icon at bounding box center [228, 49] width 10 height 10
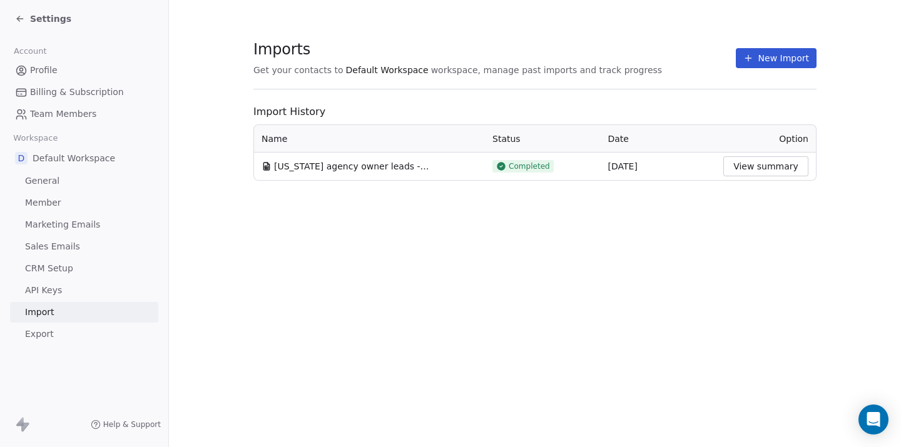
click at [796, 136] on span "Option" at bounding box center [793, 139] width 29 height 10
click at [617, 131] on th "Date" at bounding box center [659, 139] width 116 height 28
click at [750, 166] on button "View summary" at bounding box center [765, 166] width 85 height 20
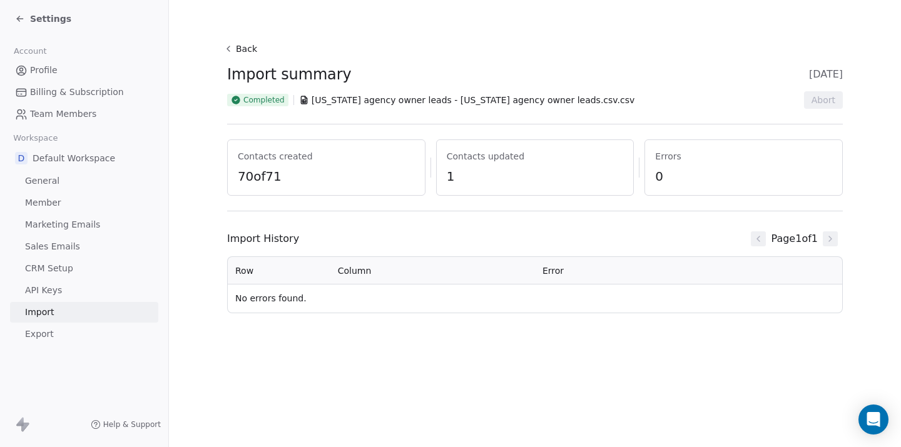
click at [52, 20] on span "Settings" at bounding box center [50, 19] width 41 height 13
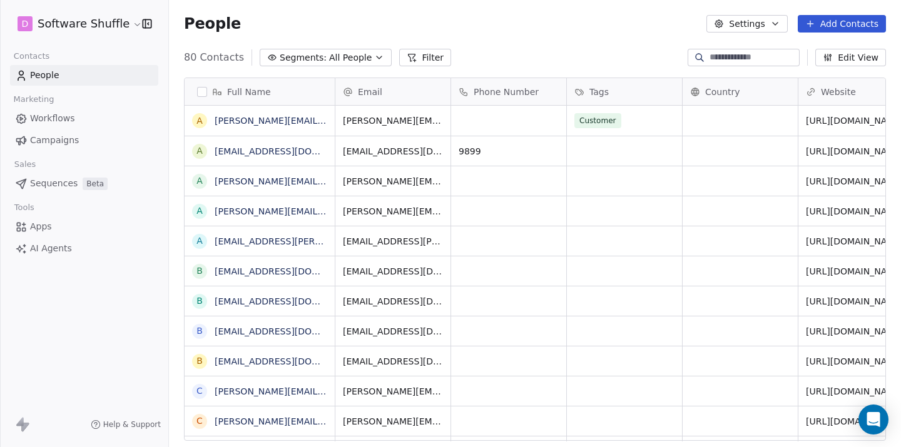
scroll to position [394, 732]
click at [206, 93] on button "button" at bounding box center [202, 92] width 10 height 10
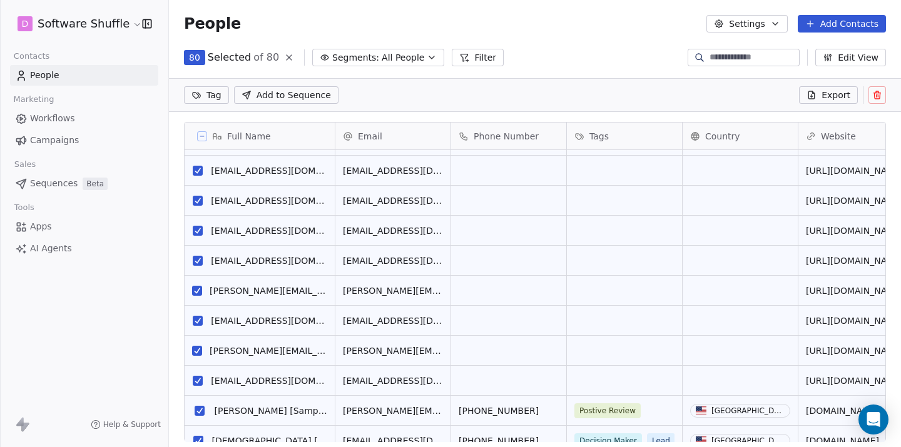
scroll to position [2110, 0]
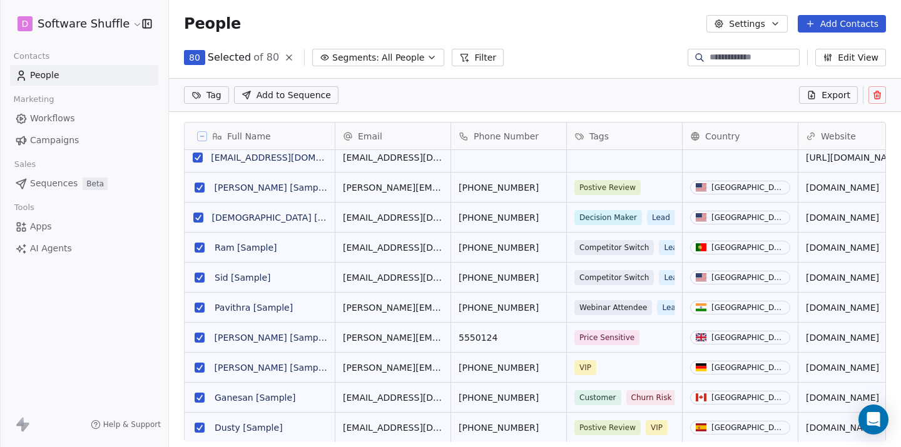
click at [196, 183] on button "grid" at bounding box center [200, 188] width 10 height 10
click at [199, 216] on button "grid" at bounding box center [198, 218] width 10 height 10
click at [201, 245] on button "grid" at bounding box center [200, 248] width 10 height 10
click at [201, 275] on button "grid" at bounding box center [200, 278] width 10 height 10
click at [202, 308] on button "grid" at bounding box center [200, 308] width 10 height 10
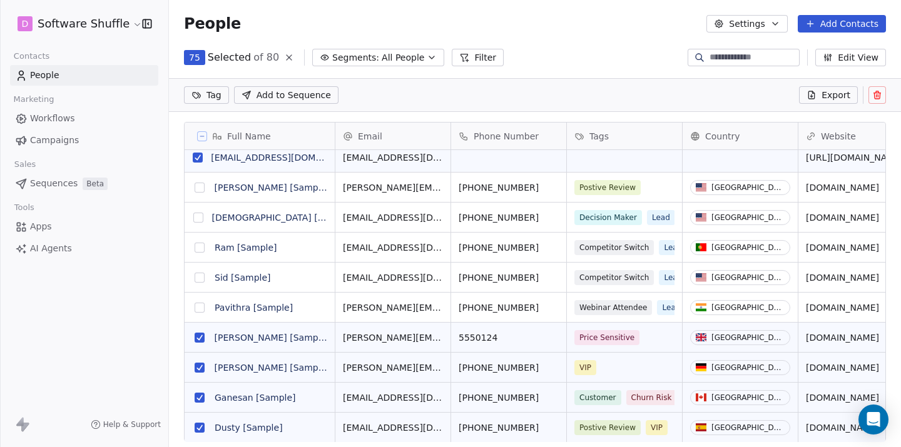
click at [201, 334] on button "grid" at bounding box center [200, 338] width 10 height 10
click at [199, 363] on button "grid" at bounding box center [200, 368] width 10 height 10
click at [201, 395] on button "grid" at bounding box center [200, 398] width 10 height 10
click at [200, 424] on button "grid" at bounding box center [200, 428] width 10 height 10
click at [871, 93] on button at bounding box center [877, 95] width 18 height 18
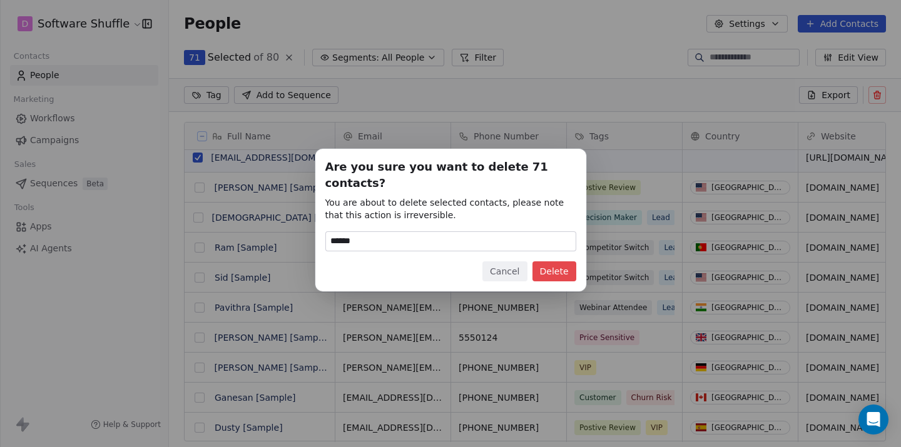
type input "******"
click at [562, 262] on button "Delete" at bounding box center [554, 272] width 44 height 20
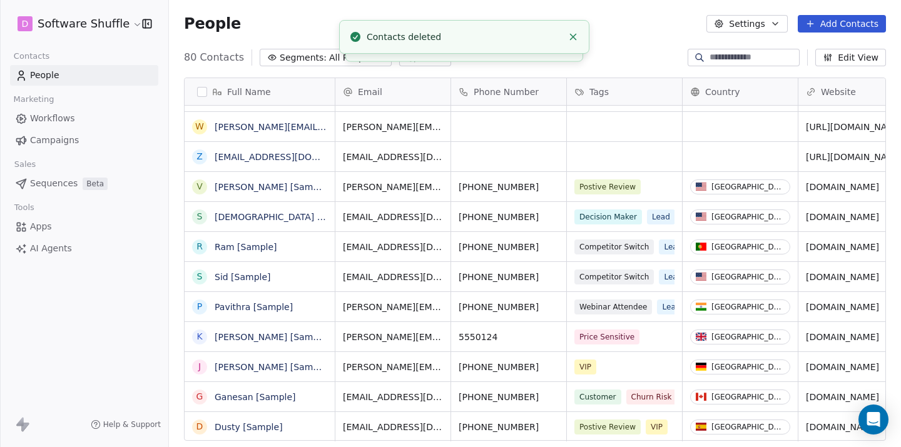
scroll to position [0, 0]
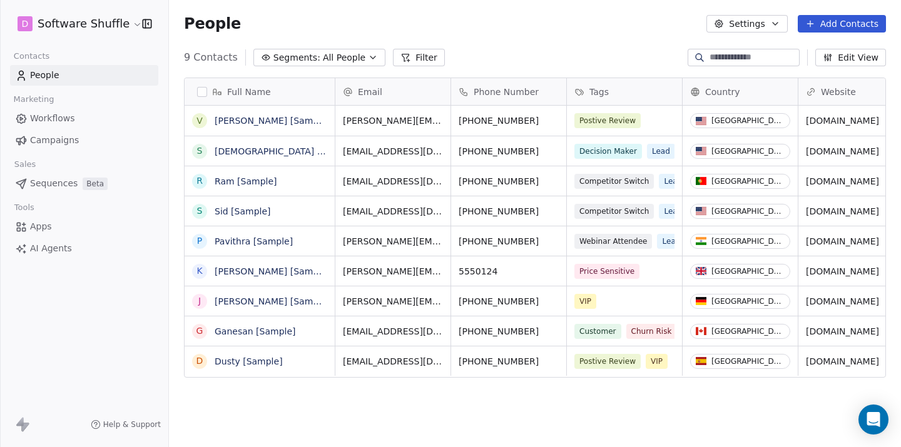
click at [91, 113] on link "Workflows" at bounding box center [84, 118] width 148 height 21
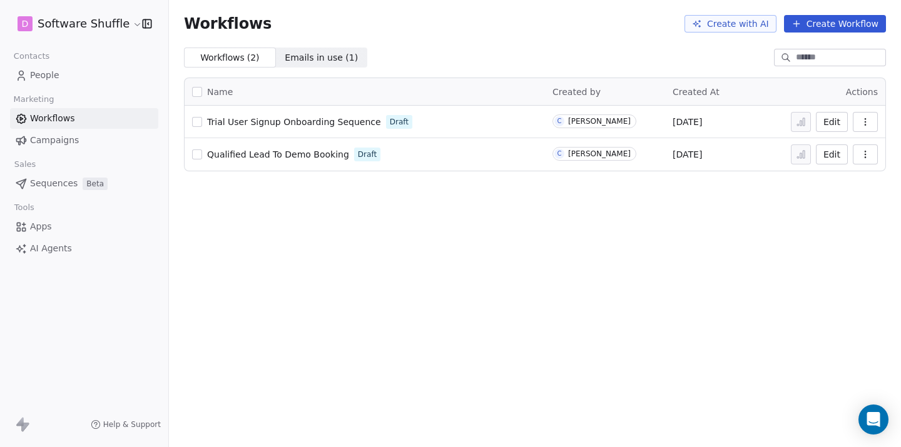
click at [809, 18] on button "Create Workflow" at bounding box center [835, 24] width 102 height 18
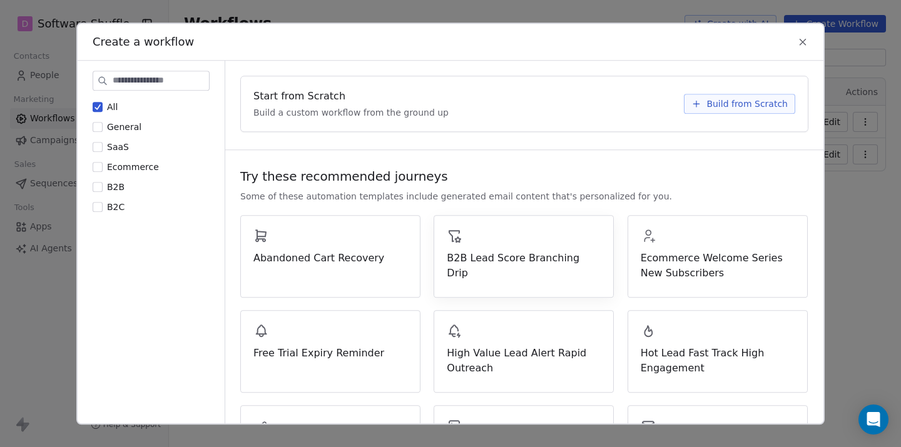
scroll to position [158, 0]
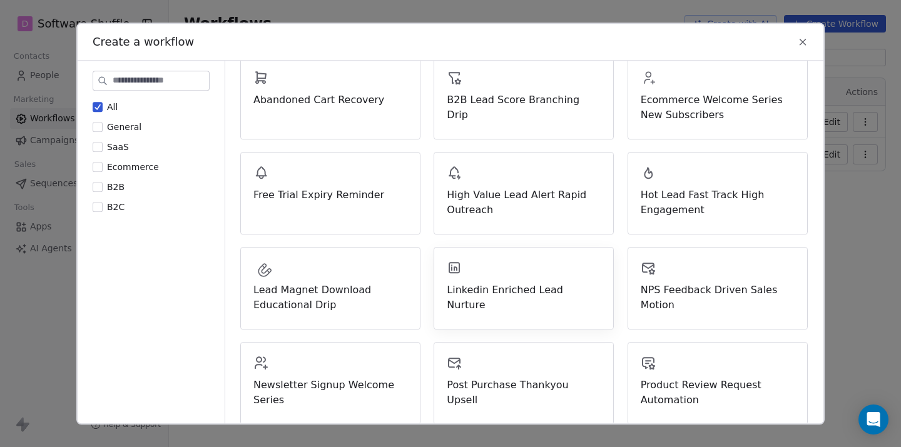
click at [474, 278] on div "Linkedin Enriched Lead Nurture" at bounding box center [524, 286] width 154 height 53
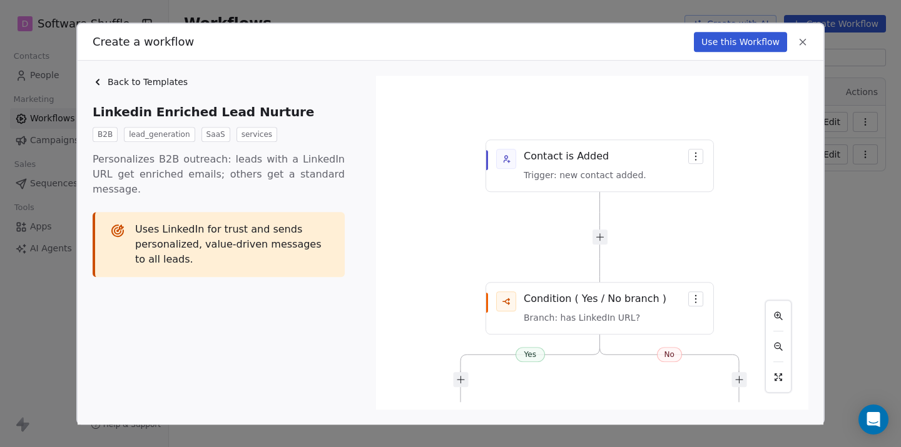
click at [743, 44] on button "Use this Workflow" at bounding box center [740, 42] width 93 height 20
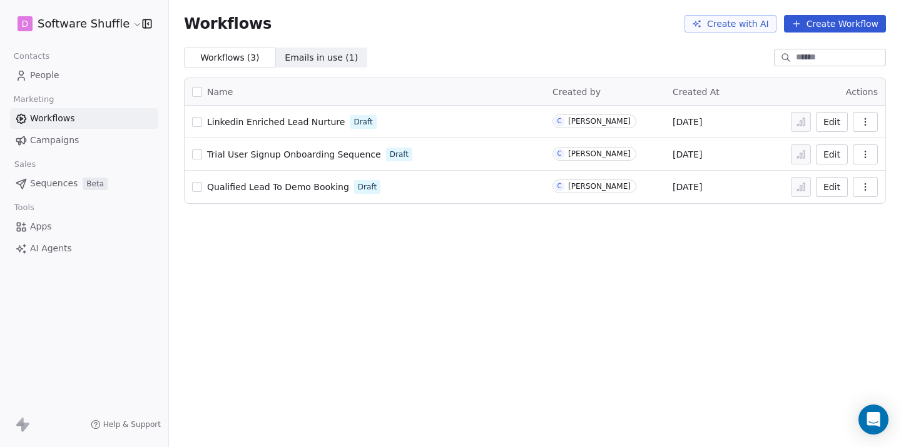
click at [835, 28] on button "Create Workflow" at bounding box center [835, 24] width 102 height 18
click at [827, 28] on button "Create Workflow" at bounding box center [835, 24] width 102 height 18
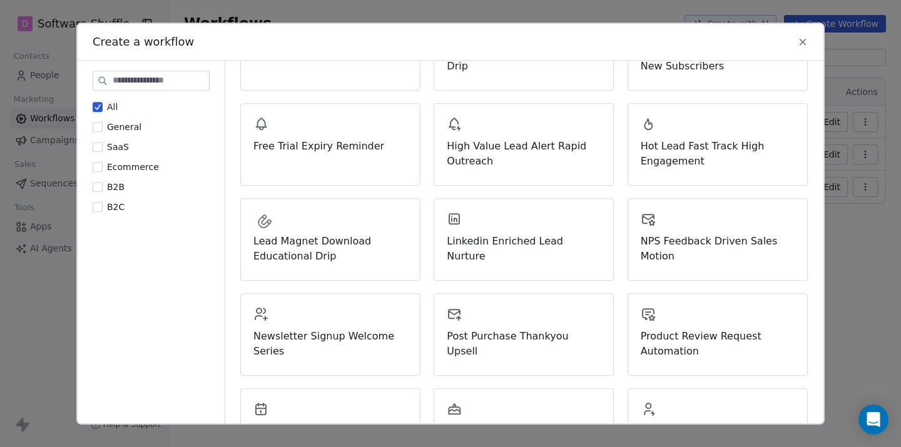
scroll to position [209, 0]
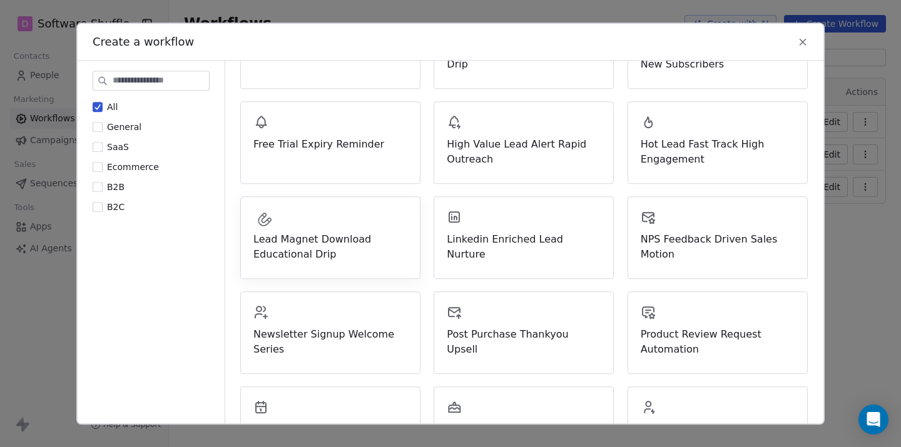
click at [390, 266] on div "Lead Magnet Download Educational Drip" at bounding box center [330, 237] width 180 height 83
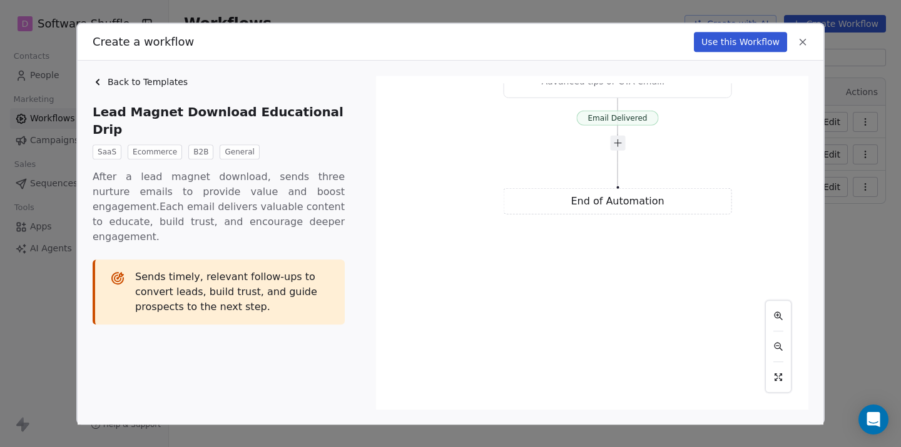
click at [735, 42] on button "Use this Workflow" at bounding box center [740, 42] width 93 height 20
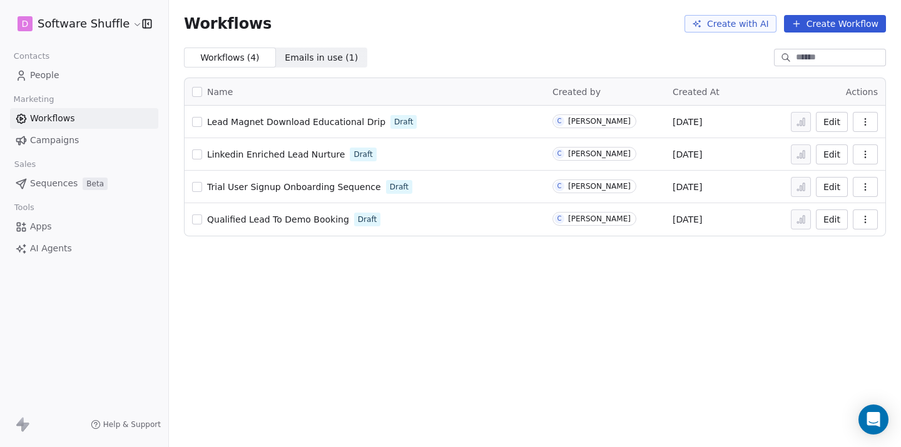
click at [839, 28] on button "Create Workflow" at bounding box center [835, 24] width 102 height 18
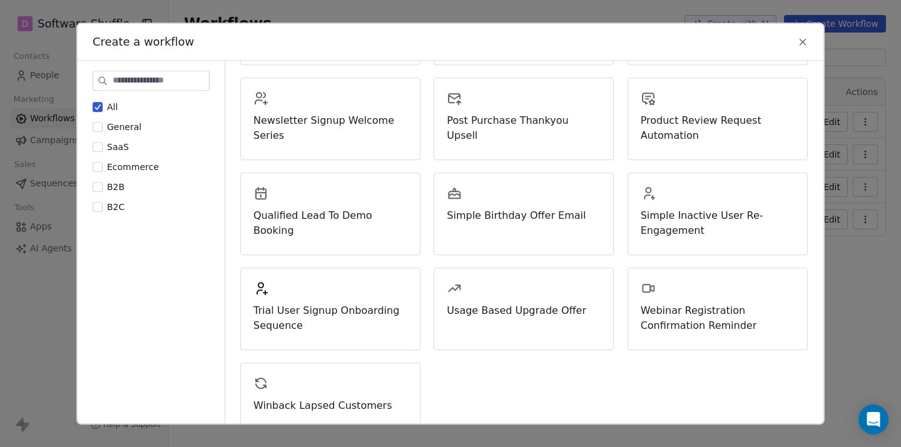
scroll to position [455, 0]
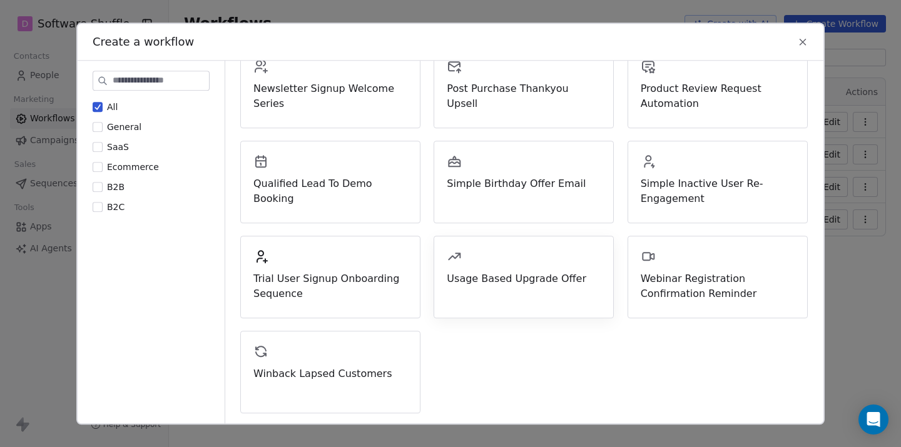
click at [490, 291] on div "Usage Based Upgrade Offer" at bounding box center [524, 277] width 180 height 83
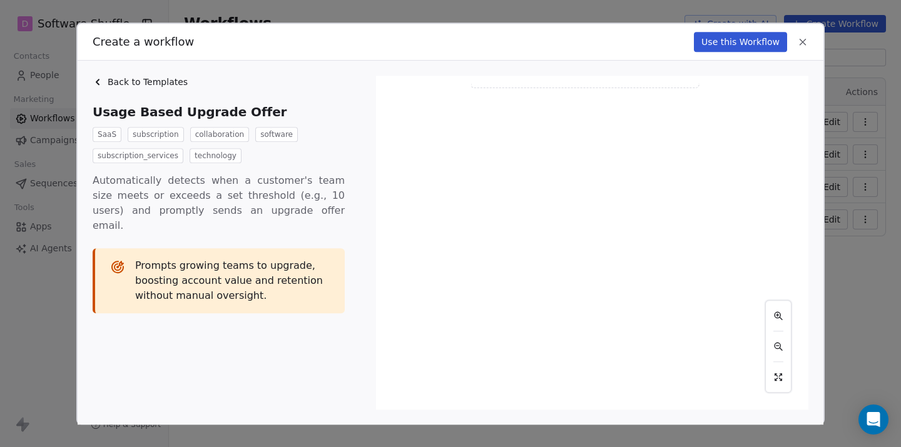
click at [735, 34] on button "Use this Workflow" at bounding box center [740, 42] width 93 height 20
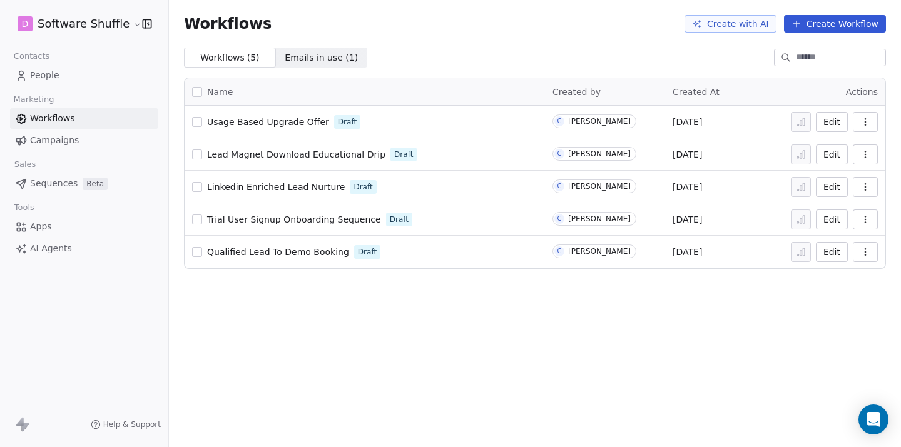
click at [827, 26] on button "Create Workflow" at bounding box center [835, 24] width 102 height 18
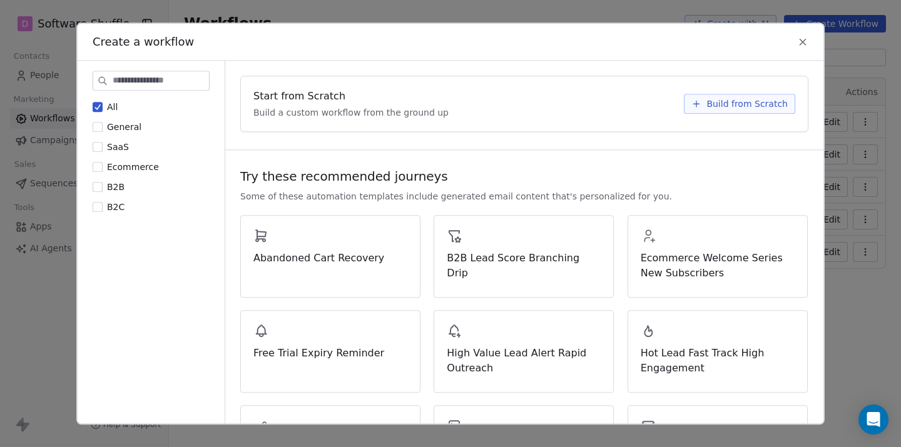
click at [801, 44] on icon at bounding box center [802, 41] width 11 height 11
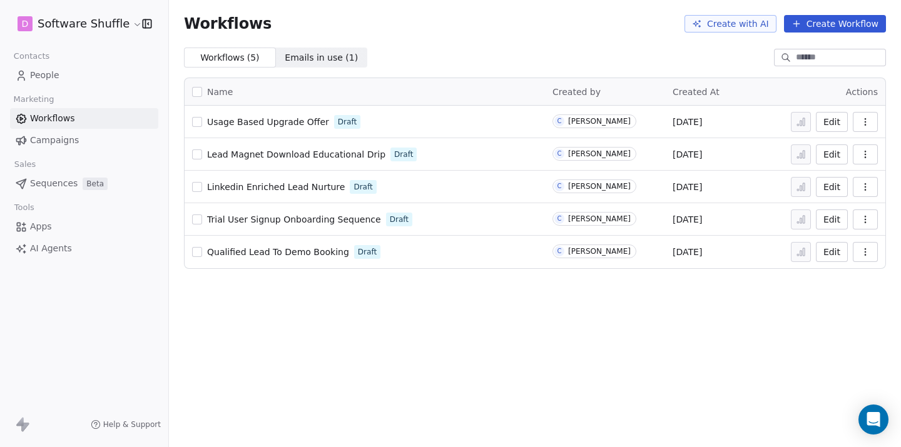
click at [310, 116] on link "Usage Based Upgrade Offer" at bounding box center [268, 122] width 122 height 13
click at [328, 61] on span "Emails in use ( 1 )" at bounding box center [321, 57] width 73 height 13
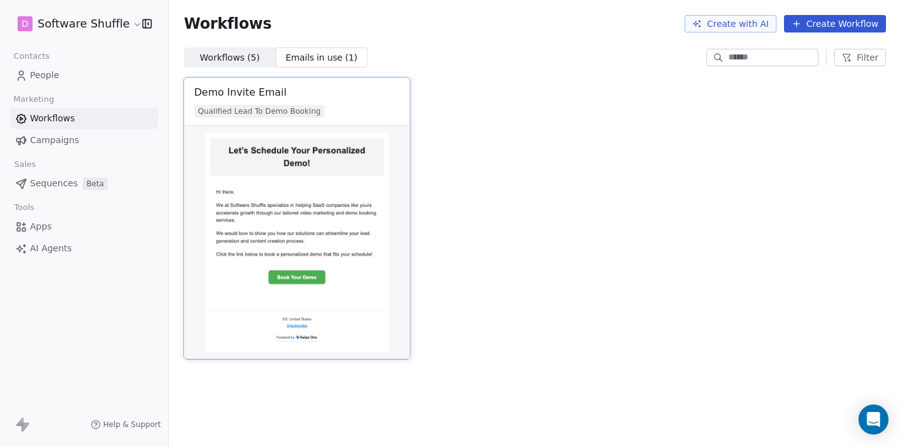
click at [278, 191] on img at bounding box center [296, 242] width 225 height 233
click at [279, 136] on img at bounding box center [296, 242] width 225 height 233
click at [240, 89] on div "Demo Invite Email" at bounding box center [240, 92] width 93 height 15
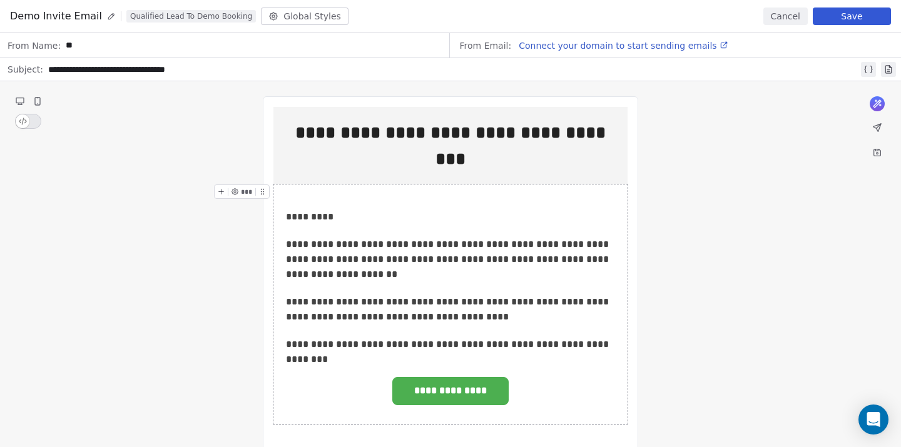
click at [789, 16] on button "Cancel" at bounding box center [785, 17] width 44 height 18
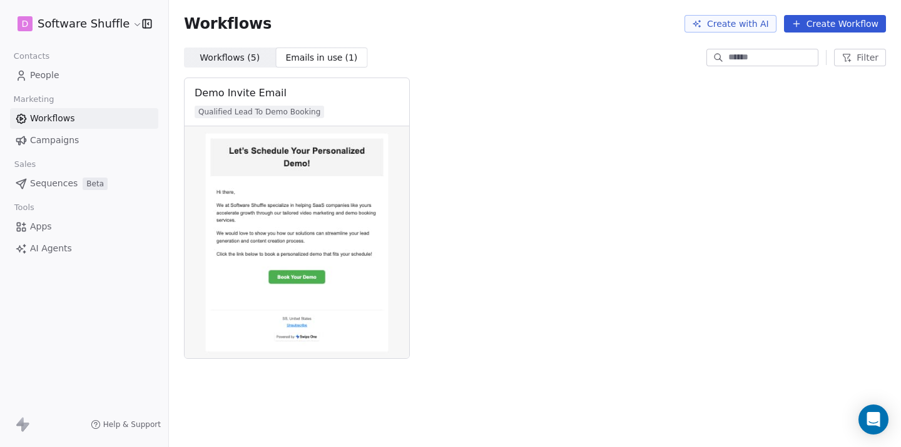
click at [490, 89] on div "Demo Invite Email Qualified Lead To Demo Booking" at bounding box center [535, 219] width 702 height 282
click at [303, 53] on span "Emails in use ( 1 )" at bounding box center [321, 57] width 73 height 13
click at [31, 23] on html "D Software Shuffle Contacts People Marketing Workflows Campaigns Sales Sequence…" at bounding box center [450, 223] width 901 height 447
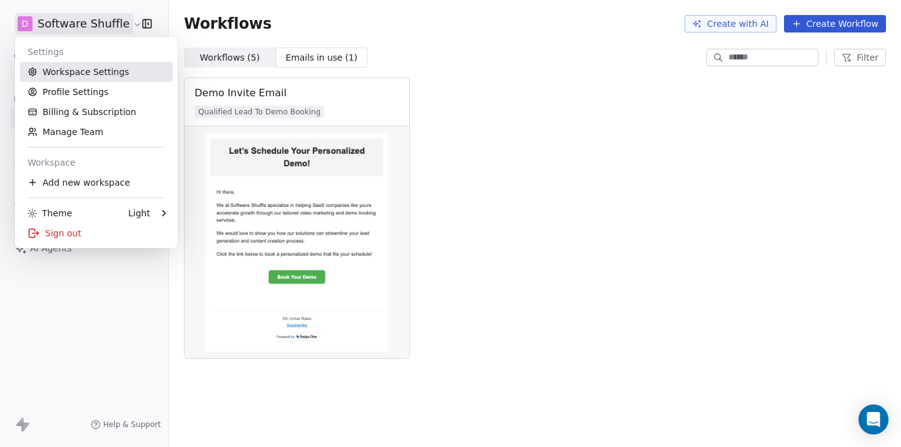
click at [68, 75] on link "Workspace Settings" at bounding box center [96, 72] width 153 height 20
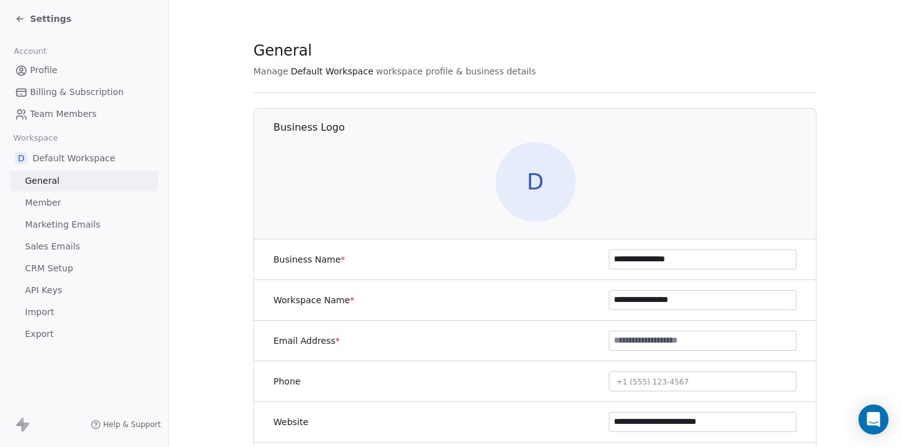
click at [89, 227] on span "Marketing Emails" at bounding box center [62, 224] width 75 height 13
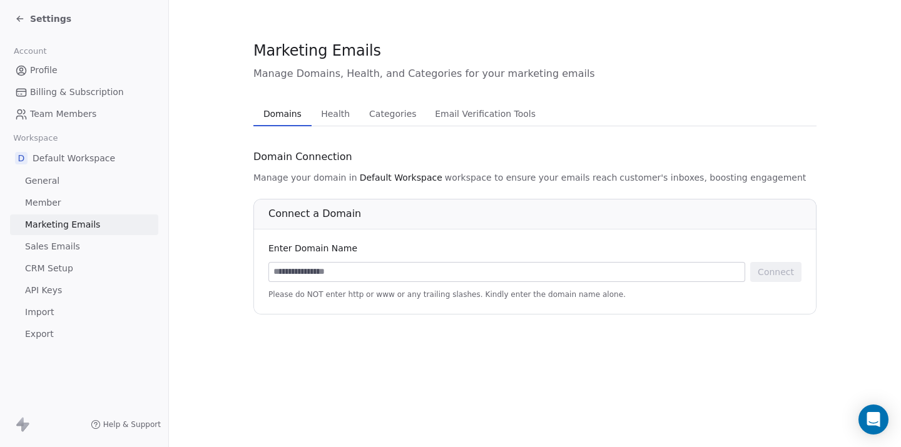
click at [96, 247] on link "Sales Emails" at bounding box center [84, 246] width 148 height 21
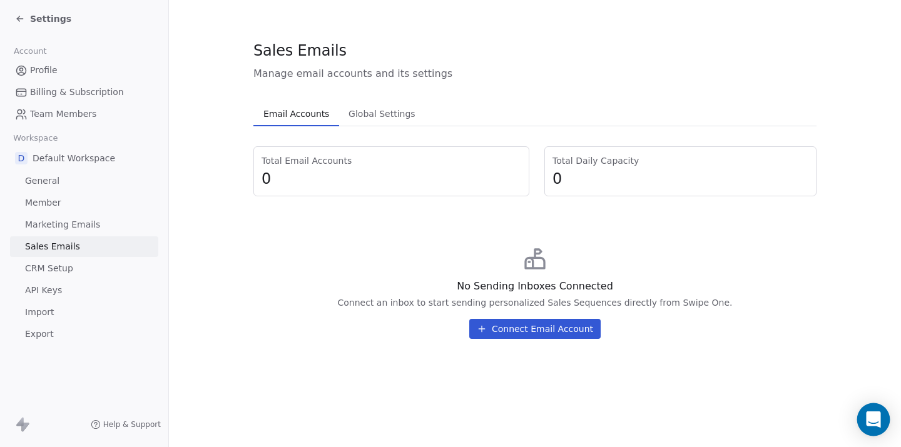
click at [865, 416] on icon "Open Intercom Messenger" at bounding box center [873, 420] width 16 height 16
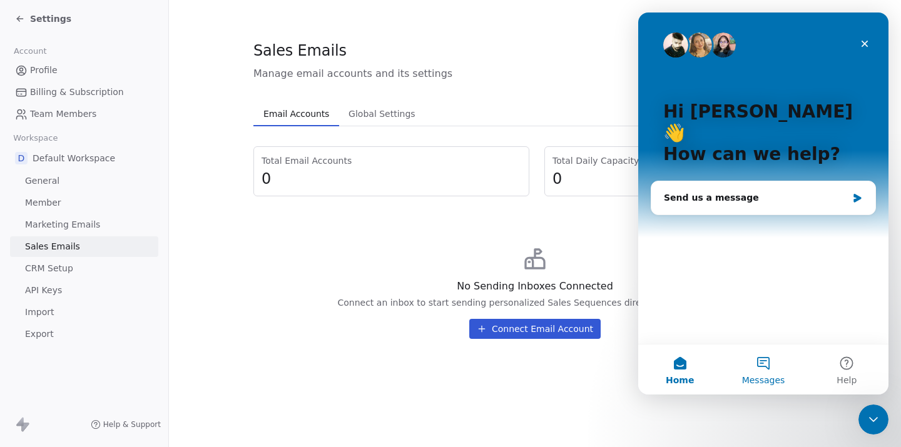
click at [767, 374] on button "Messages" at bounding box center [762, 370] width 83 height 50
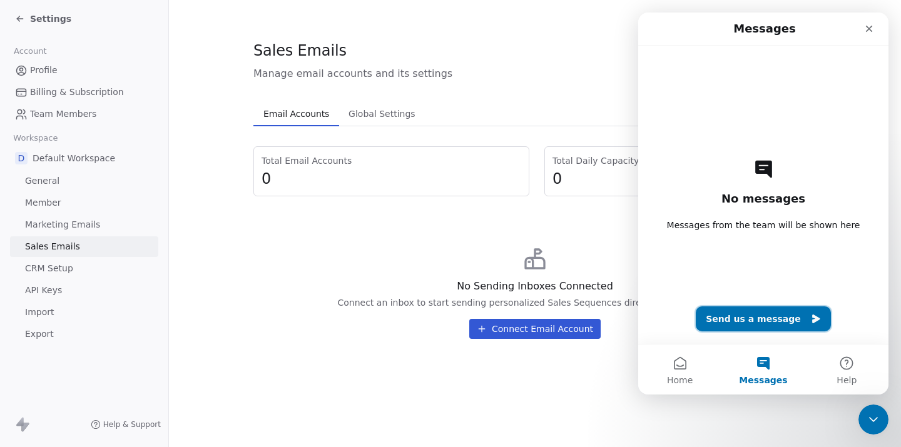
click at [760, 317] on button "Send us a message" at bounding box center [763, 319] width 135 height 25
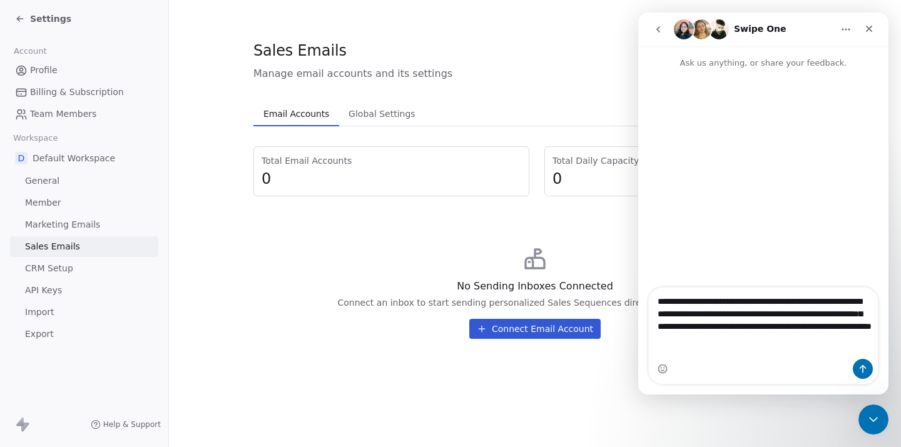
type textarea "**********"
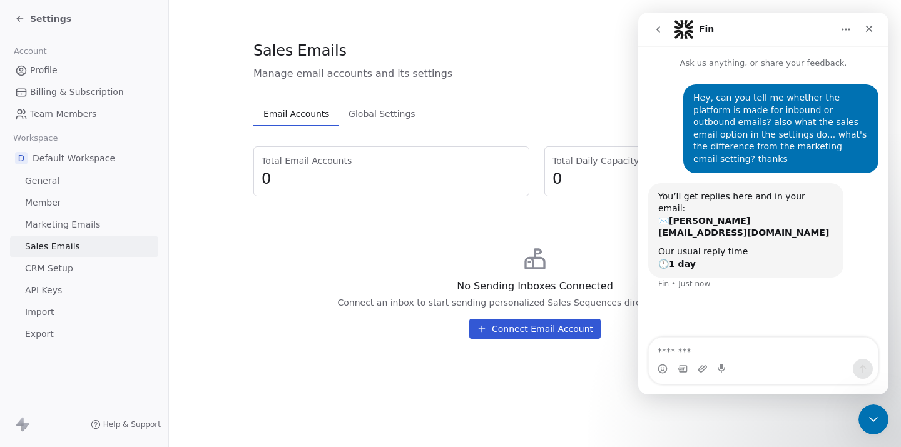
click at [553, 98] on div "Sales Emails Manage email accounts and its settings Email Accounts Email Accoun…" at bounding box center [534, 194] width 563 height 309
click at [875, 27] on div "Close" at bounding box center [869, 29] width 23 height 23
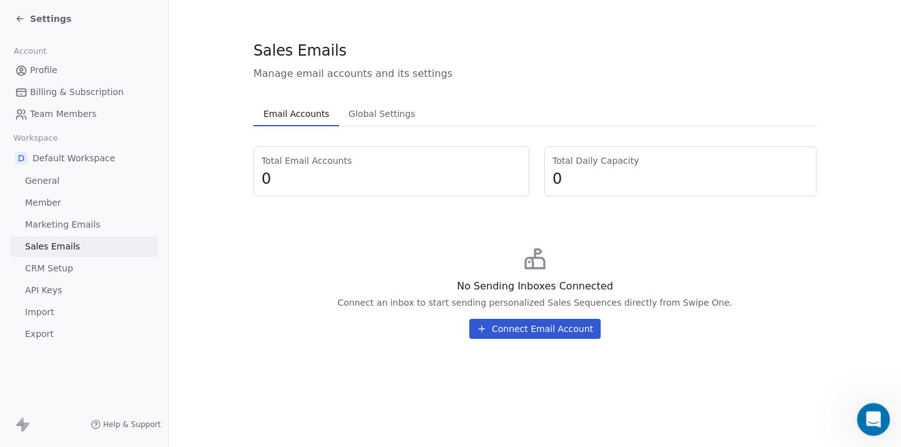
click at [873, 415] on icon "Open Intercom Messenger" at bounding box center [872, 418] width 21 height 21
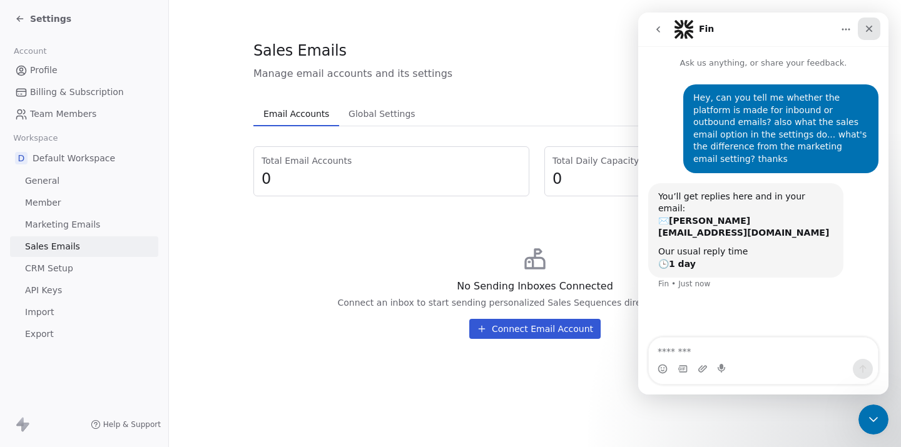
click at [871, 26] on icon "Close" at bounding box center [869, 29] width 7 height 7
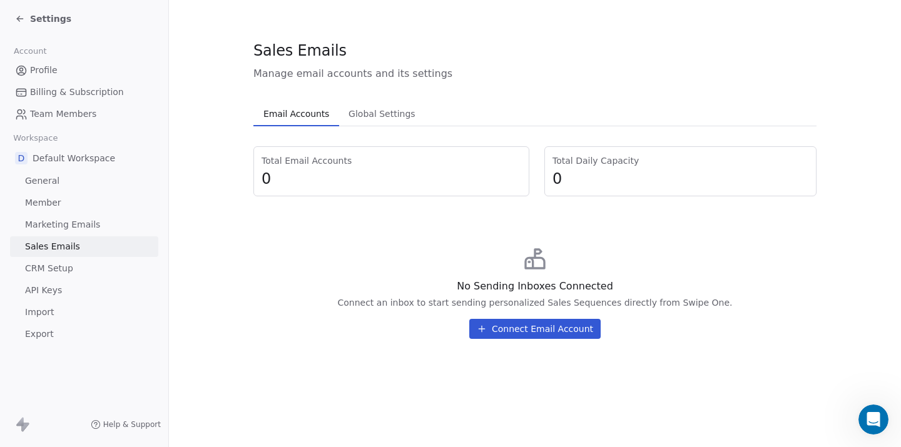
click at [123, 262] on link "CRM Setup" at bounding box center [84, 268] width 148 height 21
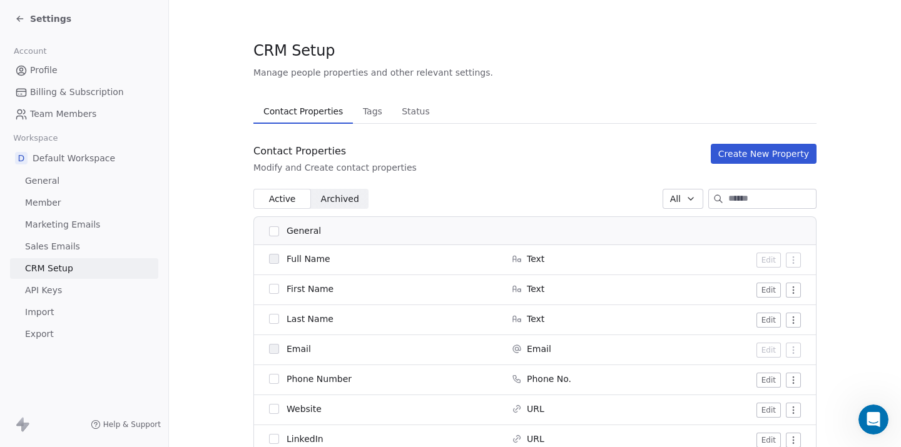
click at [84, 239] on link "Sales Emails" at bounding box center [84, 246] width 148 height 21
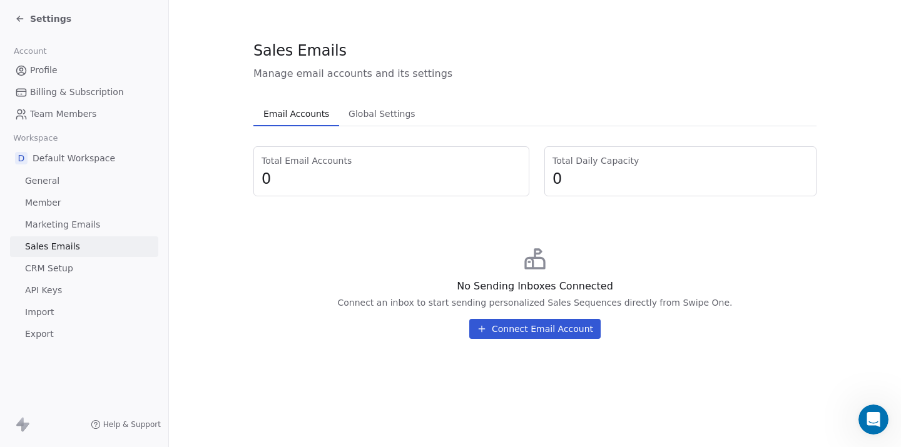
click at [101, 248] on link "Sales Emails" at bounding box center [84, 246] width 148 height 21
click at [537, 325] on button "Connect Email Account" at bounding box center [534, 329] width 131 height 20
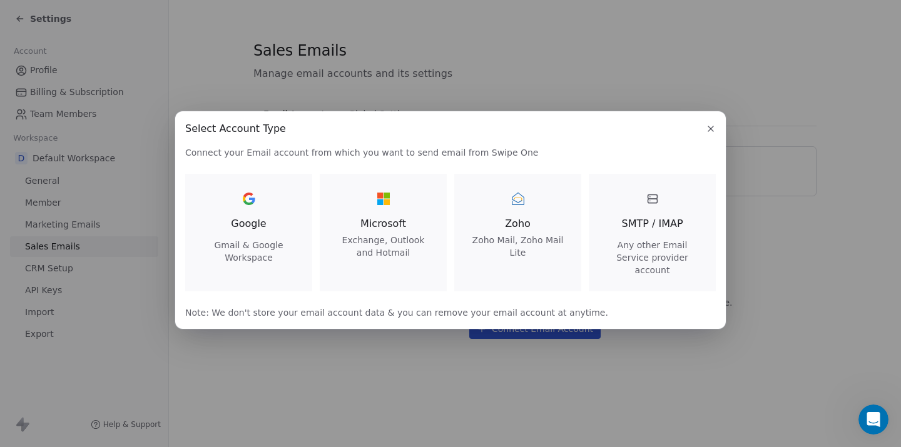
click at [616, 248] on span "Any other Email Service provider account" at bounding box center [652, 258] width 97 height 38
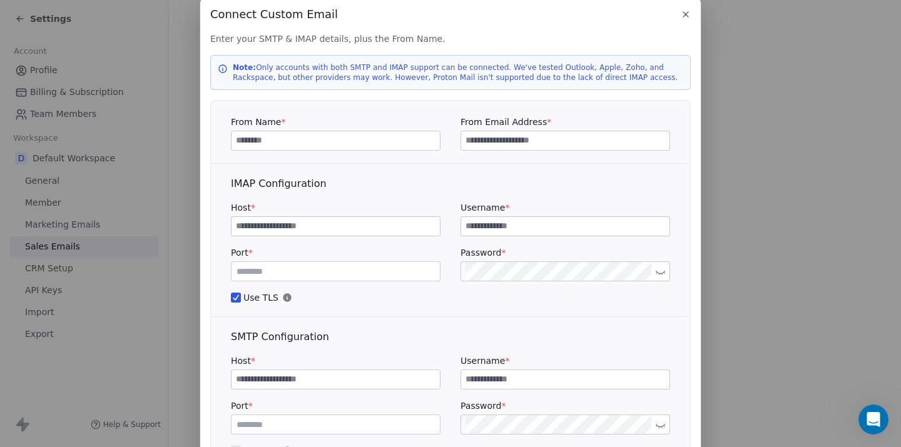
scroll to position [15, 0]
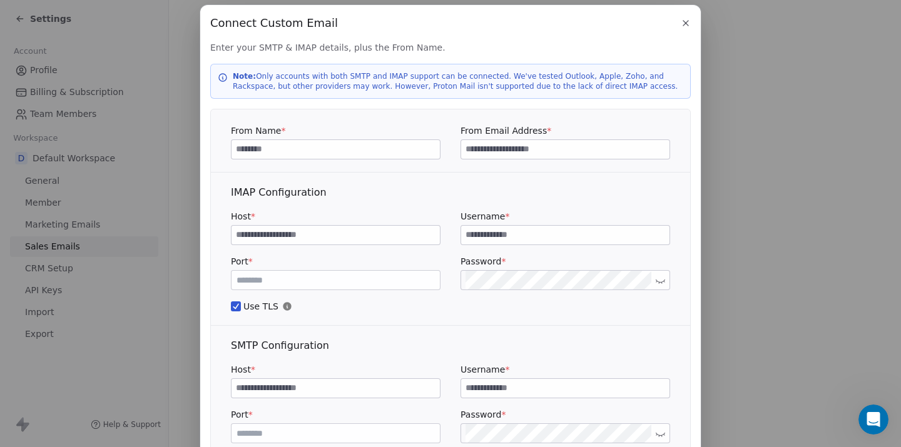
click at [567, 199] on div "IMAP Configuration" at bounding box center [450, 192] width 439 height 15
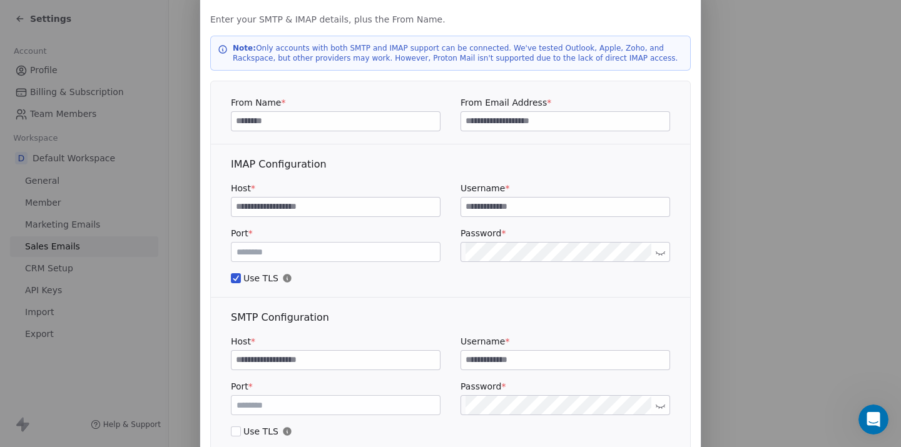
scroll to position [0, 0]
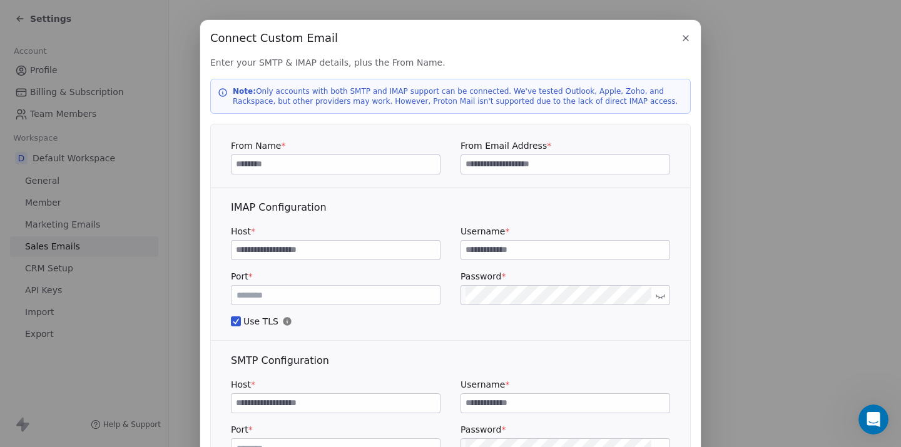
click at [681, 35] on icon "button" at bounding box center [686, 38] width 10 height 10
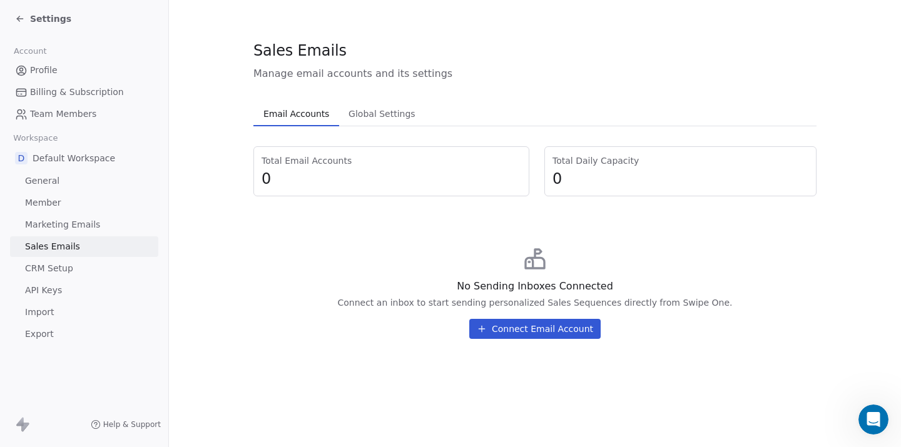
click at [387, 117] on span "Global Settings" at bounding box center [381, 114] width 77 height 18
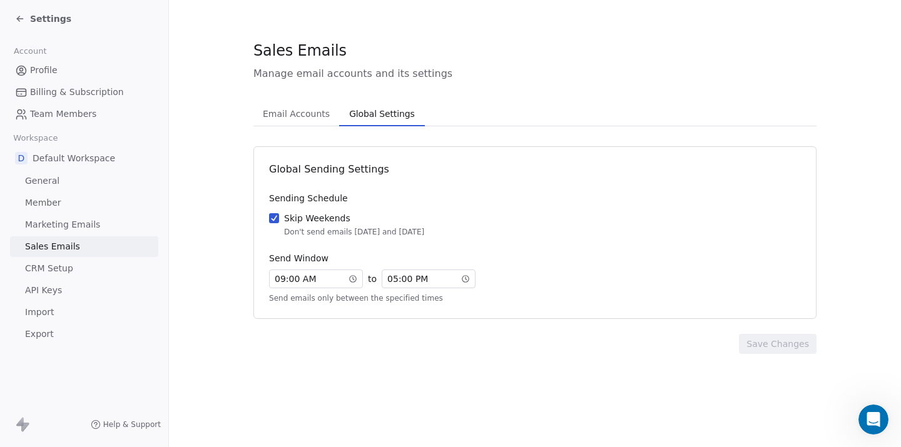
click at [304, 115] on span "Email Accounts" at bounding box center [296, 114] width 77 height 18
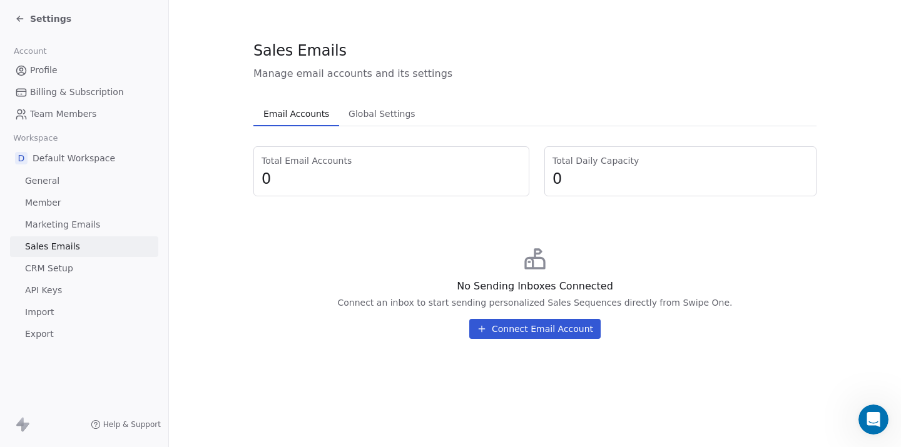
click at [78, 228] on span "Marketing Emails" at bounding box center [62, 224] width 75 height 13
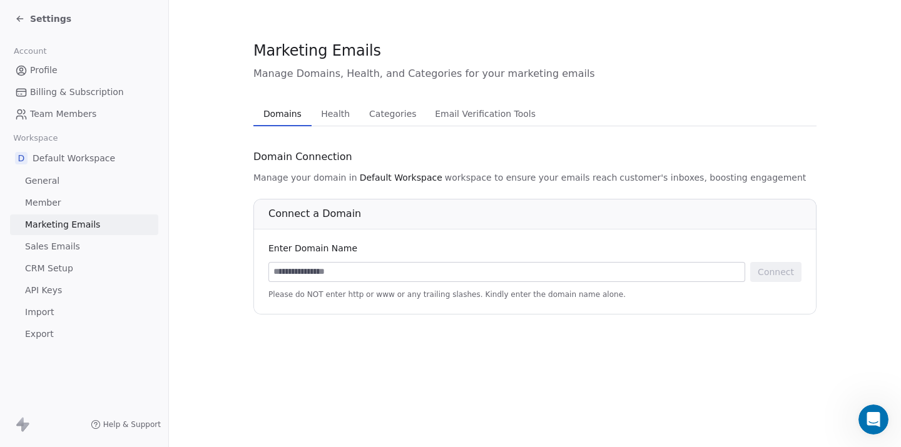
click at [101, 178] on link "General" at bounding box center [84, 181] width 148 height 21
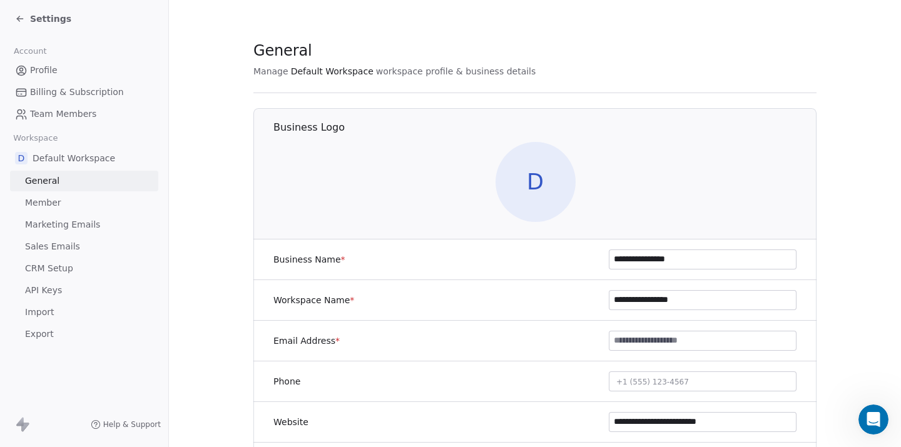
click at [50, 23] on span "Settings" at bounding box center [50, 19] width 41 height 13
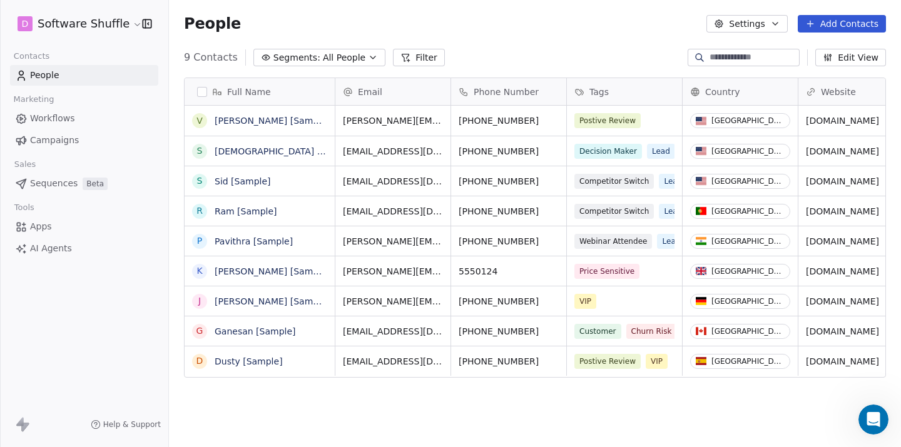
click at [91, 116] on link "Workflows" at bounding box center [84, 118] width 148 height 21
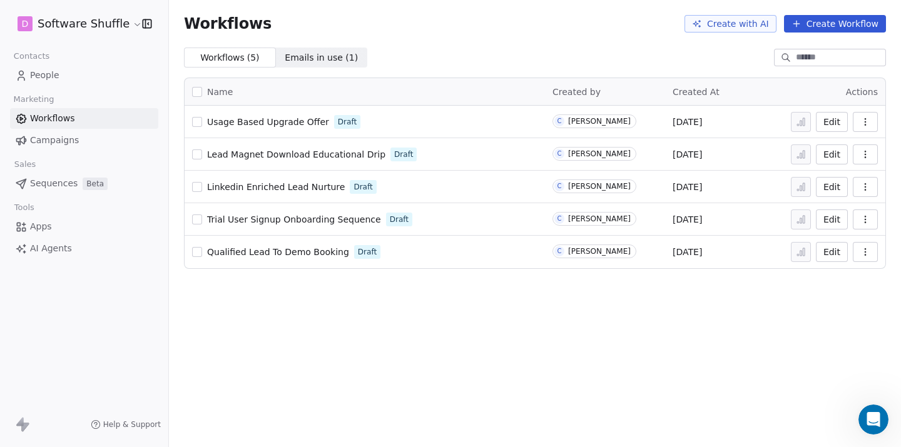
click at [86, 72] on link "People" at bounding box center [84, 75] width 148 height 21
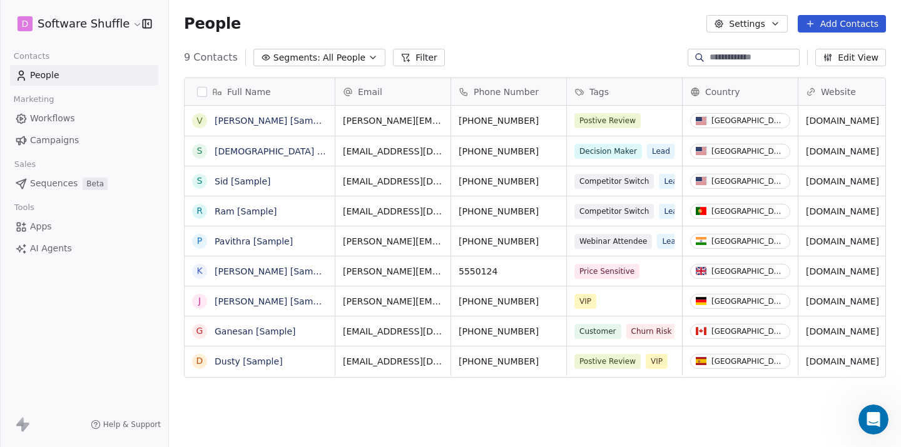
scroll to position [394, 732]
click at [84, 122] on link "Workflows" at bounding box center [84, 118] width 148 height 21
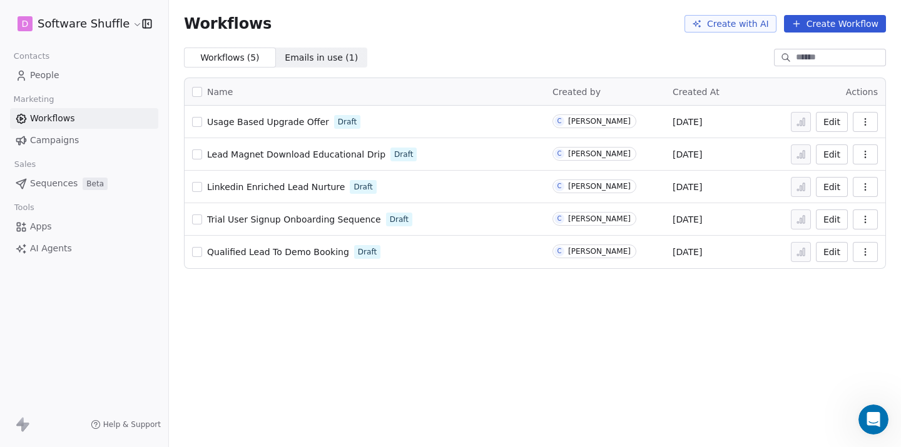
click at [76, 75] on link "People" at bounding box center [84, 75] width 148 height 21
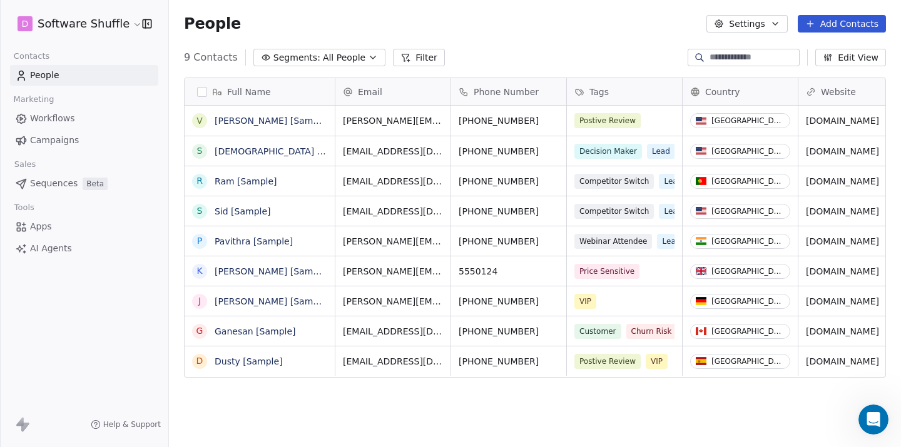
scroll to position [394, 732]
click at [119, 119] on link "Workflows" at bounding box center [84, 118] width 148 height 21
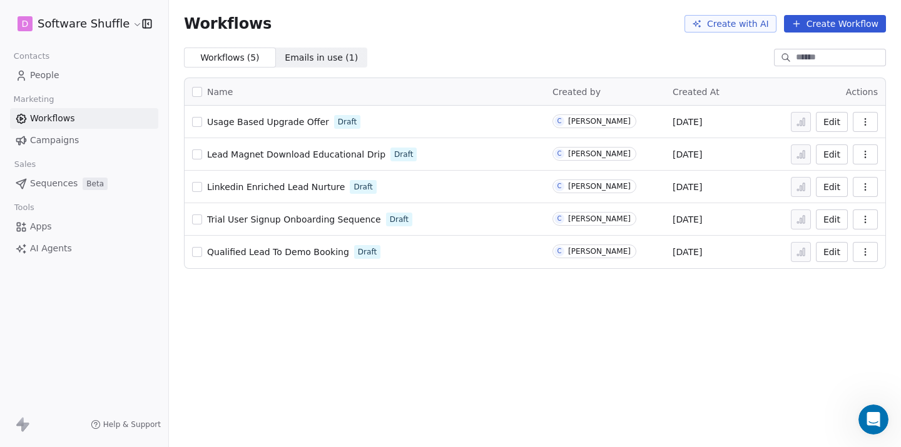
click at [830, 123] on button "Edit" at bounding box center [832, 122] width 32 height 20
click at [65, 181] on span "Sequences" at bounding box center [54, 183] width 48 height 13
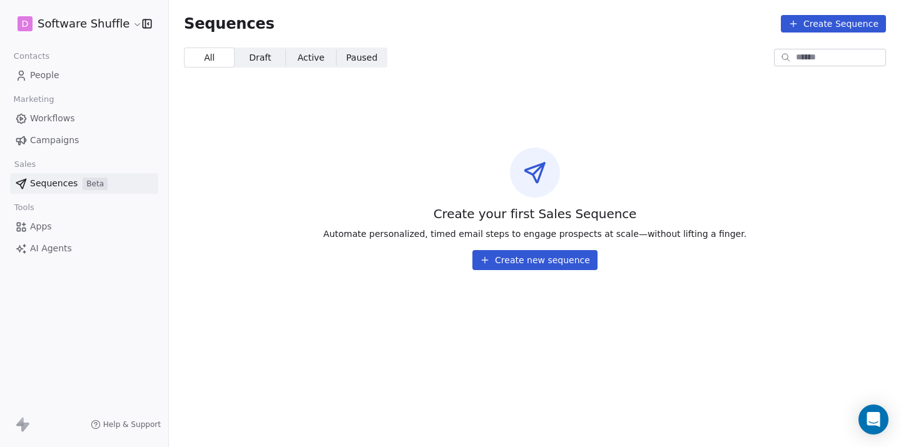
click at [519, 262] on button "Create new sequence" at bounding box center [534, 260] width 125 height 20
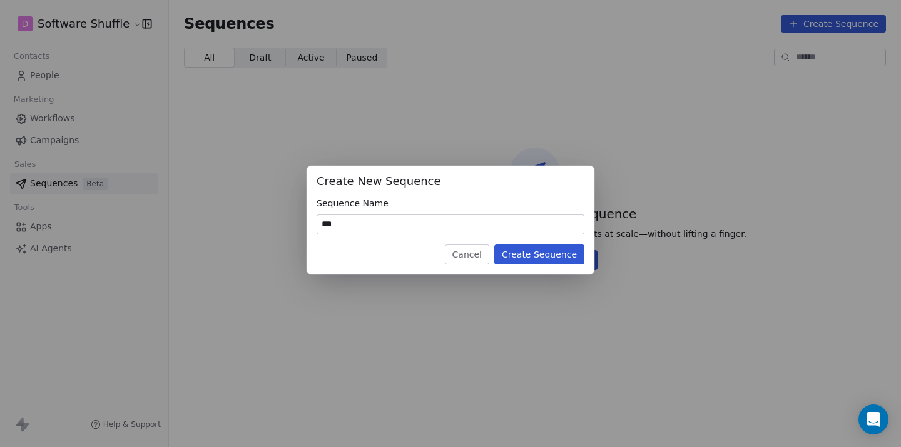
type input "***"
click at [554, 249] on button "Create Sequence" at bounding box center [539, 255] width 90 height 20
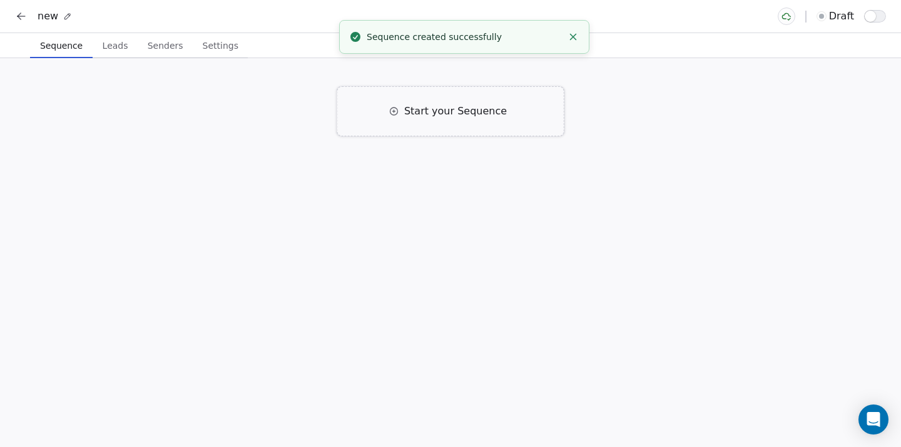
click at [403, 126] on div "Start your Sequence" at bounding box center [450, 111] width 227 height 50
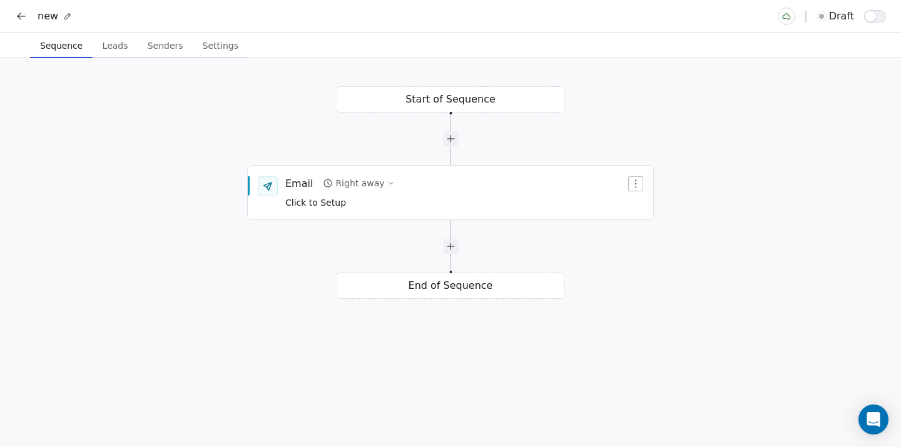
click at [439, 100] on div "Start of Sequence Email Right away Click to Setup End of Sequence" at bounding box center [450, 252] width 901 height 389
click at [454, 143] on div at bounding box center [450, 138] width 15 height 15
click at [635, 292] on icon "button" at bounding box center [635, 291] width 1 height 8
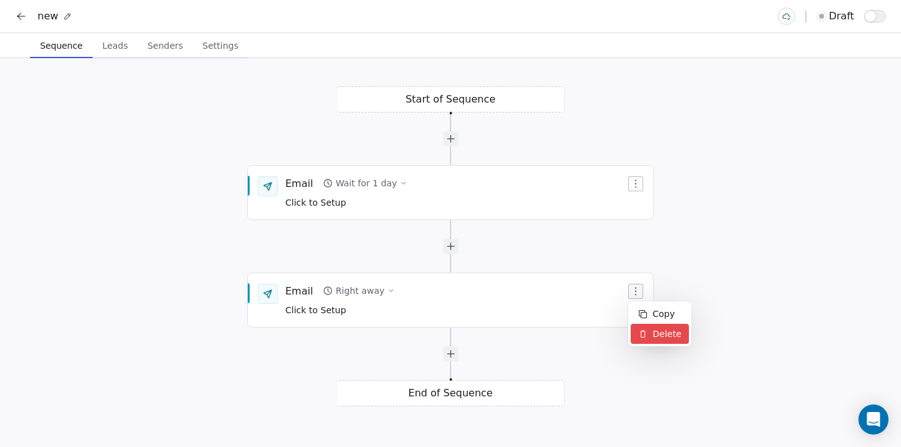
click at [654, 333] on div "Delete" at bounding box center [660, 334] width 58 height 20
click at [637, 288] on icon "button" at bounding box center [636, 292] width 10 height 10
click at [654, 335] on div "Delete" at bounding box center [660, 334] width 58 height 20
click at [277, 163] on div "Start of Sequence Email Right away Click to Setup End of Sequence Email Wait fo…" at bounding box center [450, 252] width 901 height 389
click at [290, 179] on div "Email" at bounding box center [299, 183] width 28 height 14
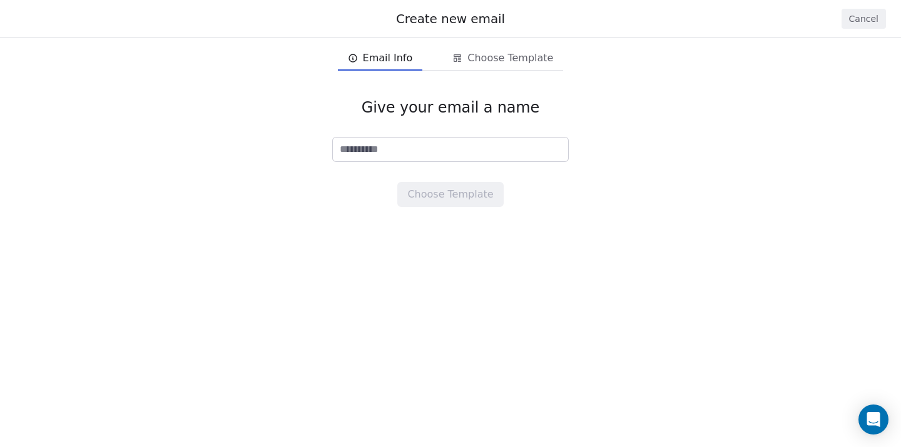
type input "*"
click at [439, 183] on button "Choose Template" at bounding box center [450, 194] width 106 height 25
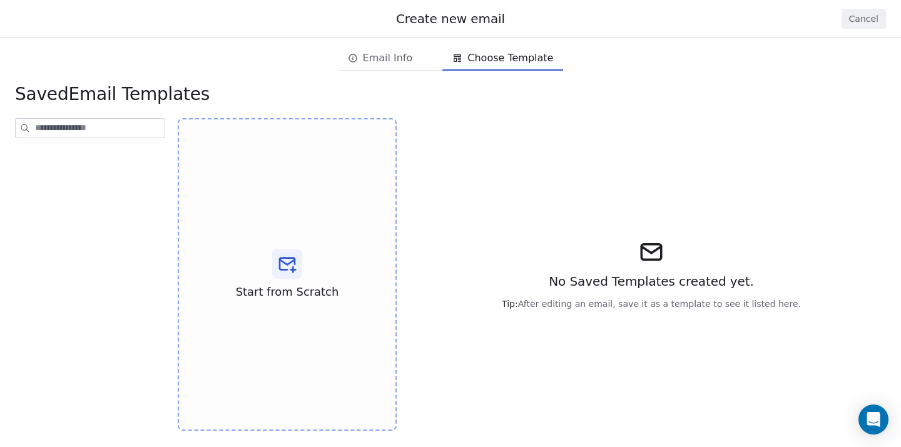
click at [332, 248] on div "Start from Scratch" at bounding box center [287, 274] width 219 height 313
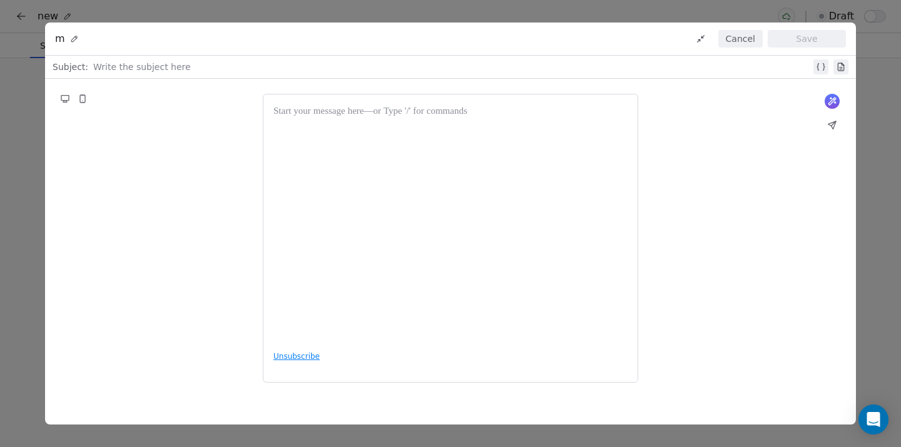
click at [7, 168] on div "m Cancel Save Subject: Write the subject here What would you like to create ema…" at bounding box center [450, 223] width 901 height 447
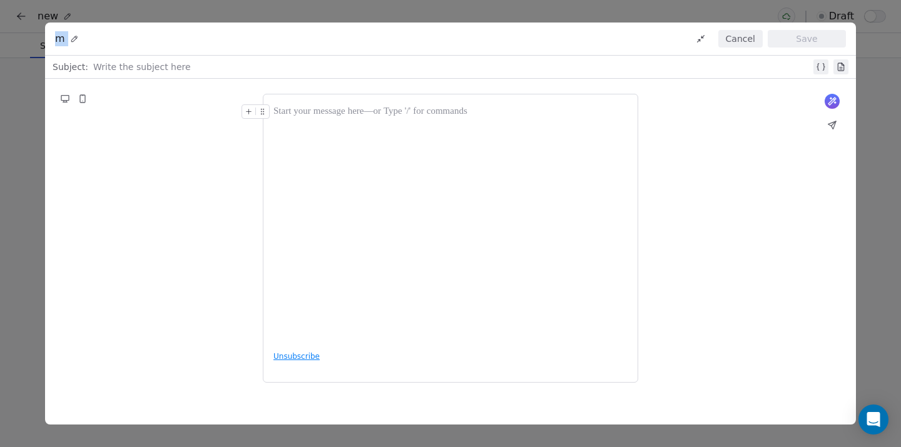
click at [308, 71] on div at bounding box center [452, 66] width 718 height 15
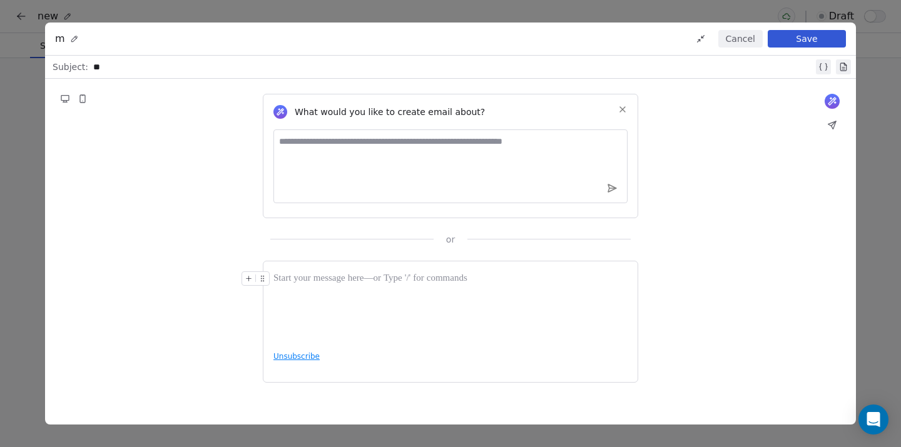
click at [355, 280] on div at bounding box center [450, 279] width 354 height 15
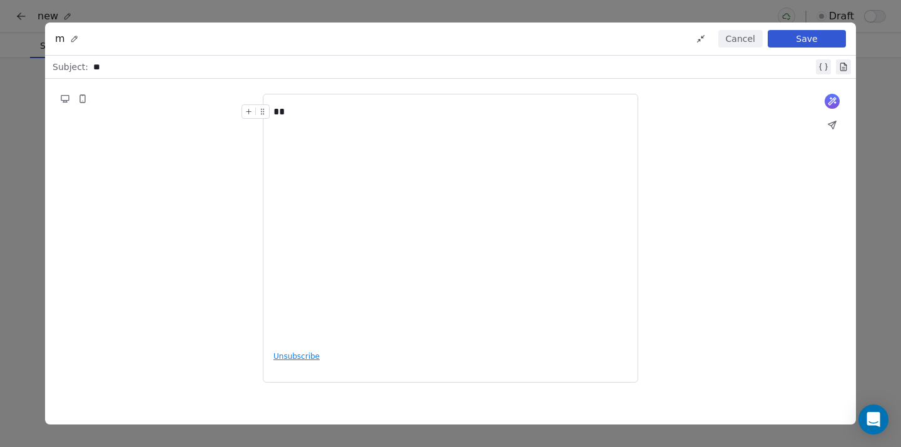
click at [819, 27] on div "m Cancel Save" at bounding box center [450, 39] width 811 height 33
click at [805, 38] on button "Save" at bounding box center [807, 39] width 78 height 18
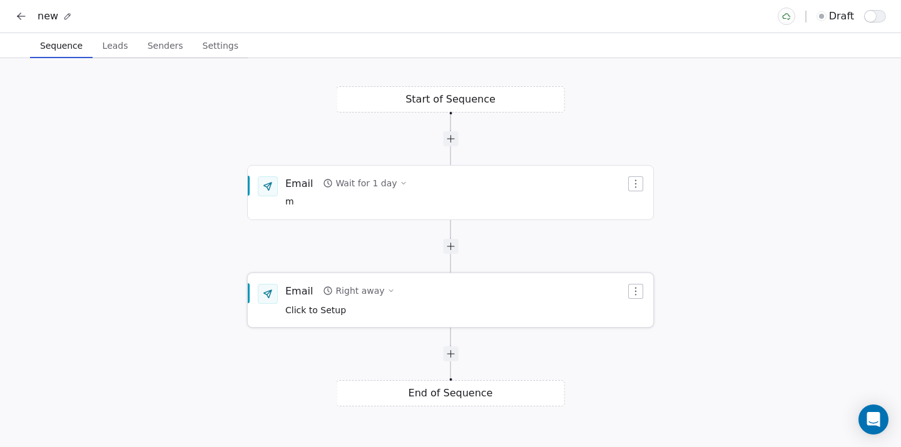
click at [633, 292] on icon "button" at bounding box center [636, 292] width 10 height 10
click at [649, 340] on div "Delete" at bounding box center [660, 334] width 58 height 20
click at [631, 289] on icon "button" at bounding box center [636, 292] width 10 height 10
click at [646, 326] on div "Delete" at bounding box center [660, 334] width 58 height 20
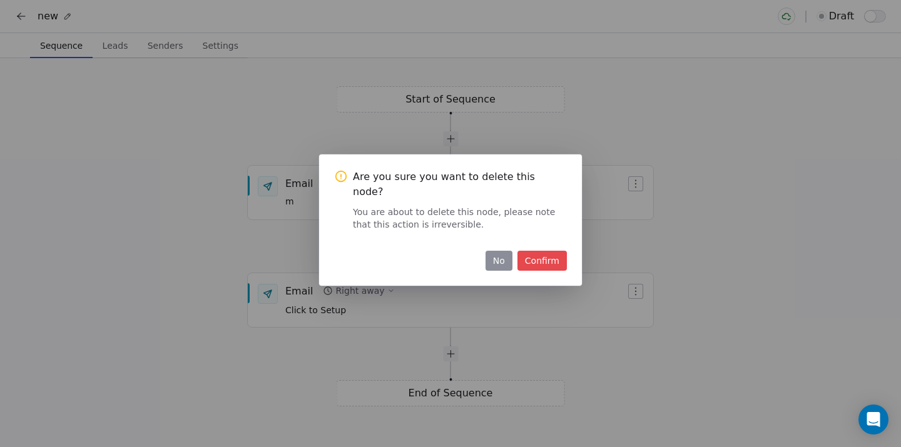
click at [549, 257] on button "Confirm" at bounding box center [541, 261] width 49 height 20
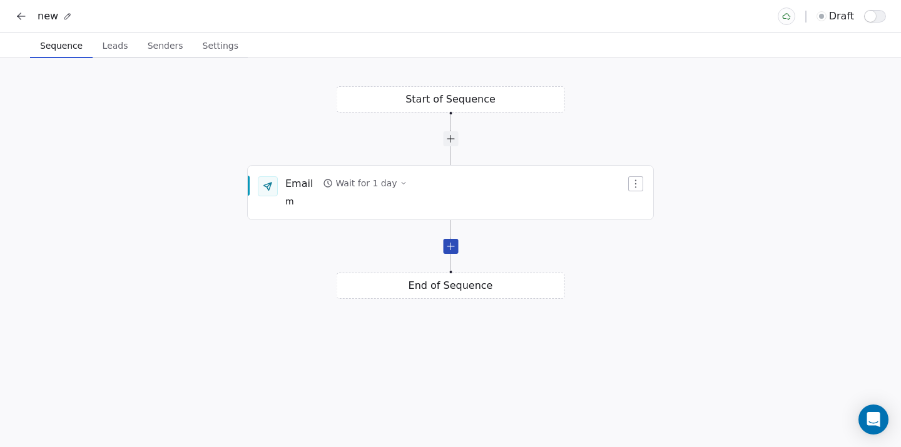
click at [452, 252] on div at bounding box center [450, 246] width 15 height 15
click at [452, 250] on div at bounding box center [450, 246] width 15 height 15
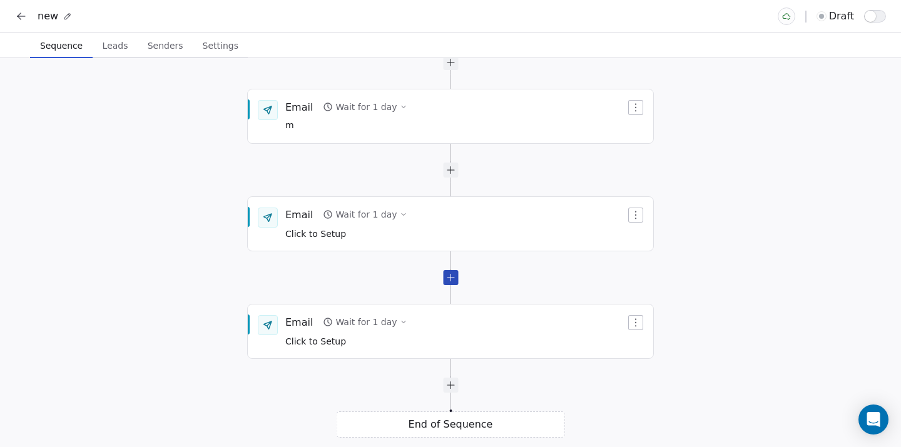
click at [452, 278] on div at bounding box center [450, 277] width 15 height 15
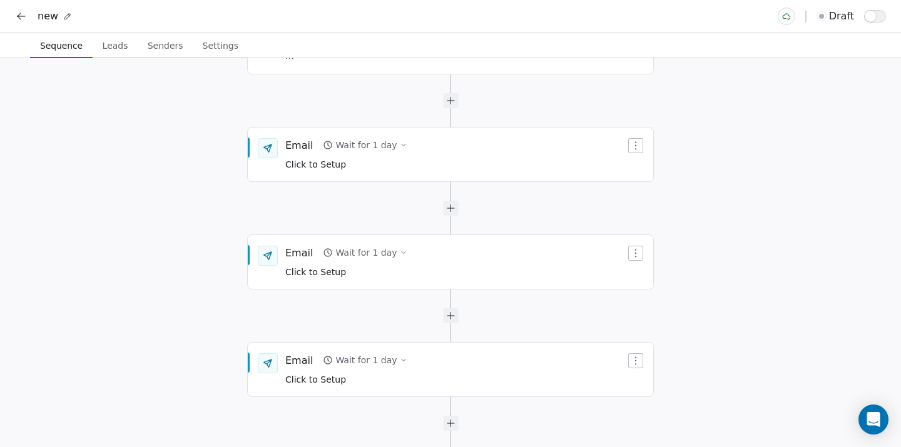
click at [469, 230] on div "Start of Sequence End of Sequence Email Wait for 1 day m Email Wait for 1 day C…" at bounding box center [450, 252] width 901 height 389
click at [454, 250] on div "Email Wait for 1 day Click to Setup" at bounding box center [455, 262] width 340 height 33
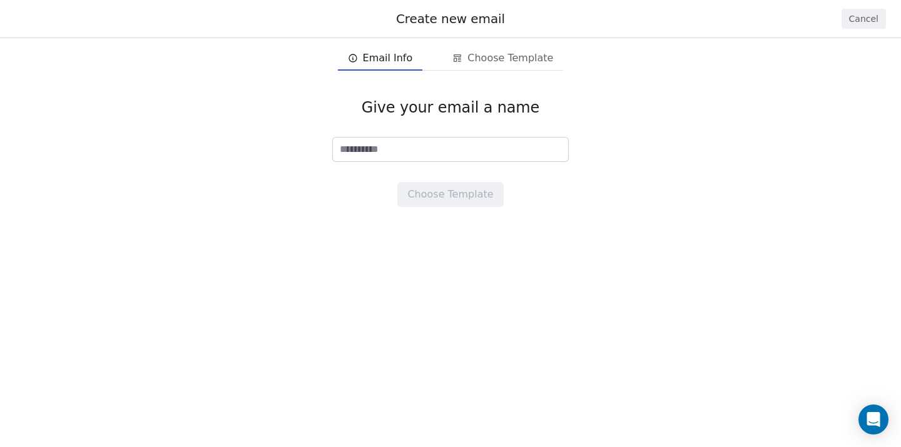
click at [856, 19] on button "Cancel" at bounding box center [863, 19] width 44 height 20
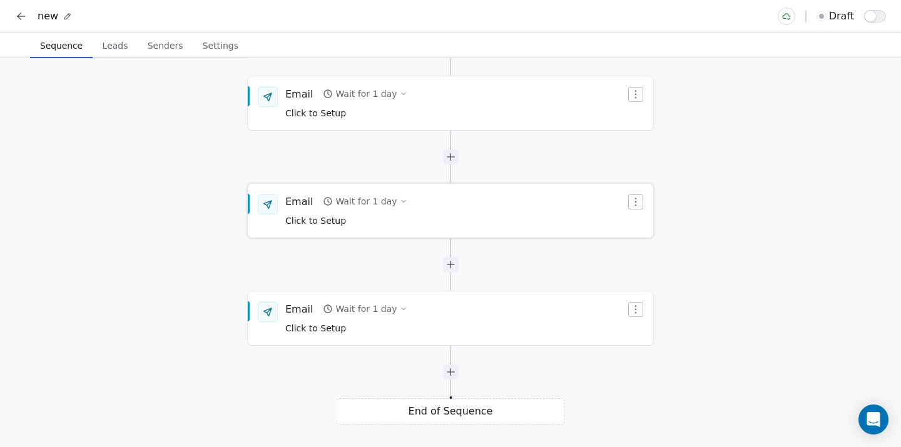
drag, startPoint x: 519, startPoint y: 252, endPoint x: 521, endPoint y: 193, distance: 59.5
click at [521, 193] on div "Email Wait for 1 day Click to Setup" at bounding box center [450, 211] width 405 height 53
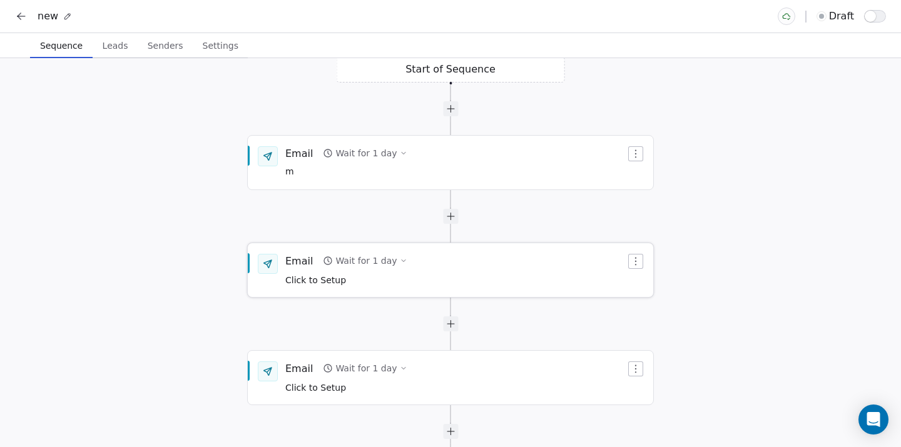
click at [375, 258] on div "Wait for 1 day" at bounding box center [365, 261] width 61 height 13
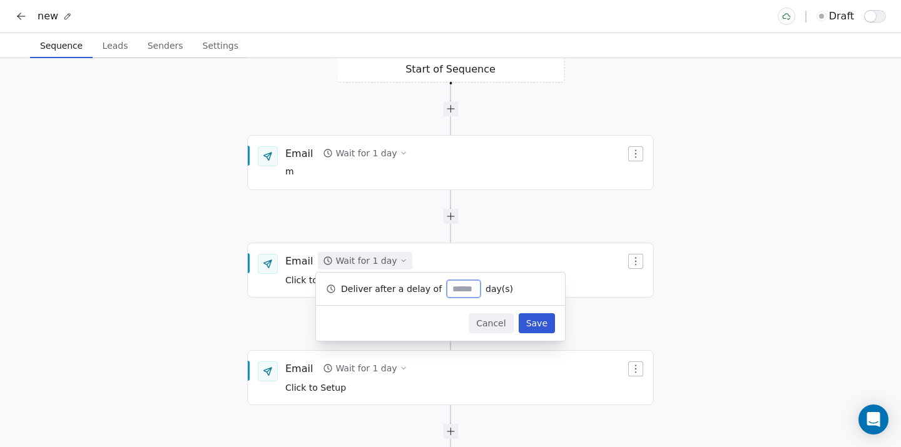
type input "*"
click at [530, 327] on button "Save" at bounding box center [537, 323] width 36 height 20
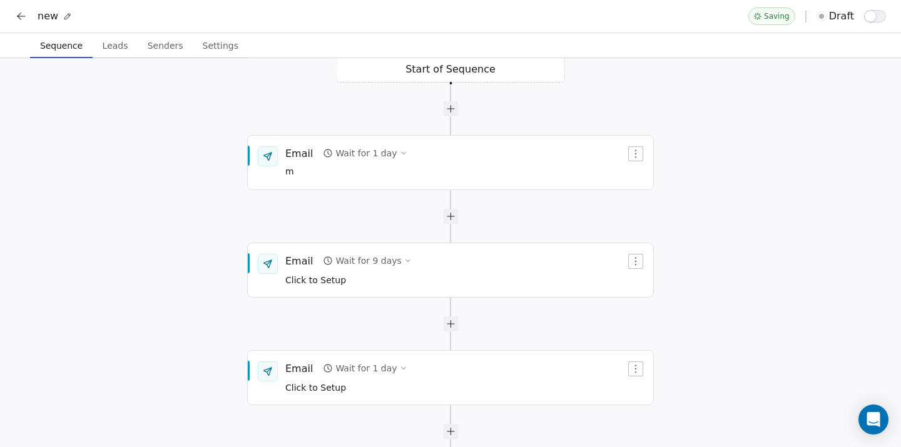
click at [97, 178] on div "Start of Sequence End of Sequence Email Wait for 1 day m Email Wait for 1 day C…" at bounding box center [450, 252] width 901 height 389
click at [112, 49] on span "Leads" at bounding box center [116, 46] width 36 height 18
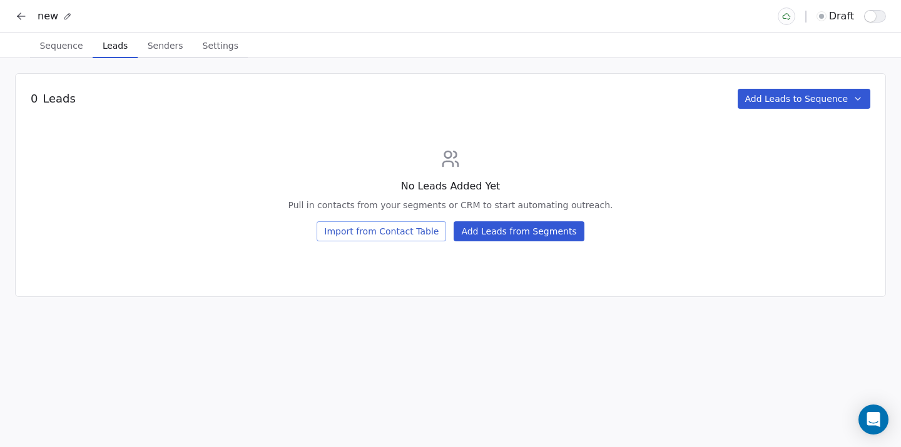
click at [508, 226] on button "Add Leads from Segments" at bounding box center [519, 231] width 130 height 20
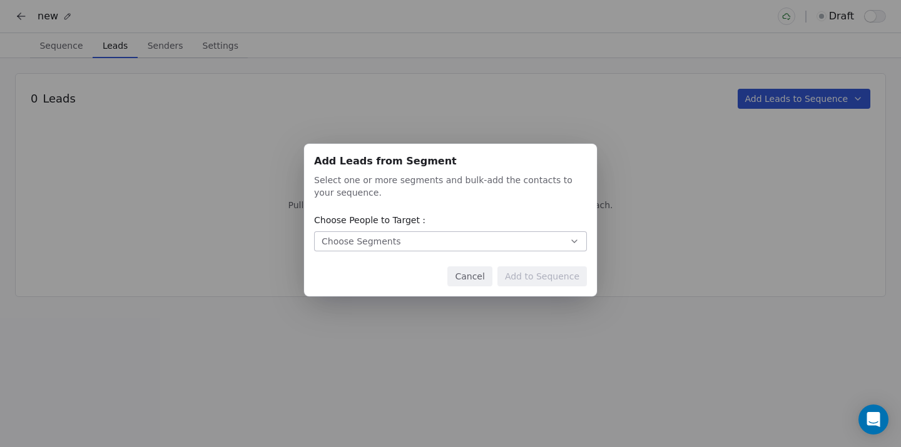
click at [480, 245] on button "Choose Segments" at bounding box center [450, 241] width 273 height 20
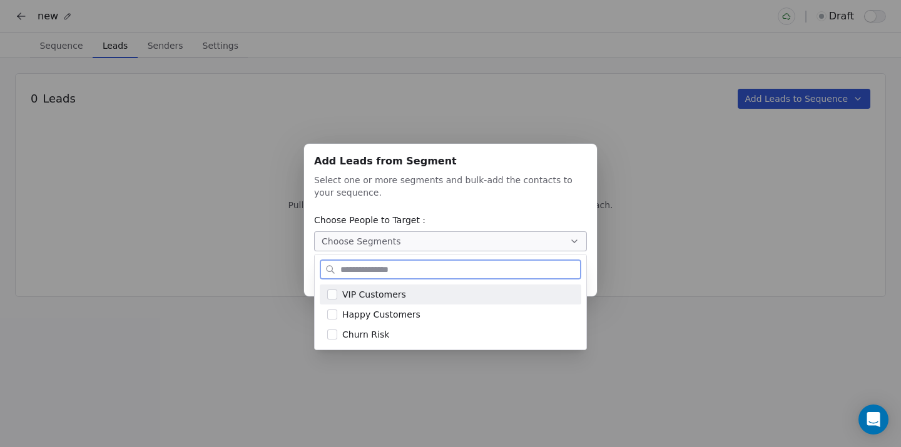
click at [334, 297] on button "Suggestions" at bounding box center [332, 295] width 10 height 10
click at [611, 248] on div "Add Leads from Segment Add Leads from Segment Select one or more segments and b…" at bounding box center [450, 224] width 901 height 200
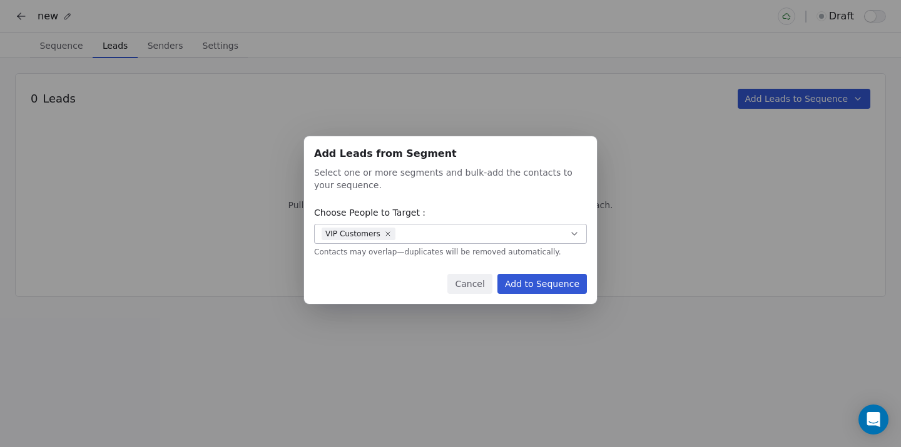
click at [551, 287] on button "Add to Sequence" at bounding box center [541, 284] width 89 height 20
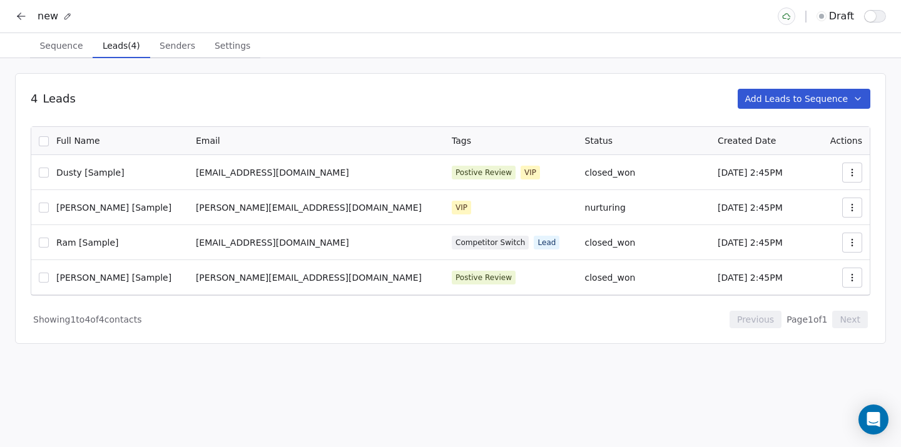
click at [177, 45] on span "Senders" at bounding box center [178, 46] width 46 height 18
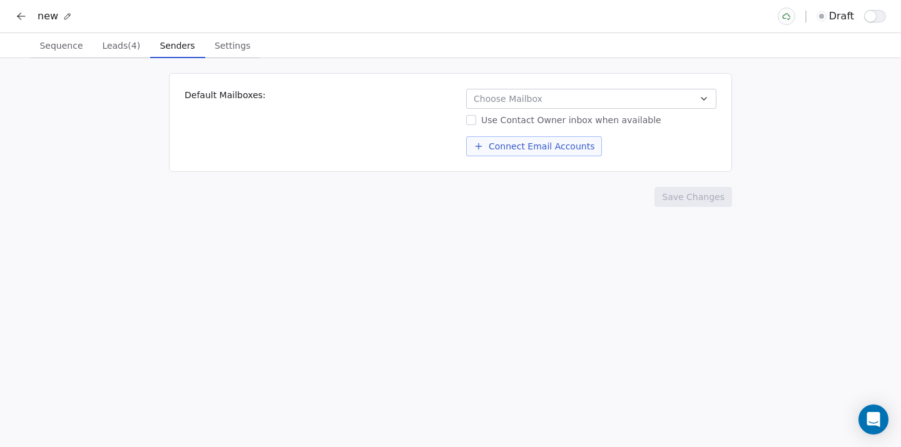
click at [115, 36] on button "Leads (4) Leads (4)" at bounding box center [122, 45] width 58 height 25
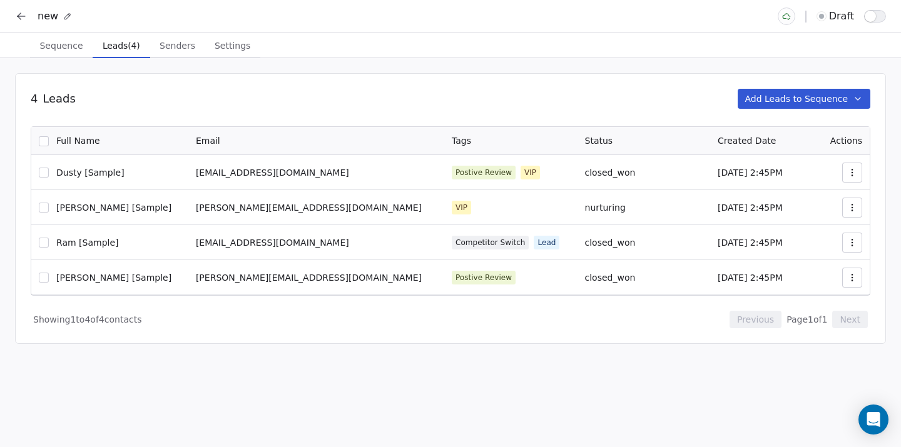
click at [171, 53] on span "Senders" at bounding box center [178, 46] width 46 height 18
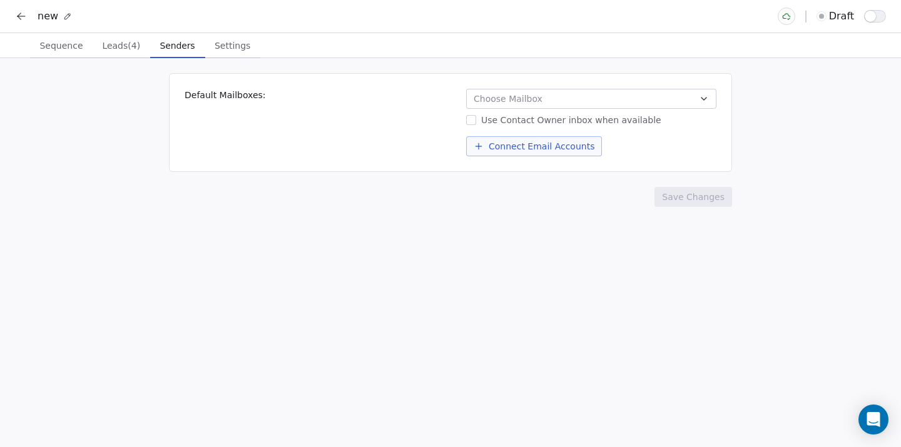
click at [499, 98] on span "Choose Mailbox" at bounding box center [508, 99] width 69 height 13
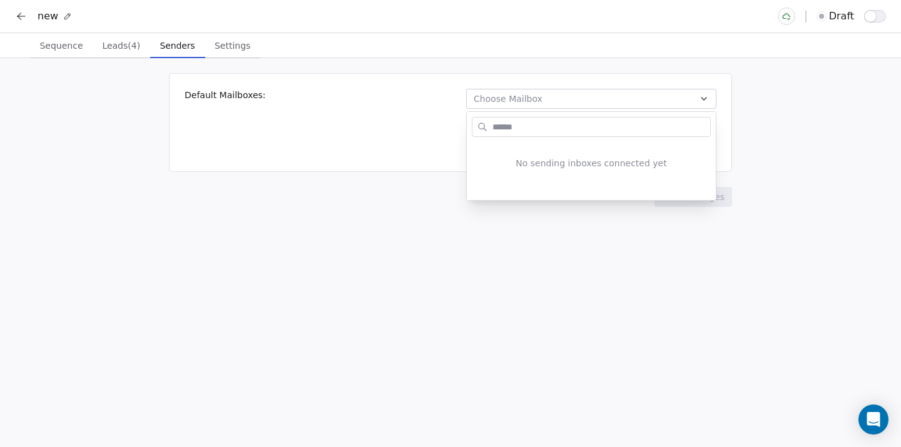
click at [403, 103] on html "new draft Sequence Sequence Leads (4) Leads (4) Senders Senders Settings Settin…" at bounding box center [450, 223] width 901 height 447
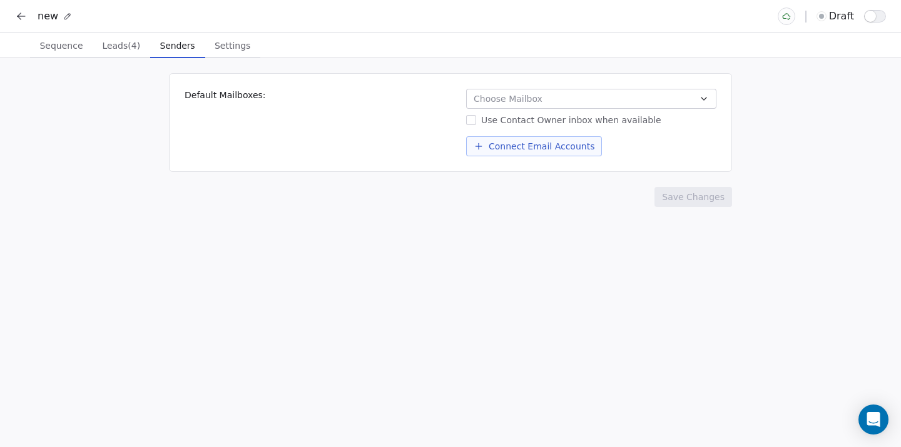
click at [492, 97] on span "Choose Mailbox" at bounding box center [508, 99] width 69 height 13
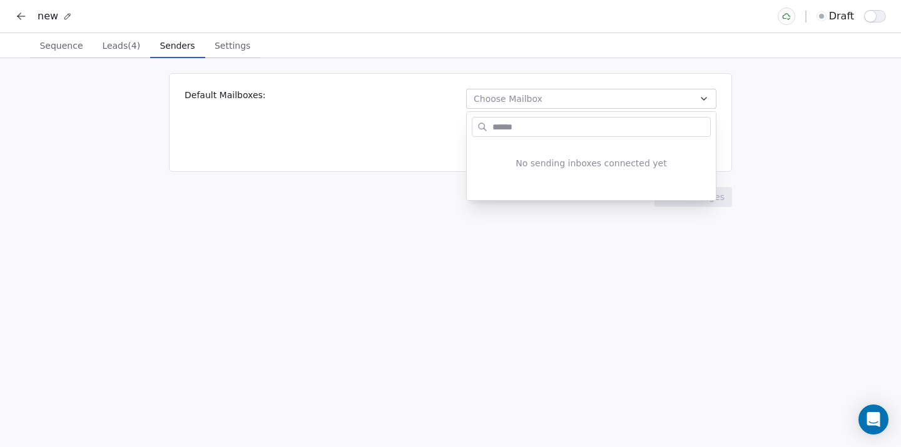
click at [399, 123] on html "new draft Sequence Sequence Leads (4) Leads (4) Senders Senders Settings Settin…" at bounding box center [450, 223] width 901 height 447
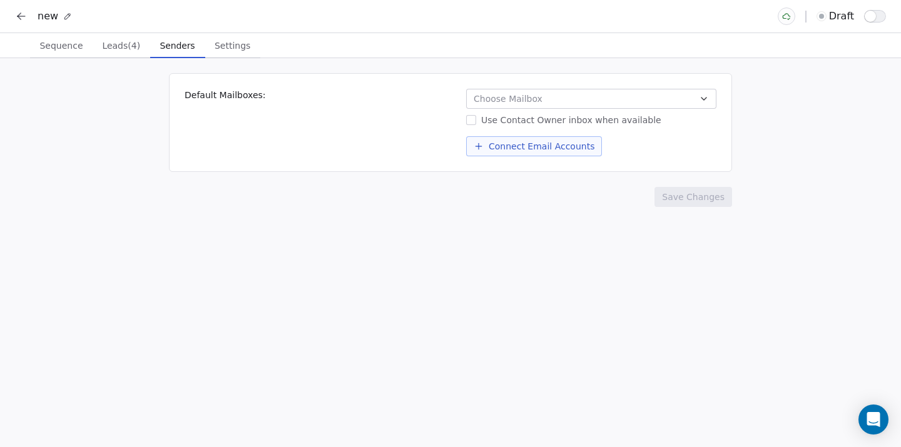
click at [237, 51] on span "Settings" at bounding box center [233, 46] width 46 height 18
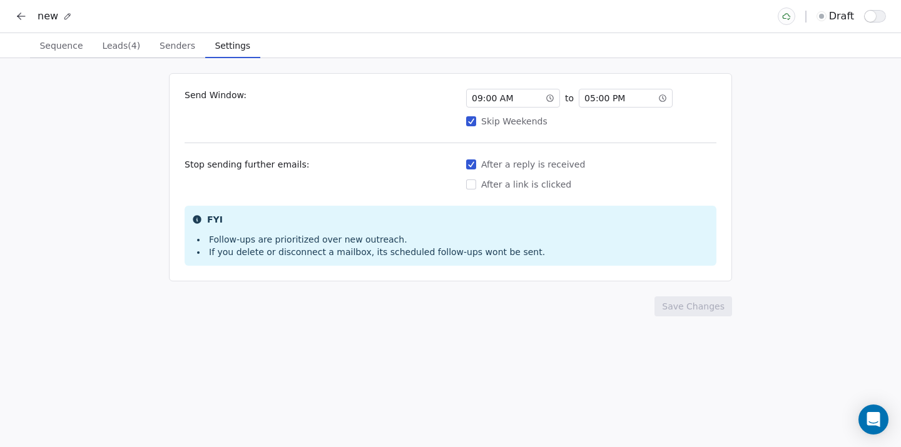
click at [168, 47] on span "Senders" at bounding box center [178, 46] width 46 height 18
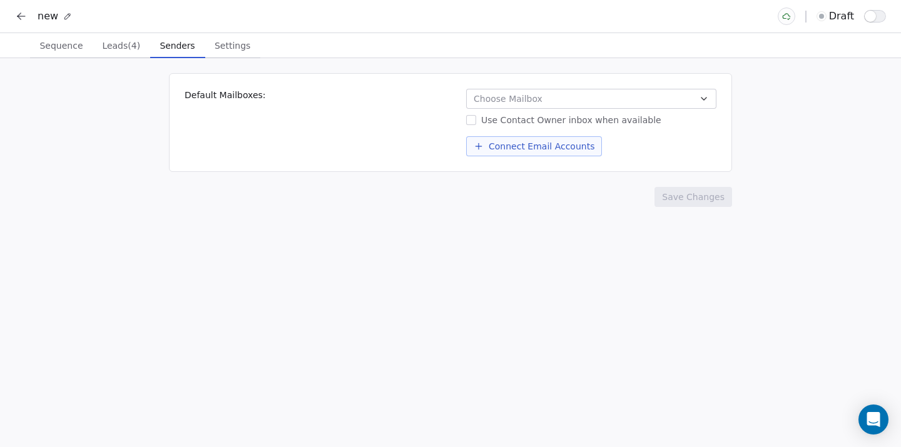
click at [121, 46] on span "Leads (4)" at bounding box center [121, 46] width 48 height 18
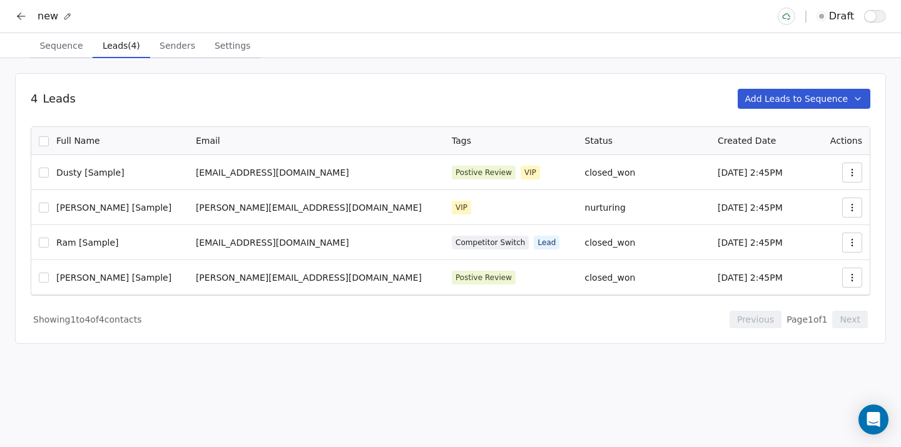
click at [71, 49] on span "Sequence" at bounding box center [60, 46] width 53 height 18
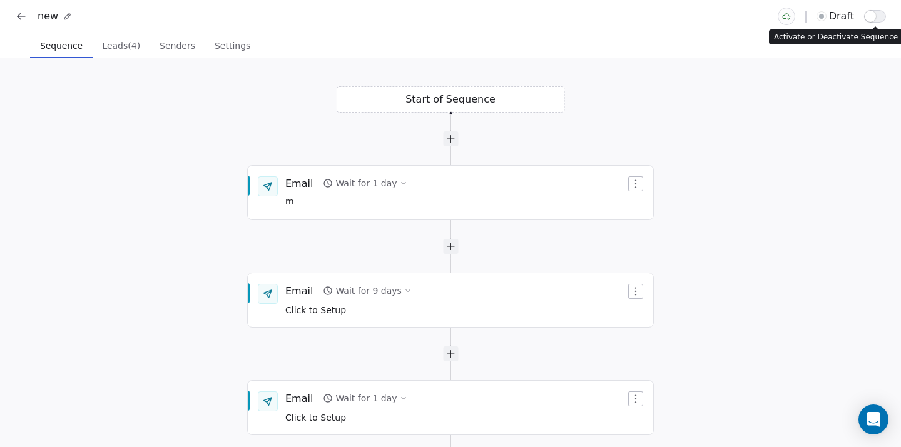
click at [879, 14] on button "button" at bounding box center [875, 16] width 22 height 13
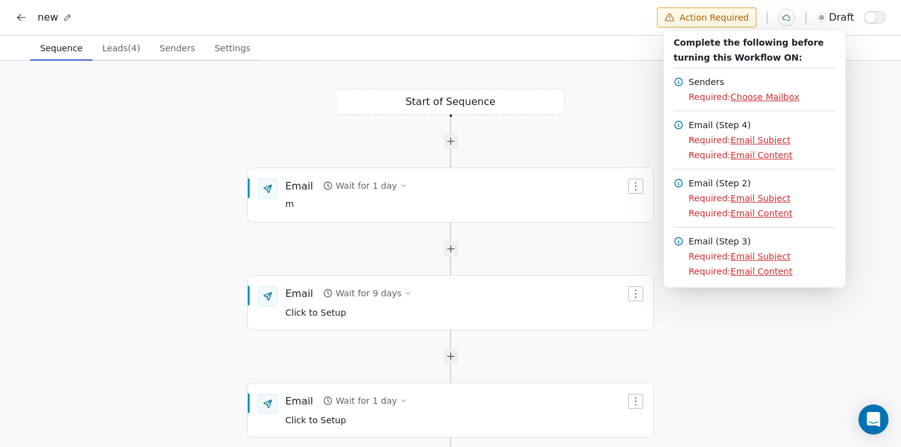
click at [23, 15] on html "new Action Required draft Sequence Sequence Leads (4) Leads (4) Senders Senders…" at bounding box center [450, 225] width 901 height 450
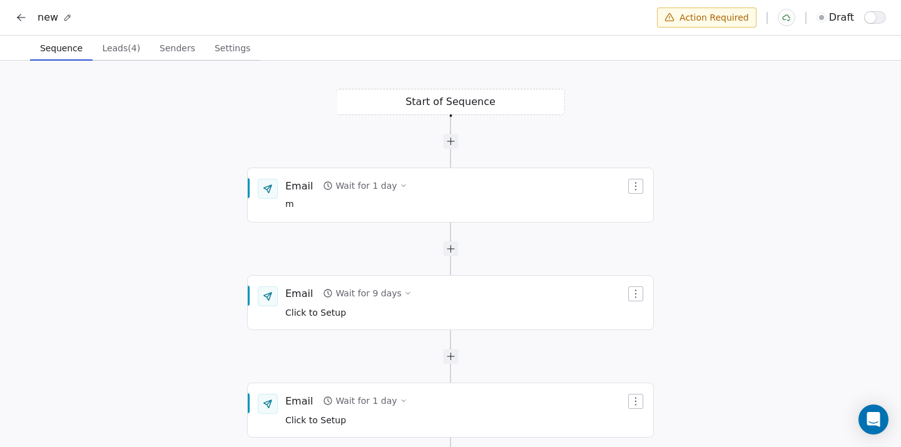
click at [23, 15] on icon at bounding box center [21, 17] width 13 height 13
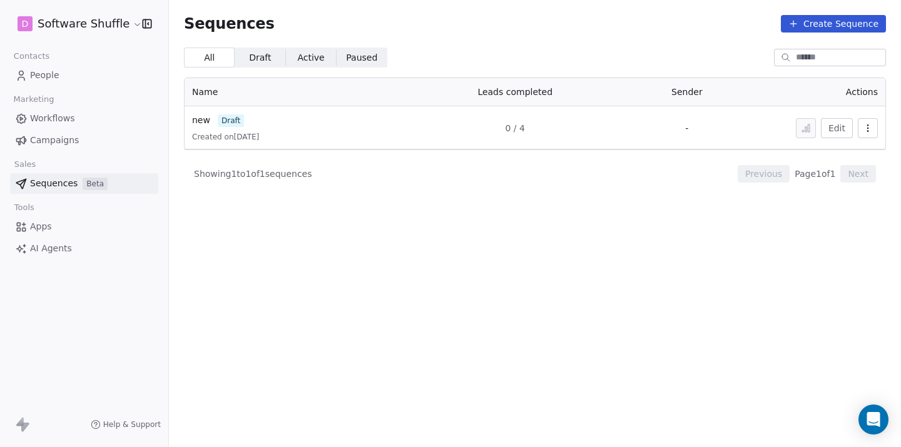
click at [868, 120] on button "button" at bounding box center [868, 128] width 20 height 20
click at [835, 193] on span "Delete" at bounding box center [840, 196] width 29 height 13
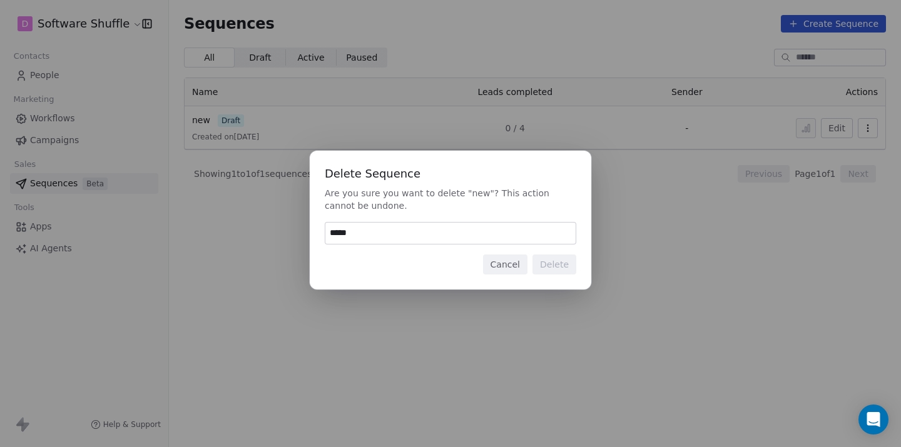
type input "******"
click at [557, 263] on button "Delete" at bounding box center [554, 265] width 44 height 20
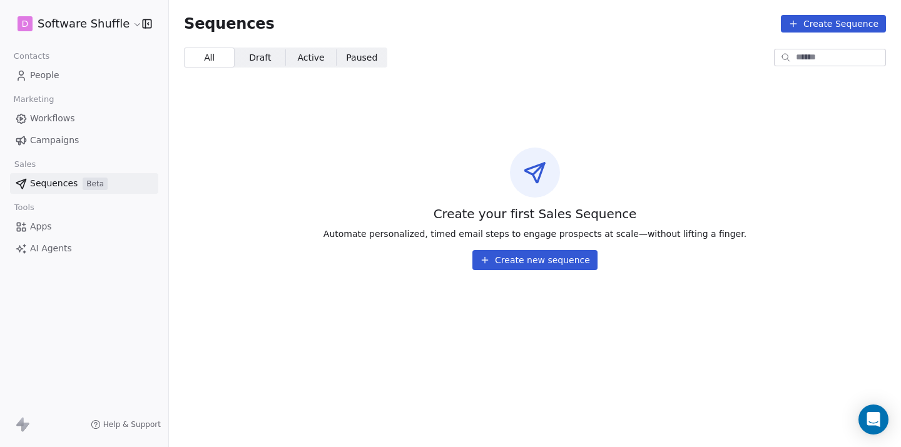
click at [68, 113] on span "Workflows" at bounding box center [52, 118] width 45 height 13
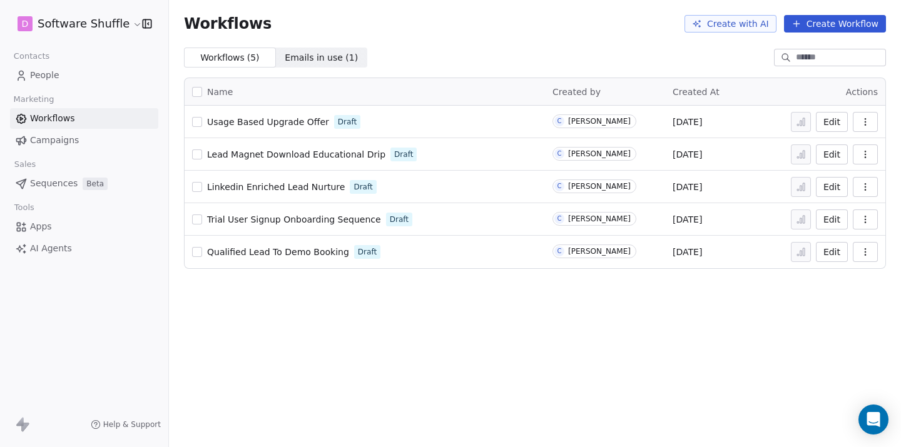
click at [328, 328] on div "Workflows Create with AI Create Workflow Workflows ( 5 ) Workflows ( 5 ) Emails…" at bounding box center [535, 223] width 732 height 447
click at [200, 125] on button "button" at bounding box center [197, 122] width 10 height 10
click at [196, 155] on button "button" at bounding box center [197, 155] width 10 height 10
click at [200, 185] on button "button" at bounding box center [197, 187] width 10 height 10
click at [198, 217] on button "button" at bounding box center [197, 220] width 10 height 10
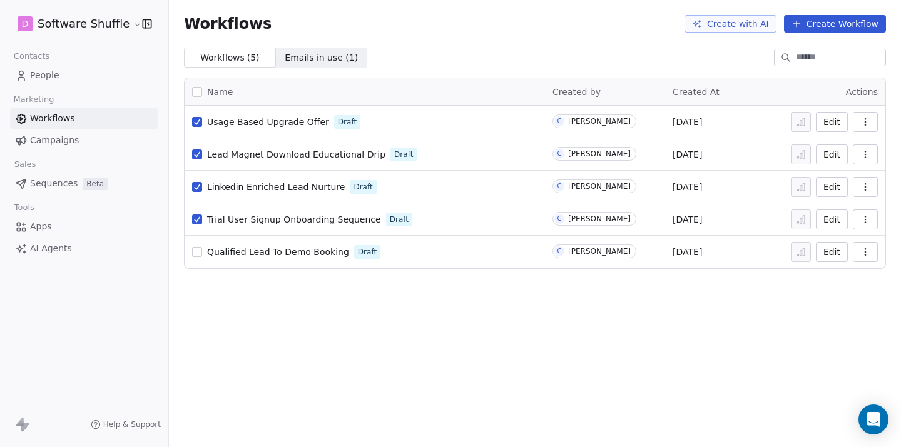
click at [198, 248] on button "button" at bounding box center [197, 252] width 10 height 10
click at [726, 20] on button "Create with AI" at bounding box center [730, 24] width 92 height 18
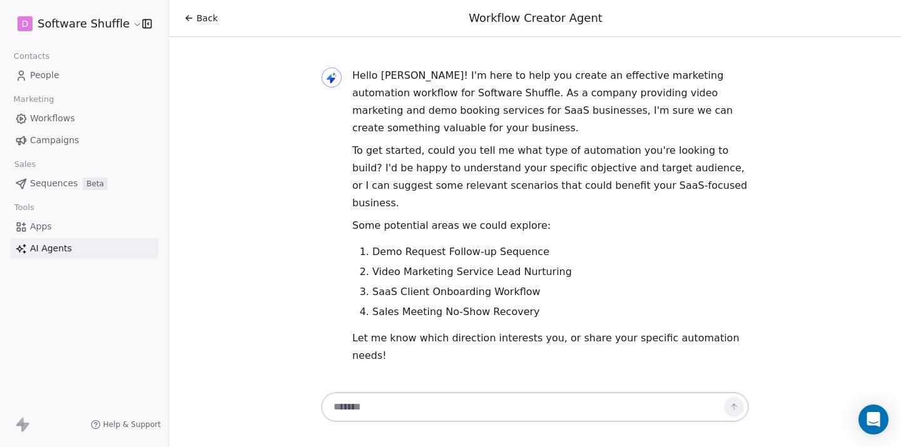
click at [78, 76] on link "People" at bounding box center [84, 75] width 148 height 21
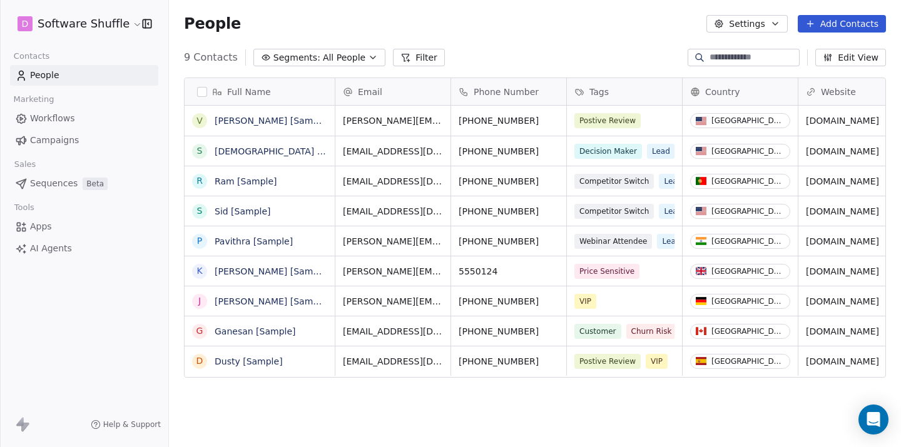
scroll to position [394, 732]
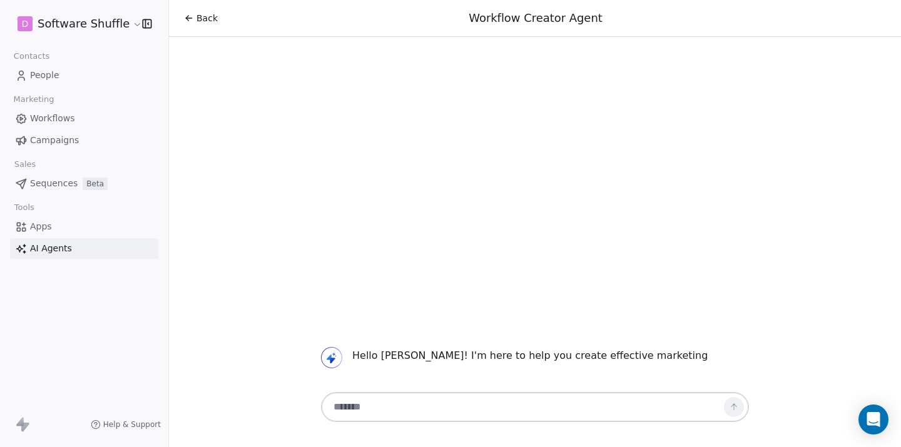
click at [73, 126] on link "Workflows" at bounding box center [84, 118] width 148 height 21
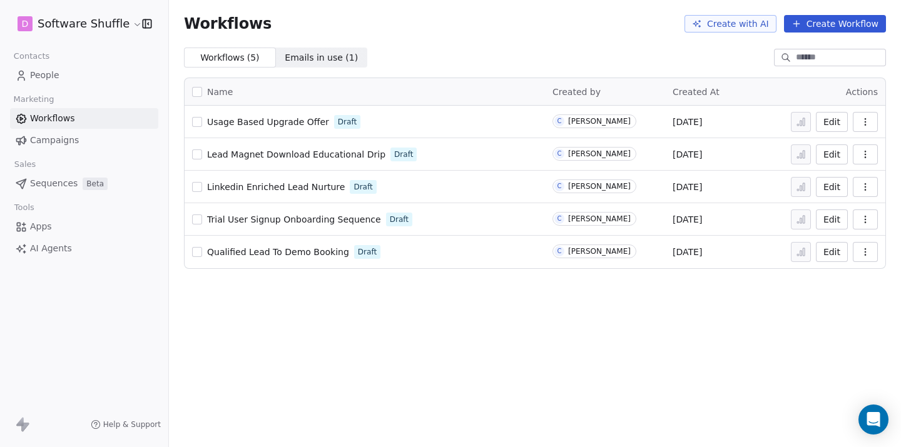
click at [82, 135] on link "Campaigns" at bounding box center [84, 140] width 148 height 21
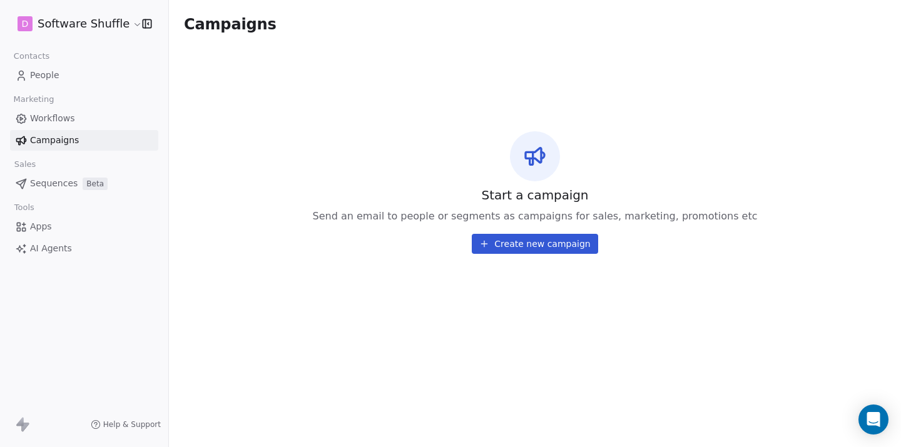
click at [519, 239] on button "Create new campaign" at bounding box center [535, 244] width 126 height 20
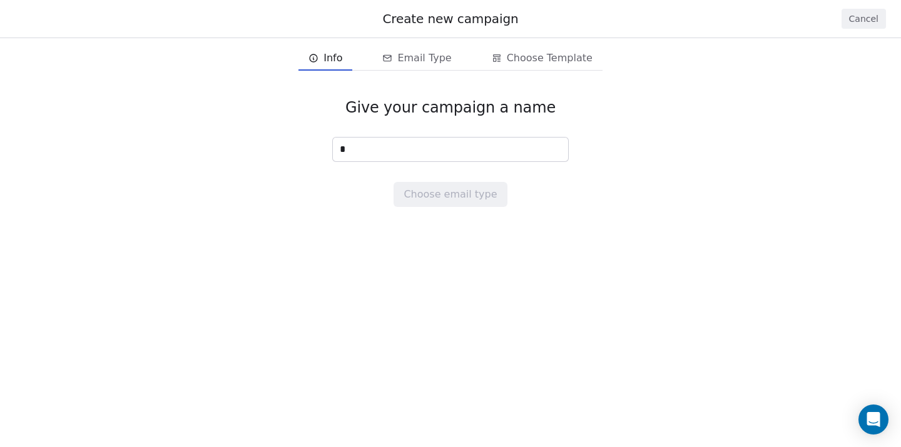
type input "**"
click at [444, 198] on button "Choose email type" at bounding box center [450, 194] width 113 height 25
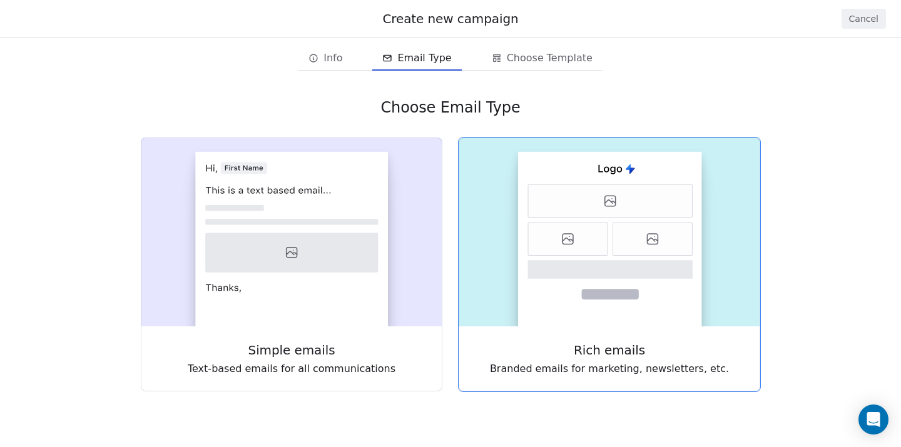
click at [525, 248] on rect at bounding box center [610, 239] width 184 height 175
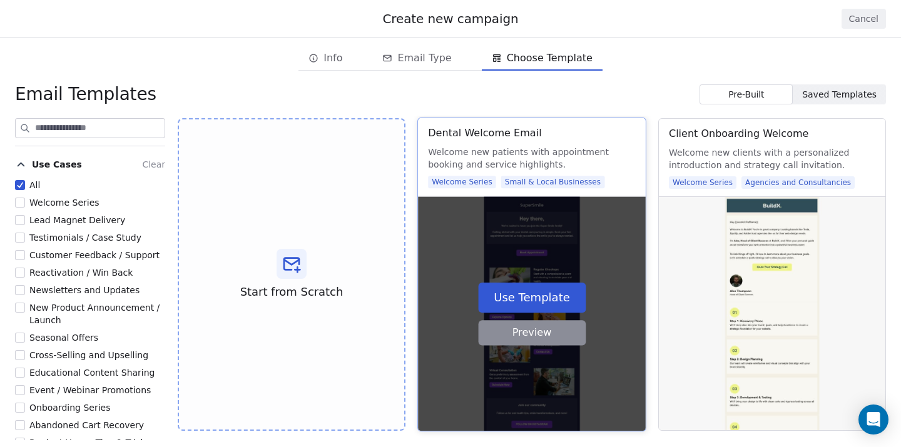
click at [566, 303] on button "Use Template" at bounding box center [532, 298] width 108 height 30
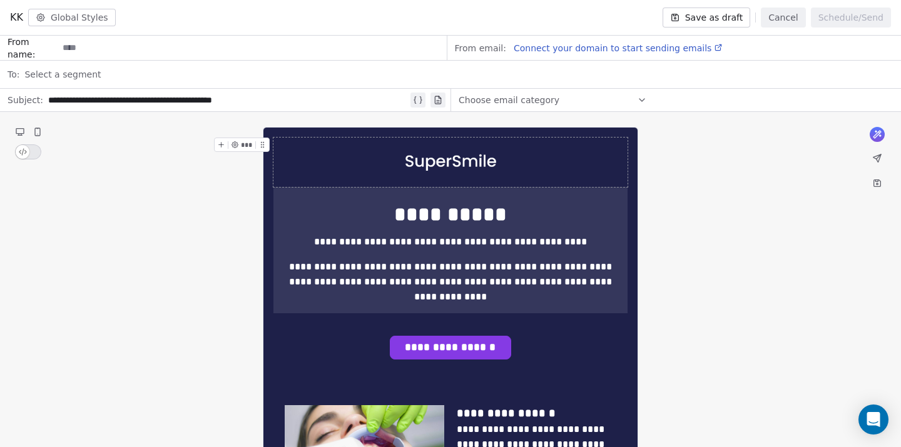
click at [725, 18] on button "Save as draft" at bounding box center [707, 18] width 88 height 20
click at [874, 135] on icon at bounding box center [877, 135] width 10 height 10
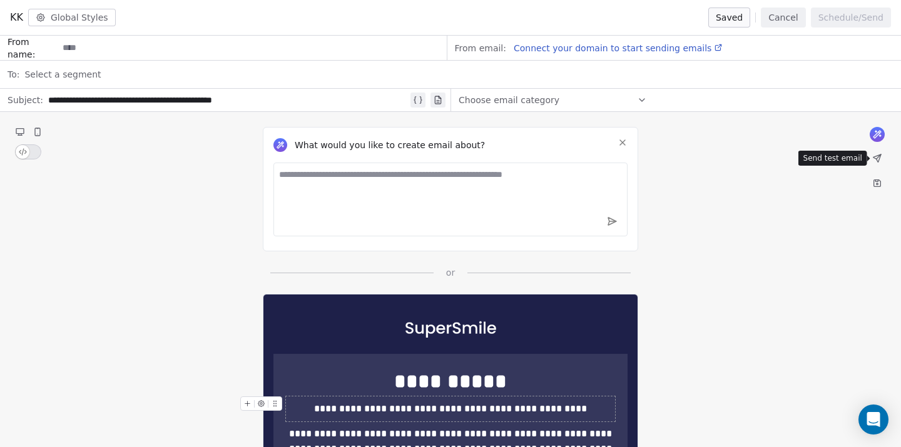
click at [879, 158] on icon at bounding box center [877, 159] width 8 height 8
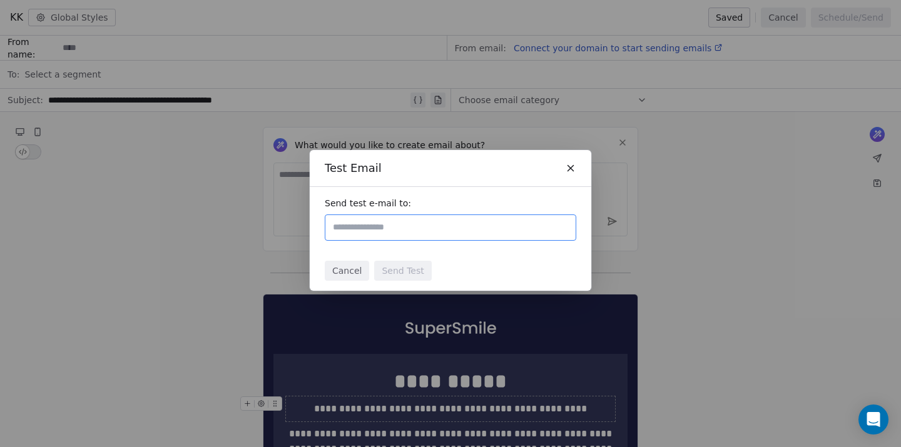
click at [516, 219] on div at bounding box center [451, 228] width 252 height 26
type input "**********"
click at [493, 269] on div "Cancel Send Test" at bounding box center [451, 271] width 282 height 40
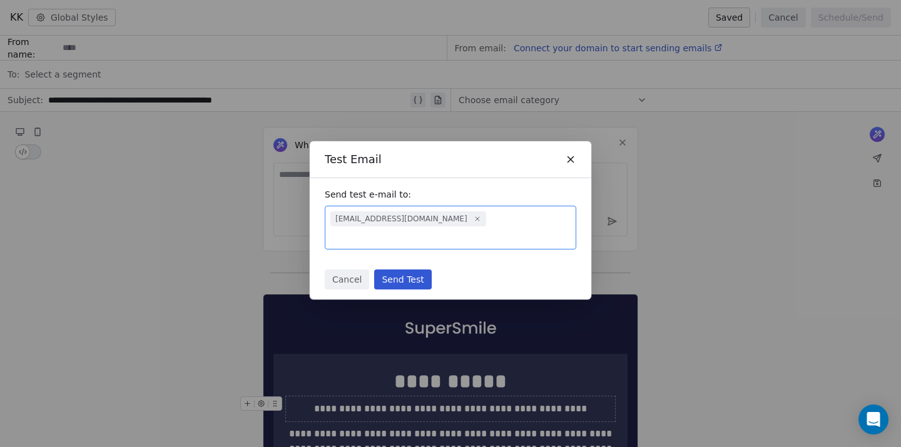
click at [417, 273] on button "Send Test" at bounding box center [402, 280] width 57 height 20
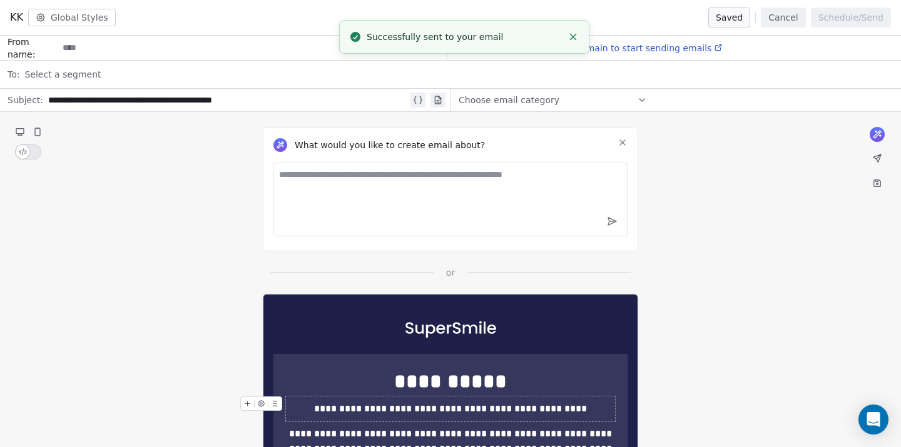
click at [697, 183] on div "What would you like to create email about? or" at bounding box center [450, 195] width 901 height 167
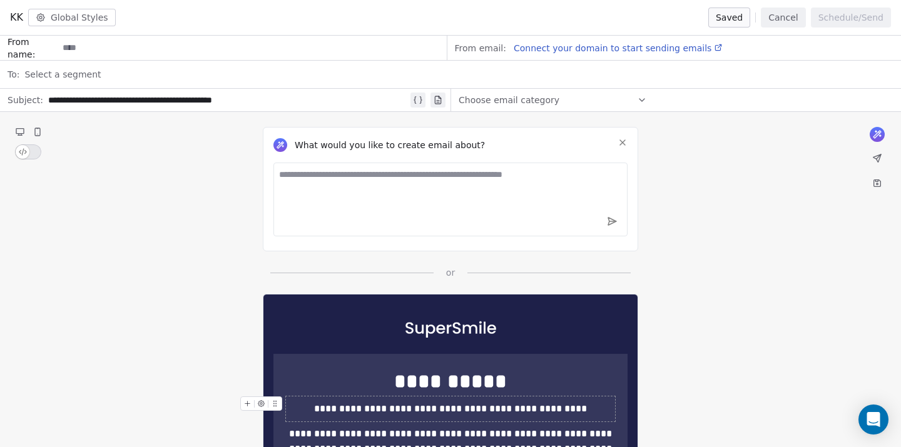
click at [643, 49] on span "Connect your domain to start sending emails" at bounding box center [613, 48] width 198 height 10
click at [38, 130] on icon at bounding box center [37, 132] width 5 height 8
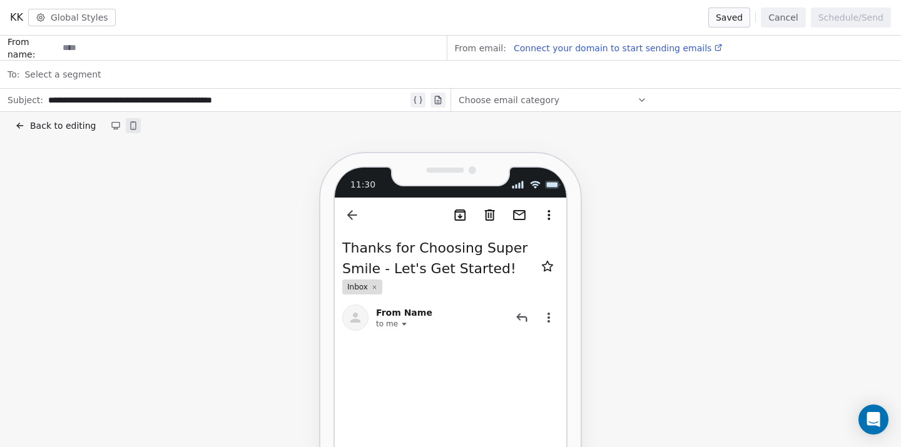
click at [780, 19] on button "Cancel" at bounding box center [783, 18] width 44 height 20
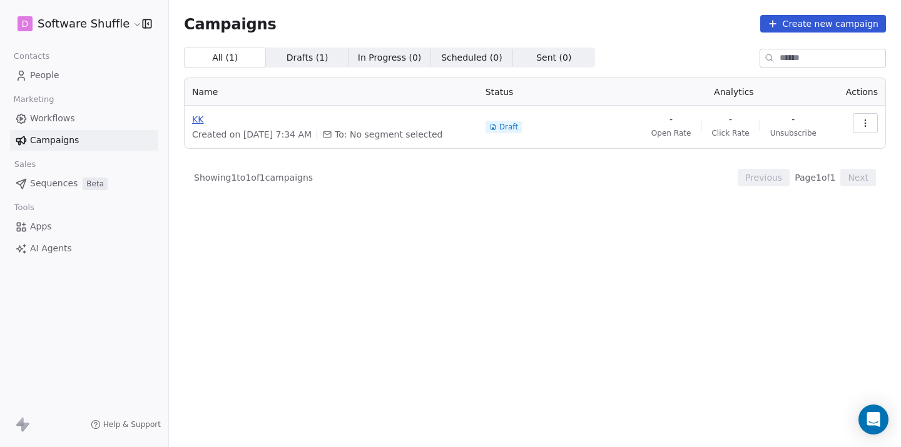
click at [199, 114] on span "KK" at bounding box center [331, 119] width 278 height 13
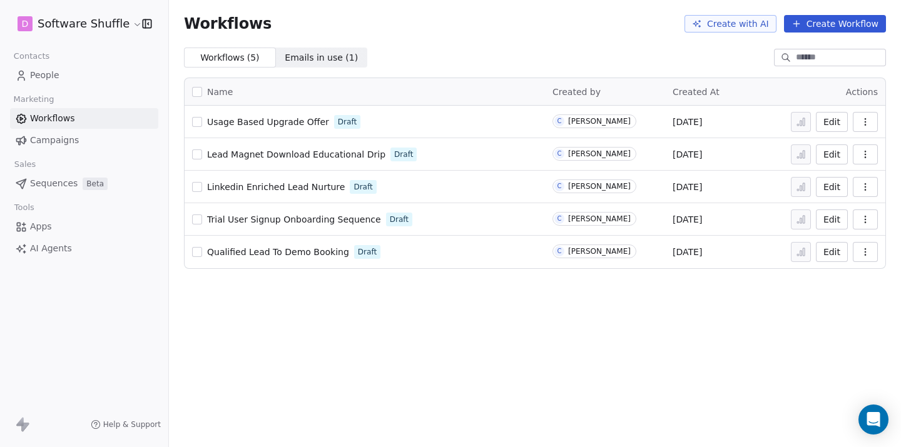
click at [50, 141] on span "Campaigns" at bounding box center [54, 140] width 49 height 13
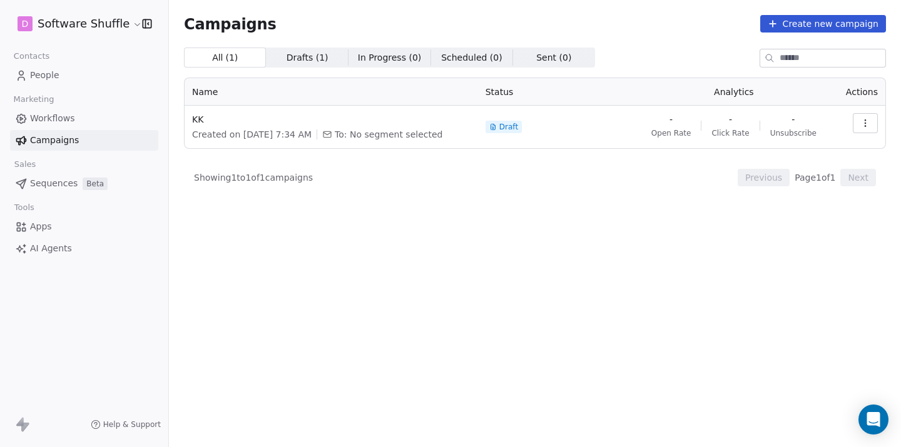
click at [63, 221] on link "Apps" at bounding box center [84, 226] width 148 height 21
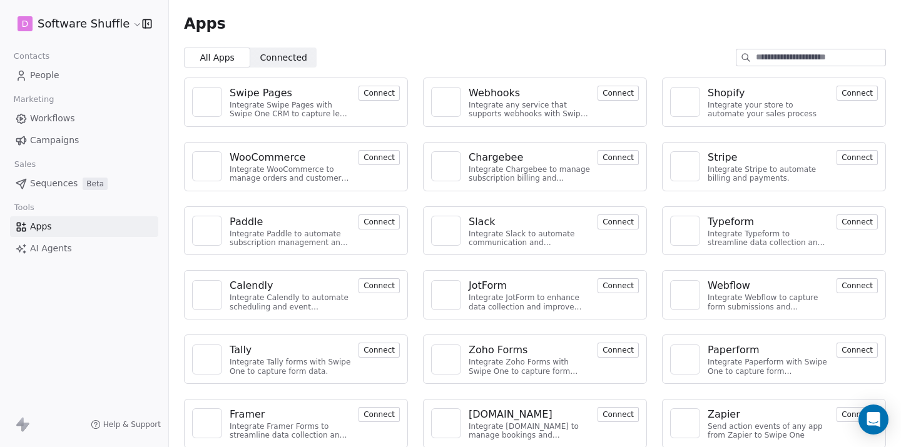
click at [293, 50] on span "Connected Connected" at bounding box center [283, 58] width 66 height 20
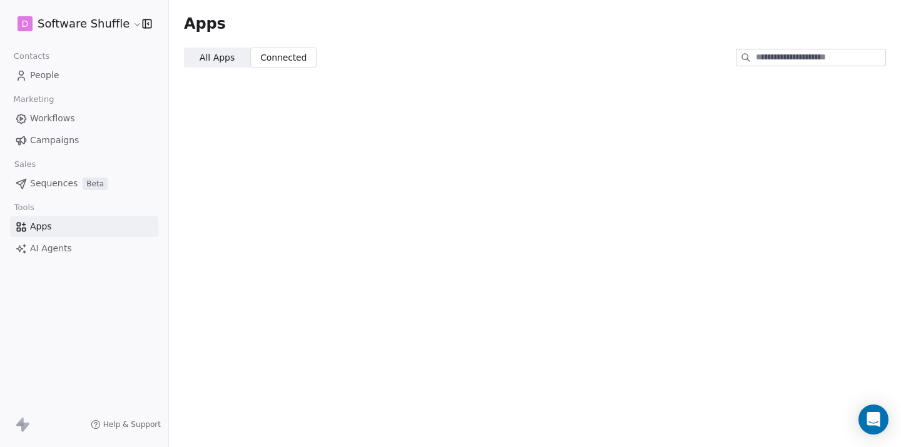
click at [220, 62] on span "All Apps" at bounding box center [217, 57] width 35 height 13
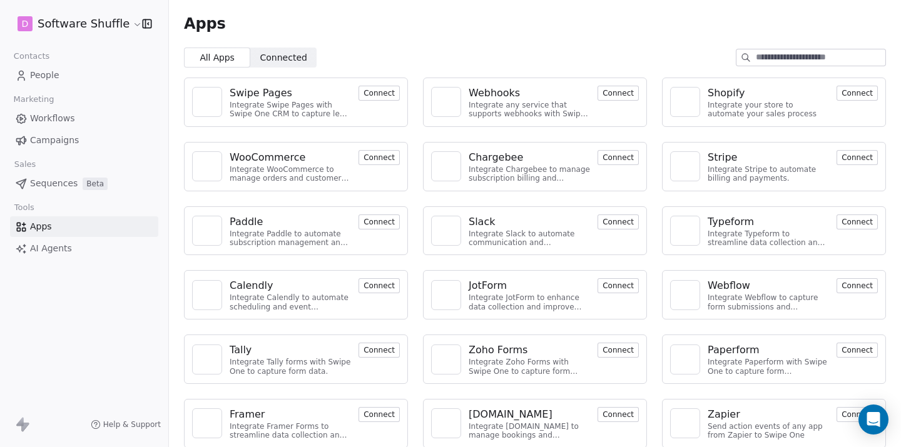
click at [614, 93] on button "Connect" at bounding box center [617, 93] width 41 height 15
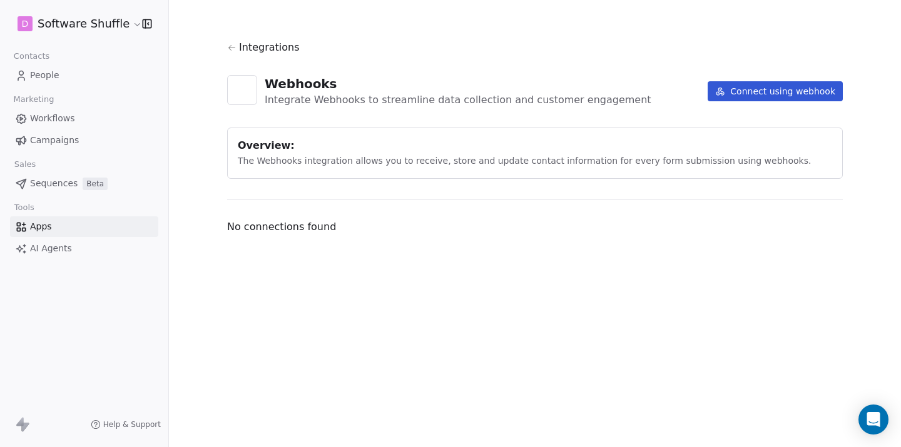
click at [748, 99] on button "Connect using webhook" at bounding box center [775, 91] width 135 height 20
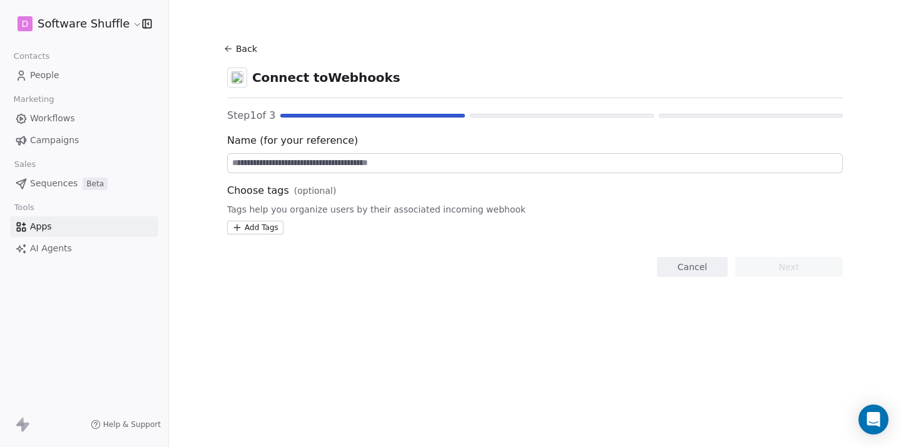
click at [66, 220] on link "Apps" at bounding box center [84, 226] width 148 height 21
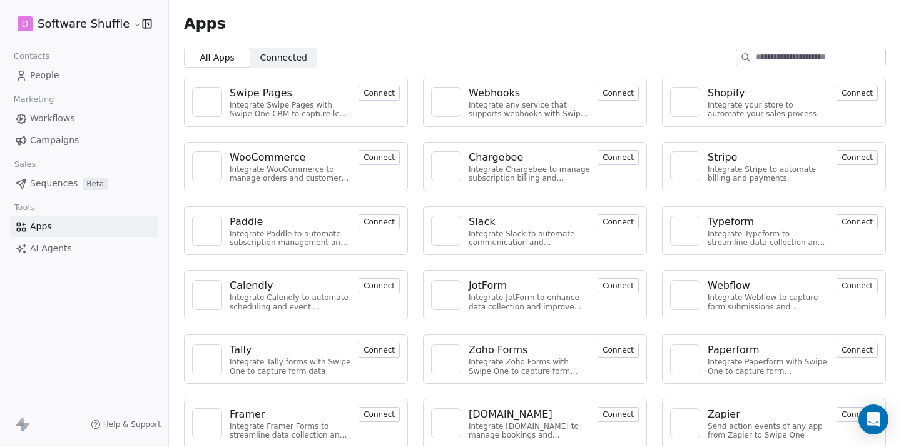
click at [386, 160] on button "Connect" at bounding box center [378, 157] width 41 height 15
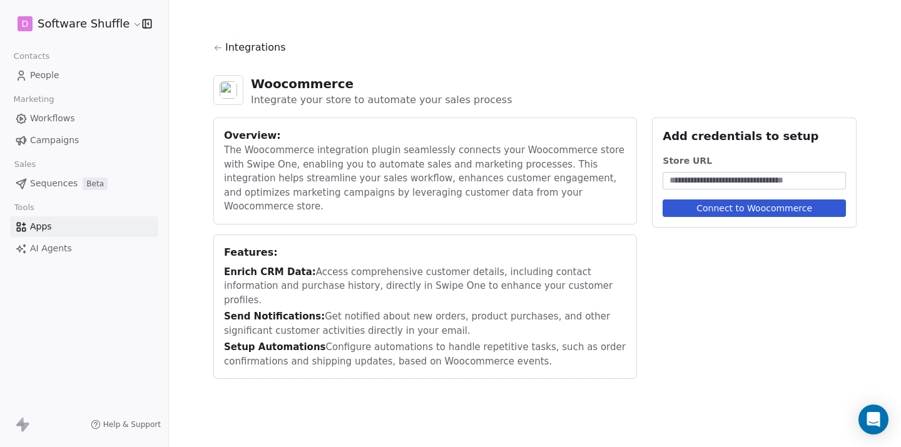
click at [676, 181] on input at bounding box center [754, 181] width 178 height 13
click at [218, 48] on icon at bounding box center [217, 47] width 9 height 9
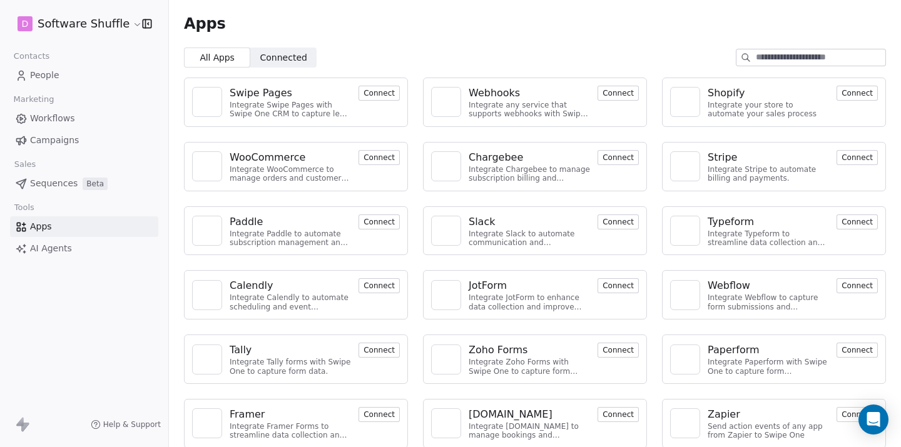
click at [848, 150] on button "Connect" at bounding box center [856, 157] width 41 height 15
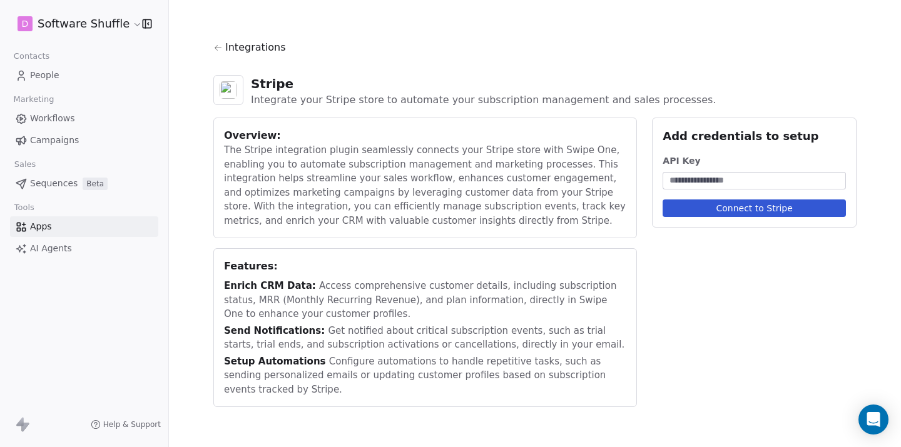
click at [752, 180] on input at bounding box center [754, 181] width 178 height 13
click at [216, 49] on icon at bounding box center [218, 48] width 7 height 6
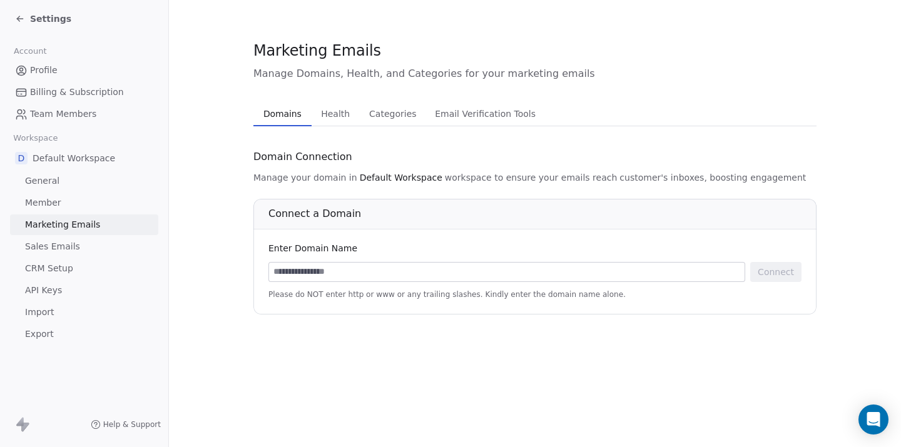
click at [348, 271] on input at bounding box center [506, 272] width 475 height 19
click at [383, 117] on span "Categories" at bounding box center [392, 114] width 57 height 18
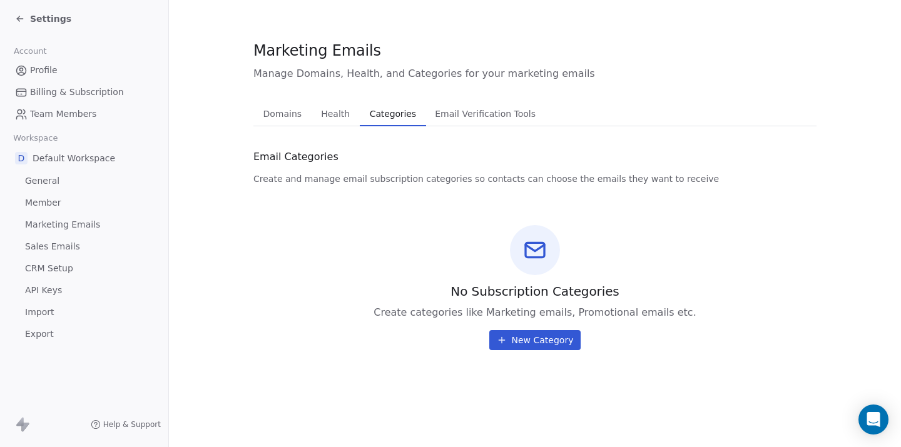
click at [465, 126] on button "Email Verification Tools Email Verification Tools" at bounding box center [485, 113] width 119 height 25
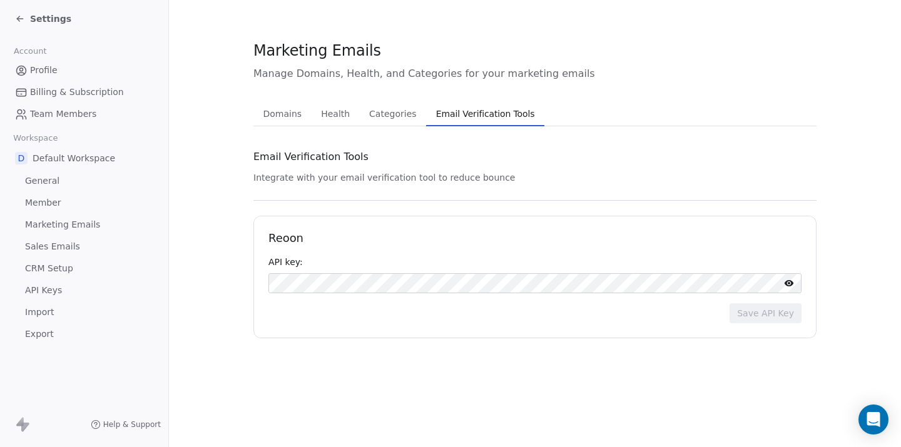
click at [292, 119] on span "Domains" at bounding box center [282, 114] width 49 height 18
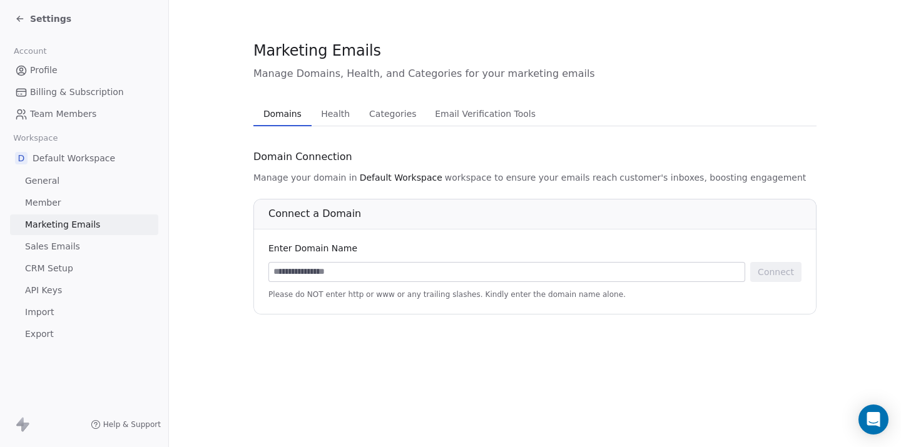
click at [136, 424] on span "Help & Support" at bounding box center [132, 425] width 58 height 10
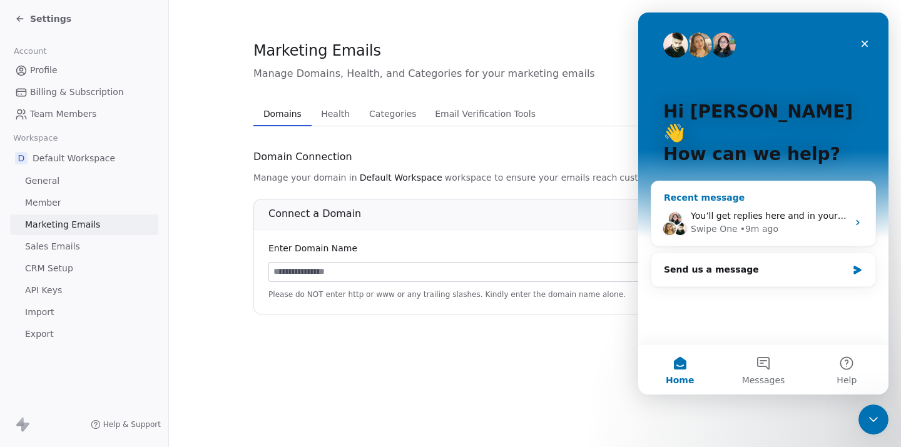
click at [785, 223] on div "Swipe One • 9m ago" at bounding box center [769, 229] width 157 height 13
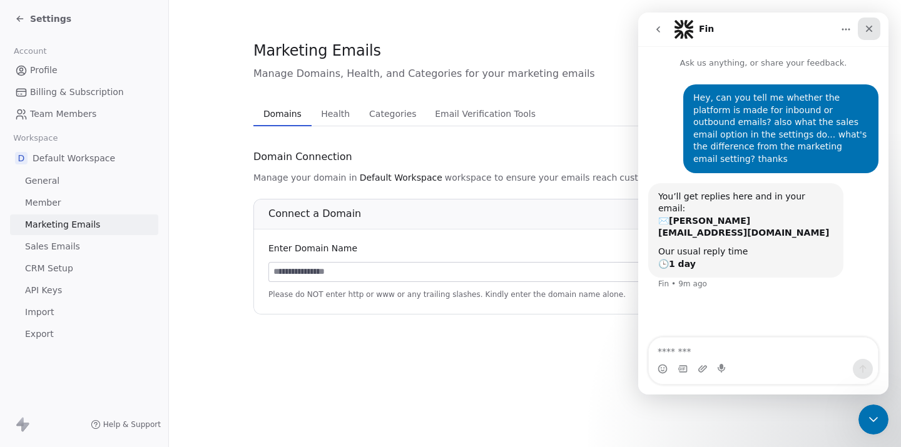
click at [872, 32] on icon "Close" at bounding box center [869, 29] width 10 height 10
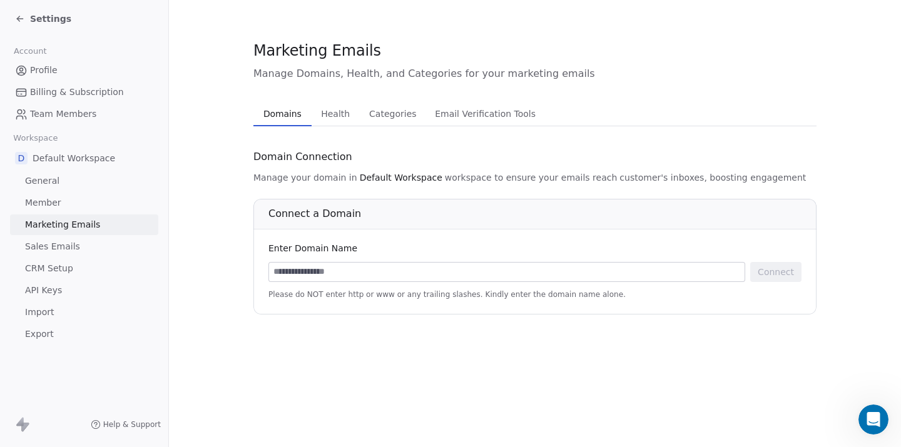
click at [394, 125] on button "Categories Categories" at bounding box center [393, 113] width 66 height 25
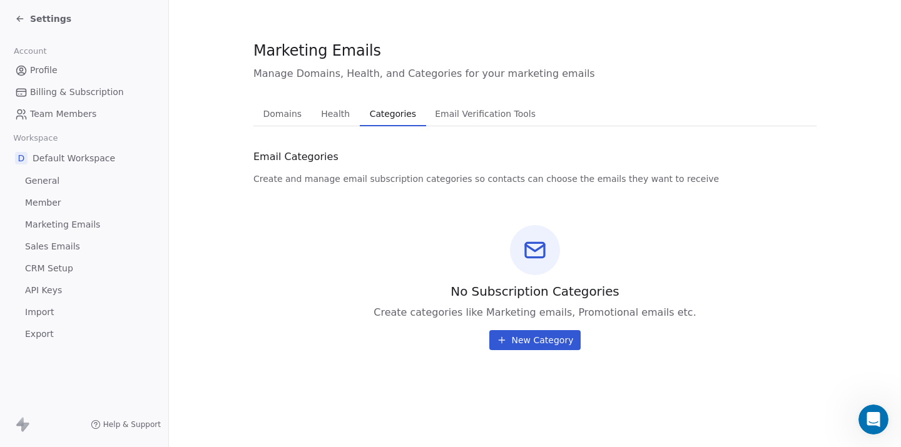
click at [462, 108] on span "Email Verification Tools" at bounding box center [485, 114] width 111 height 18
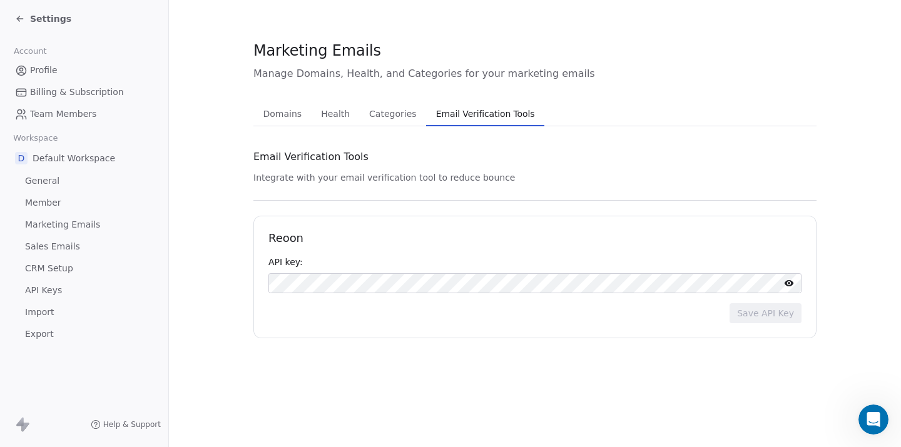
click at [336, 121] on span "Health" at bounding box center [335, 114] width 39 height 18
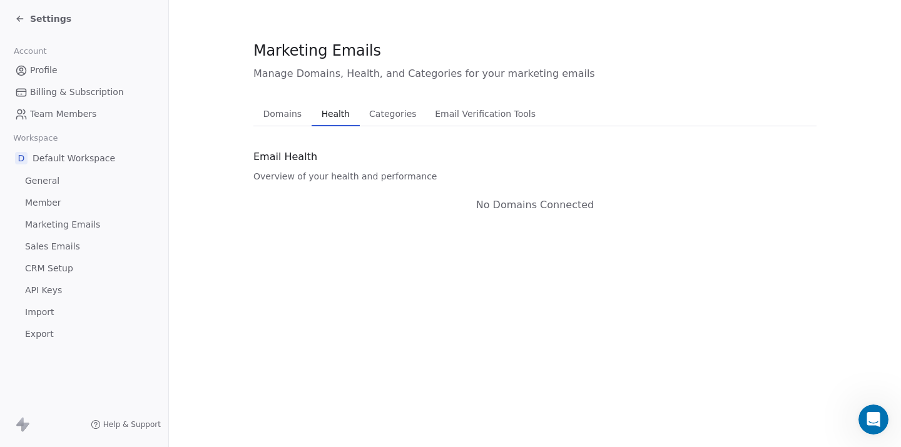
click at [289, 121] on span "Domains" at bounding box center [282, 114] width 49 height 18
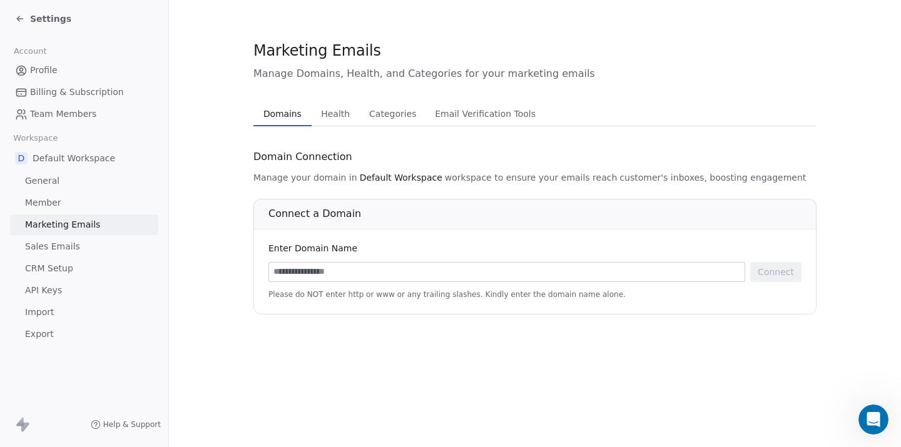
click at [220, 113] on section "Marketing Emails Manage Domains, Health, and Categories for your marketing emai…" at bounding box center [535, 177] width 732 height 355
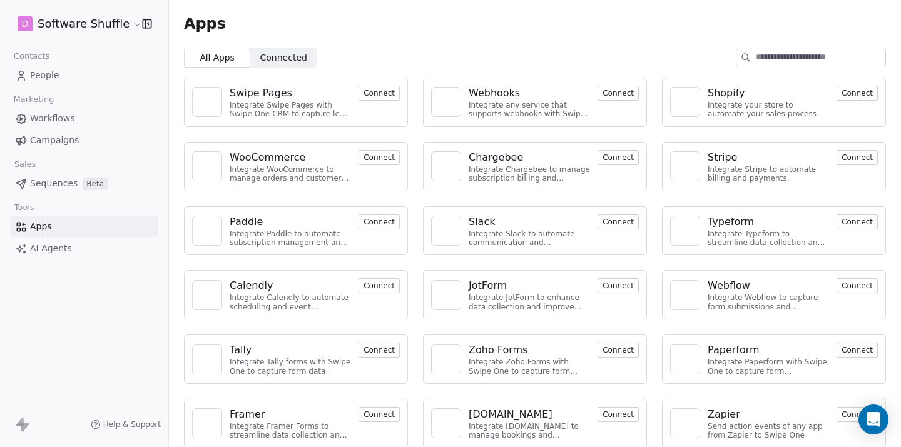
click at [65, 74] on link "People" at bounding box center [84, 75] width 148 height 21
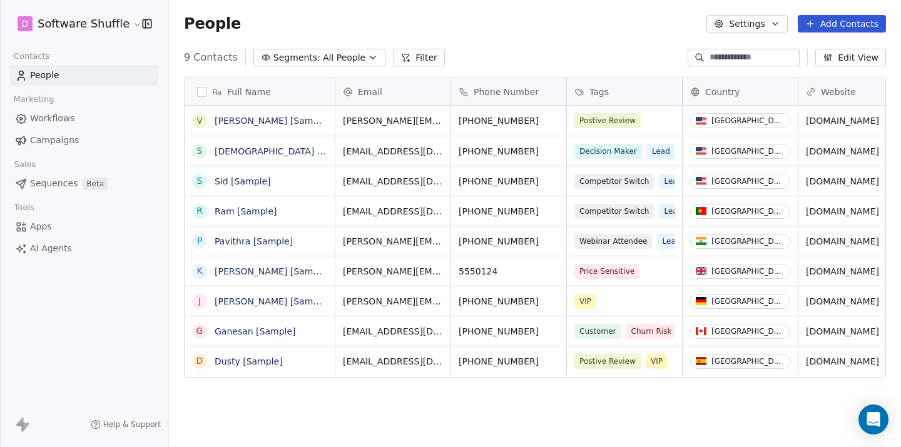
scroll to position [394, 732]
click at [70, 116] on span "Workflows" at bounding box center [52, 118] width 45 height 13
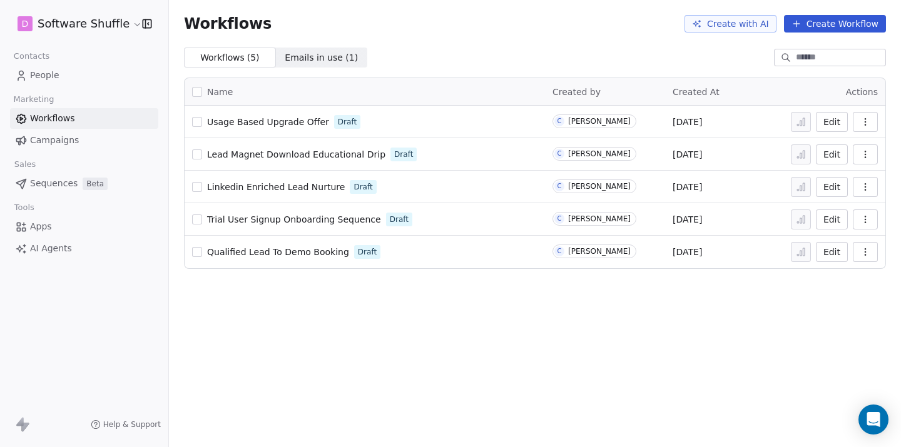
click at [74, 142] on span "Campaigns" at bounding box center [54, 140] width 49 height 13
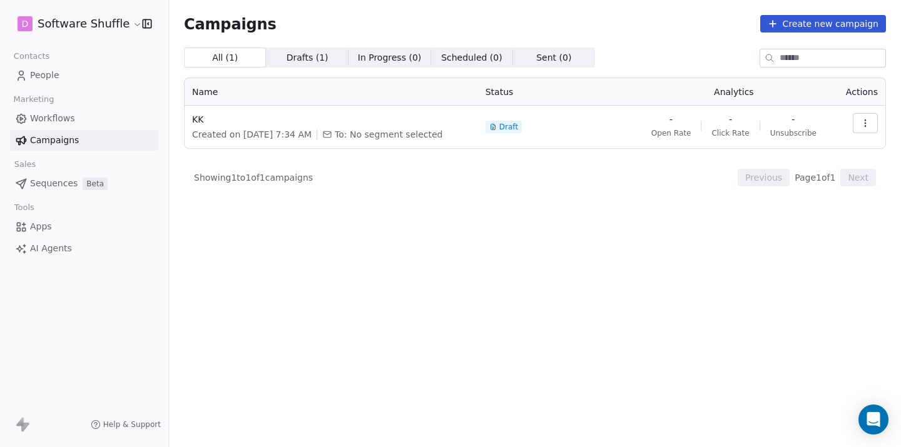
click at [88, 116] on link "Workflows" at bounding box center [84, 118] width 148 height 21
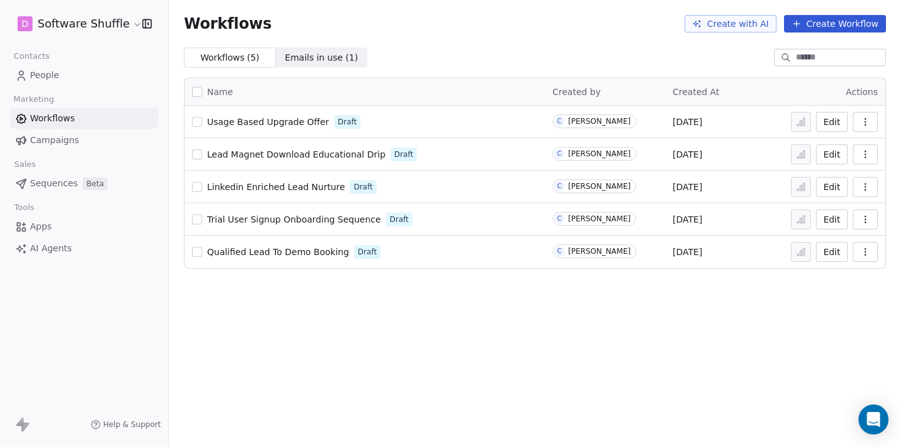
click at [825, 20] on button "Create Workflow" at bounding box center [835, 24] width 102 height 18
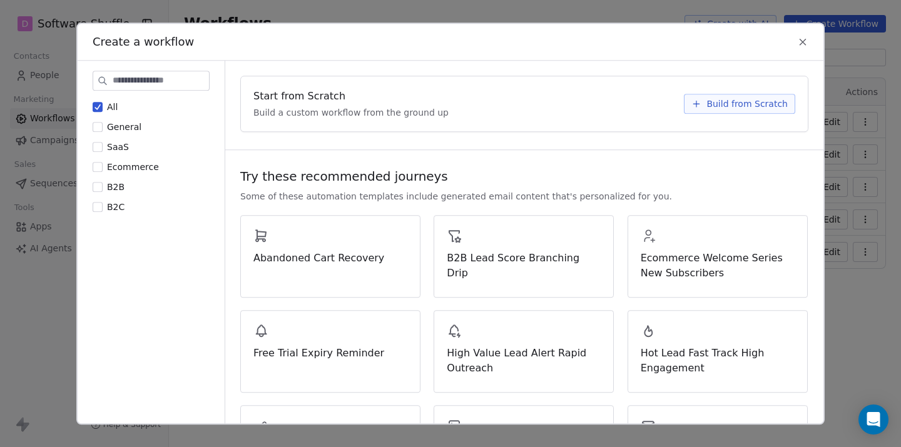
click at [101, 184] on button "B2B" at bounding box center [98, 187] width 10 height 13
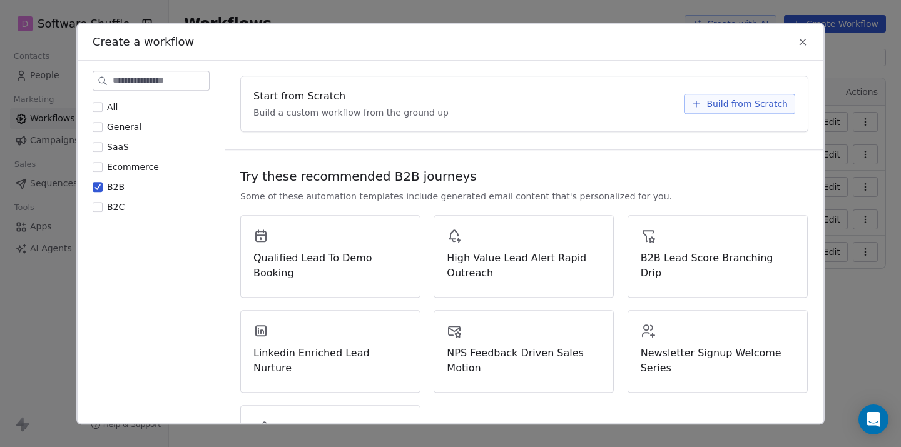
click at [717, 99] on span "Build from Scratch" at bounding box center [746, 104] width 81 height 13
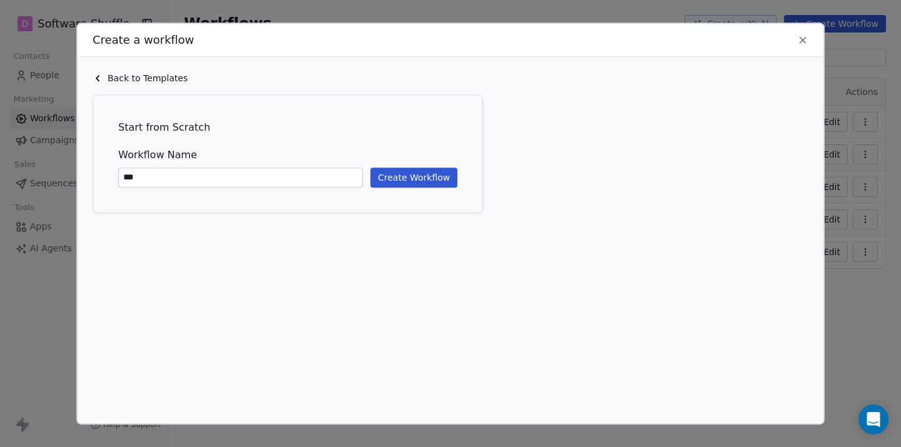
type input "***"
click at [429, 173] on button "Create Workflow" at bounding box center [413, 178] width 87 height 20
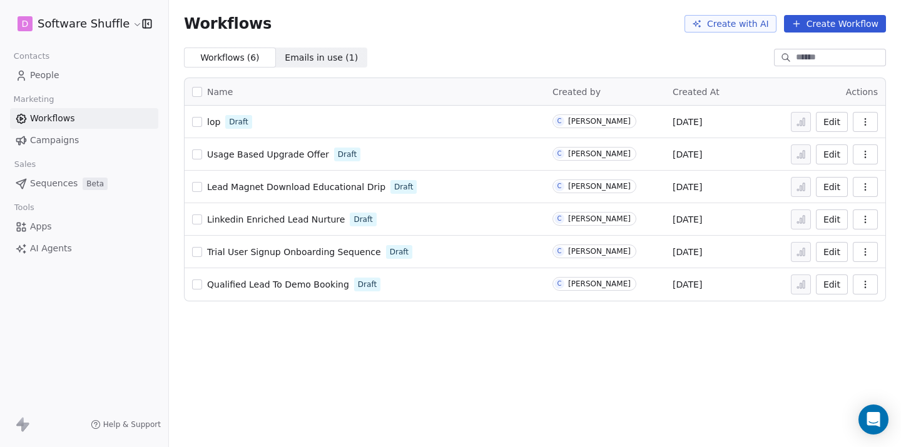
click at [211, 124] on span "lop" at bounding box center [213, 122] width 13 height 10
